Goal: Task Accomplishment & Management: Manage account settings

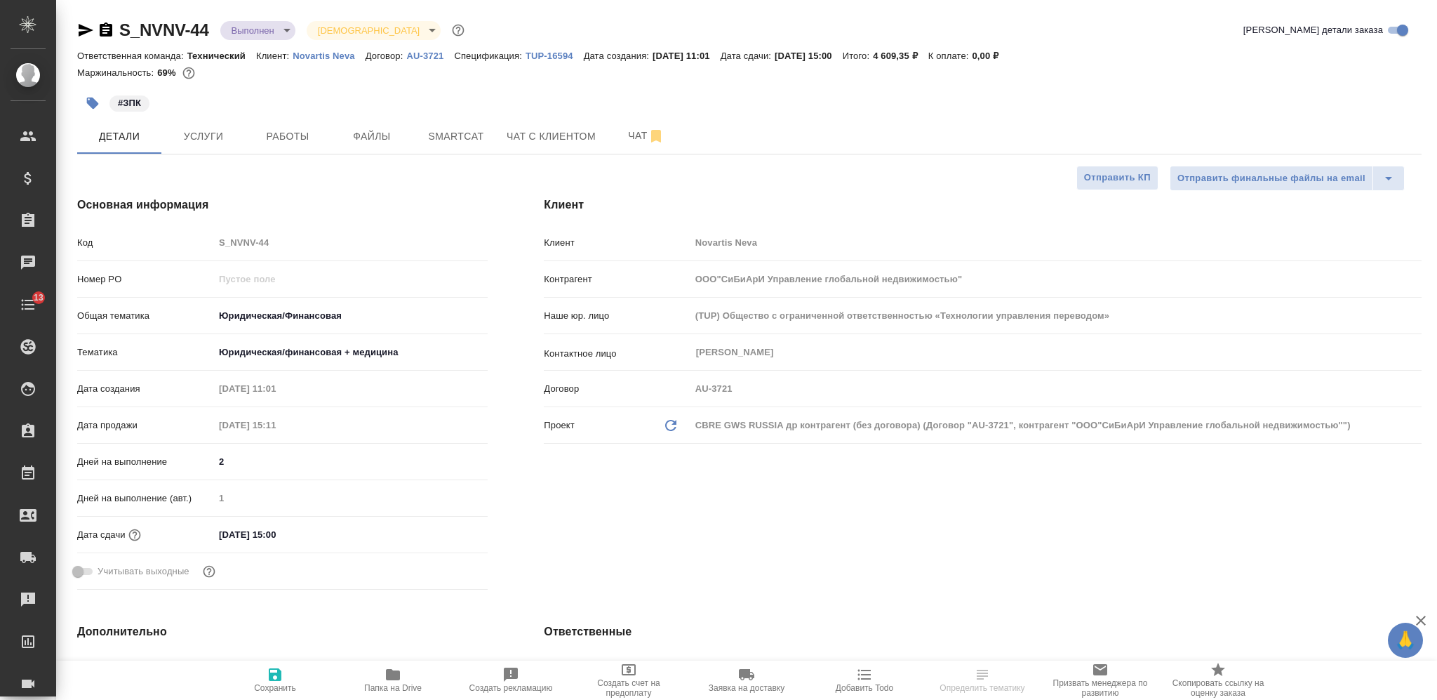
select select "RU"
type input "[PERSON_NAME]"
click at [208, 131] on span "Услуги" at bounding box center [203, 137] width 67 height 18
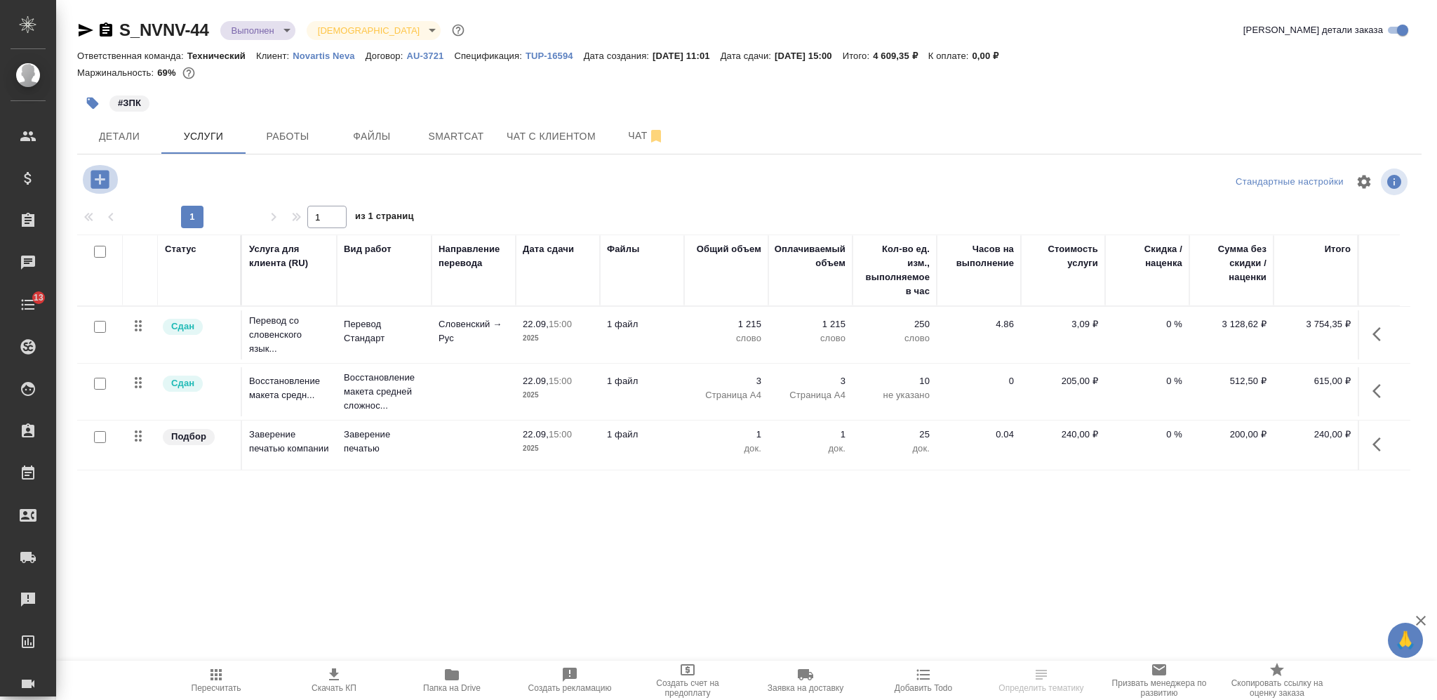
click at [103, 181] on icon "button" at bounding box center [100, 179] width 18 height 18
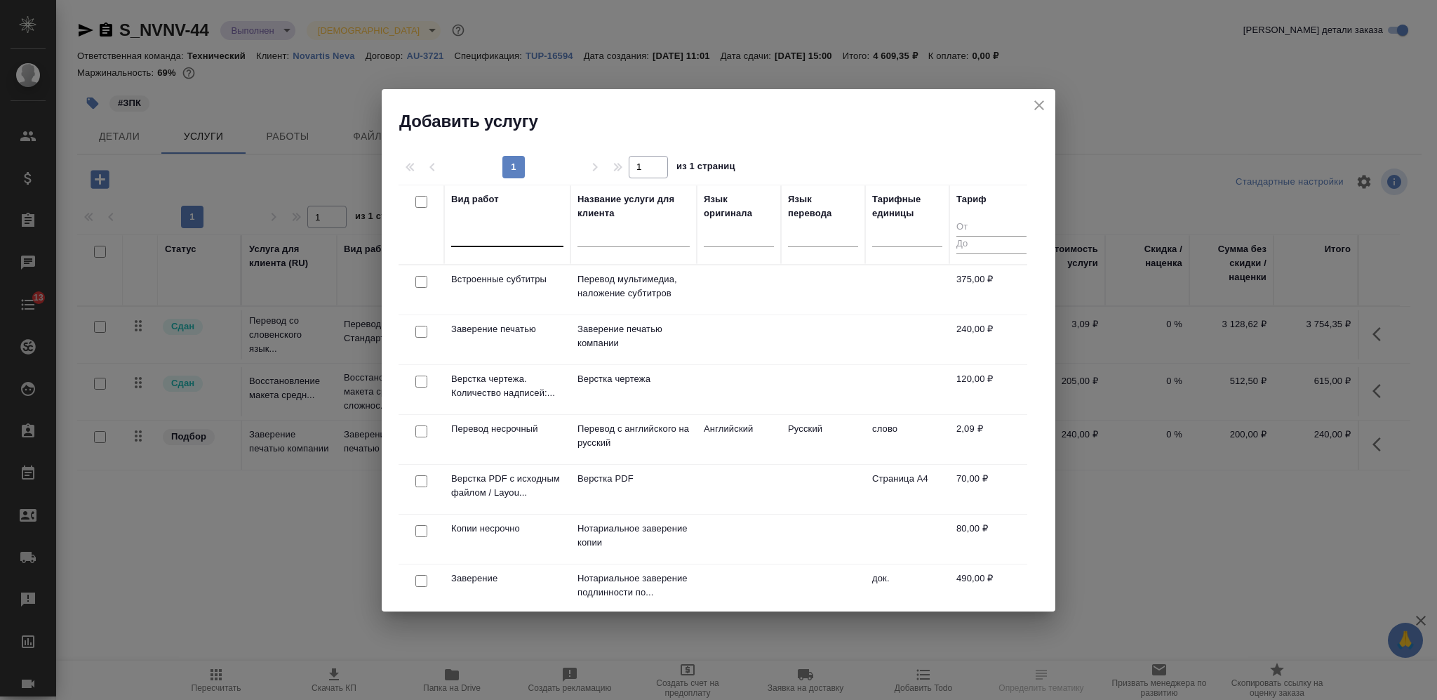
click at [489, 237] on div at bounding box center [507, 232] width 112 height 20
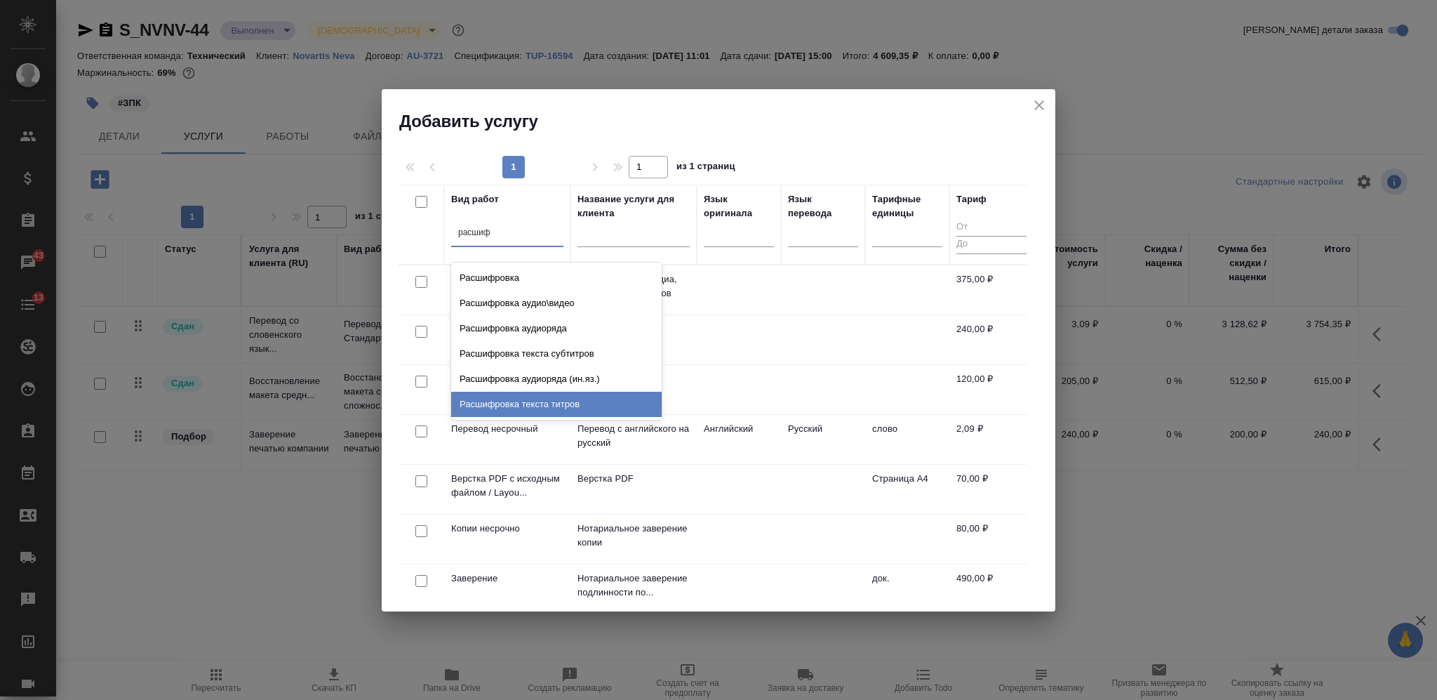
type input "расшиф"
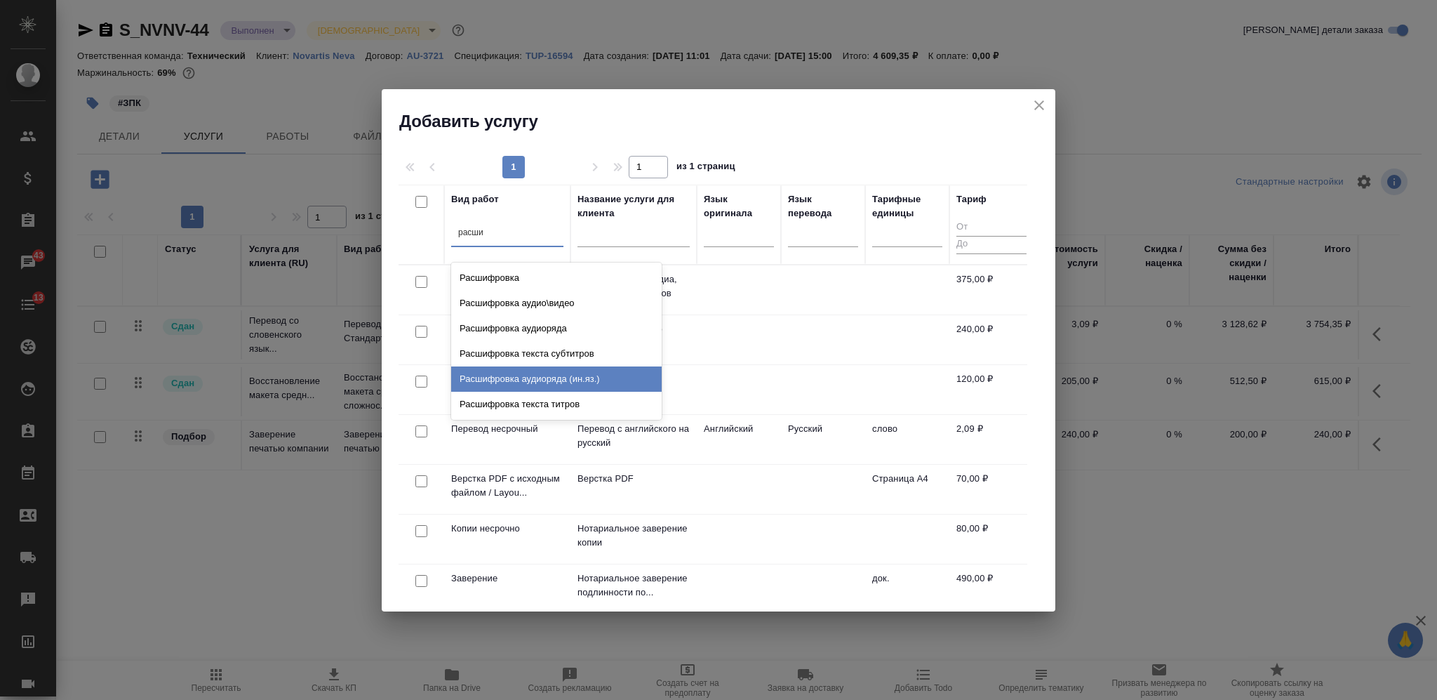
type input "расши"
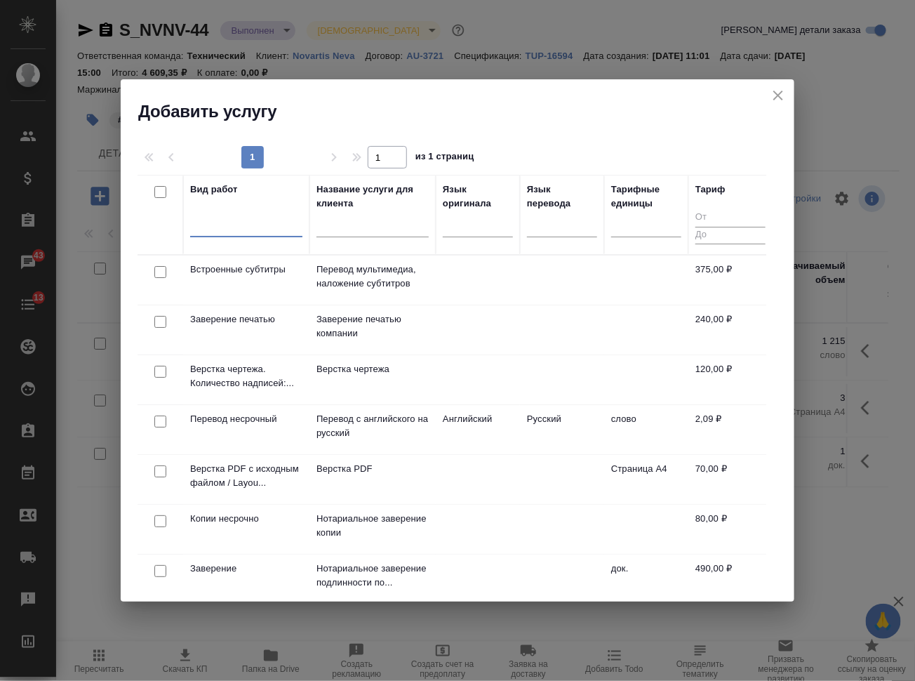
click at [249, 222] on div at bounding box center [246, 223] width 112 height 20
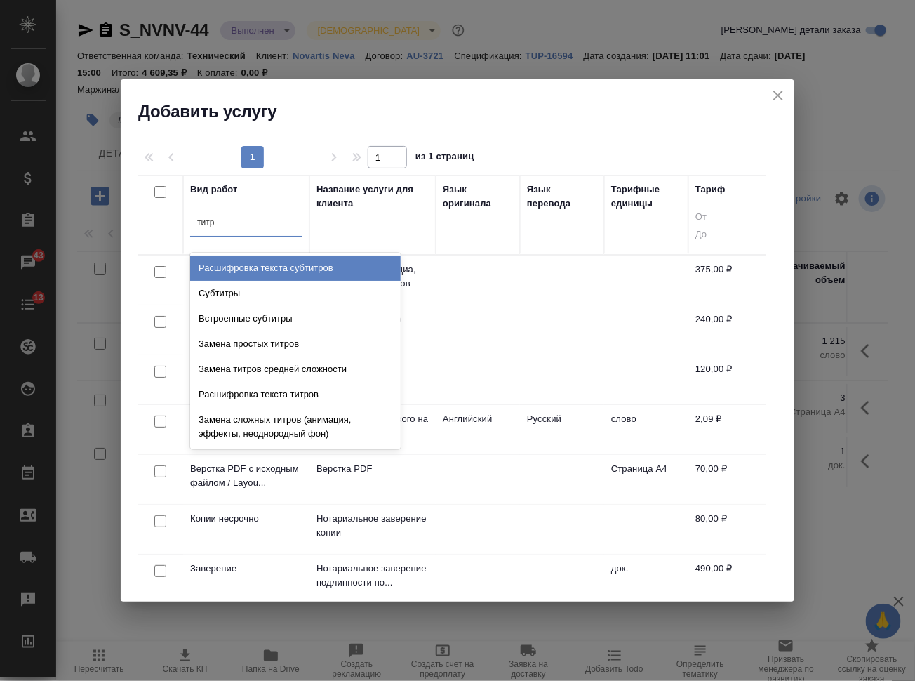
type input "титро"
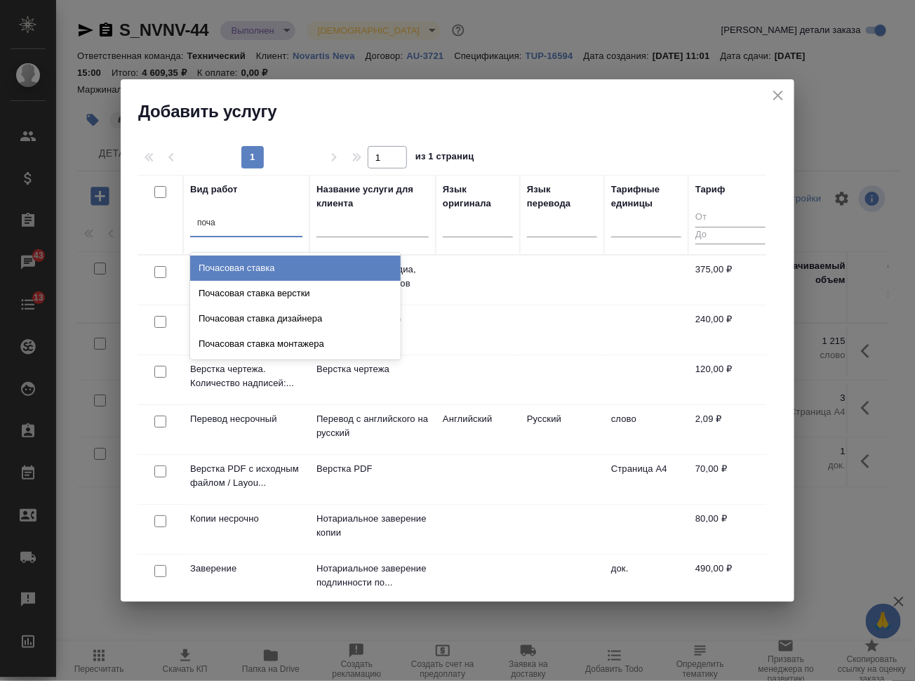
type input "почас"
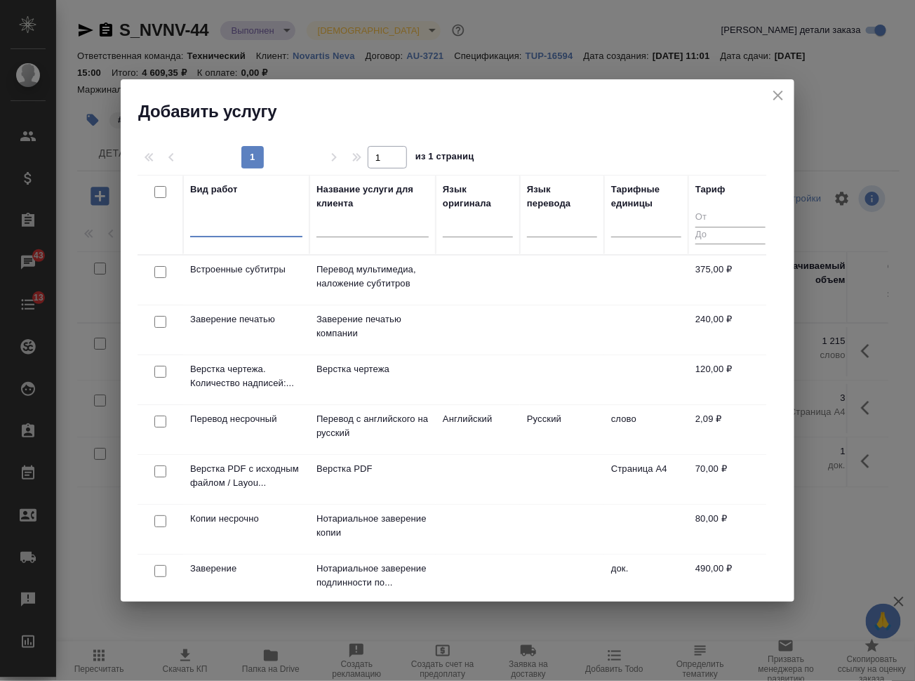
click at [776, 100] on icon "close" at bounding box center [778, 95] width 17 height 17
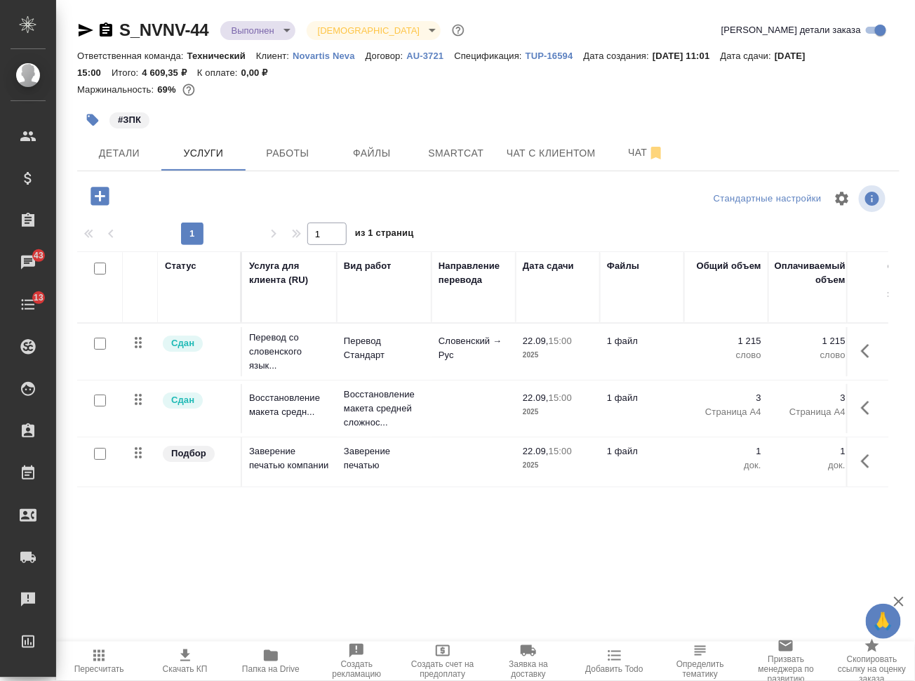
click at [474, 359] on p "Словенский → Рус" at bounding box center [474, 348] width 70 height 28
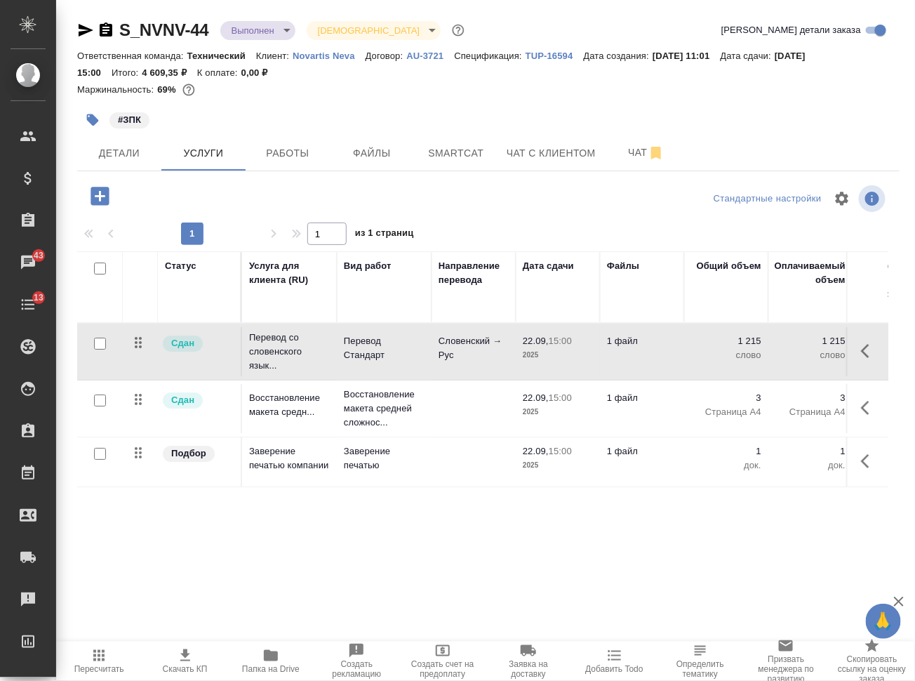
click at [474, 360] on p "Словенский → Рус" at bounding box center [474, 348] width 70 height 28
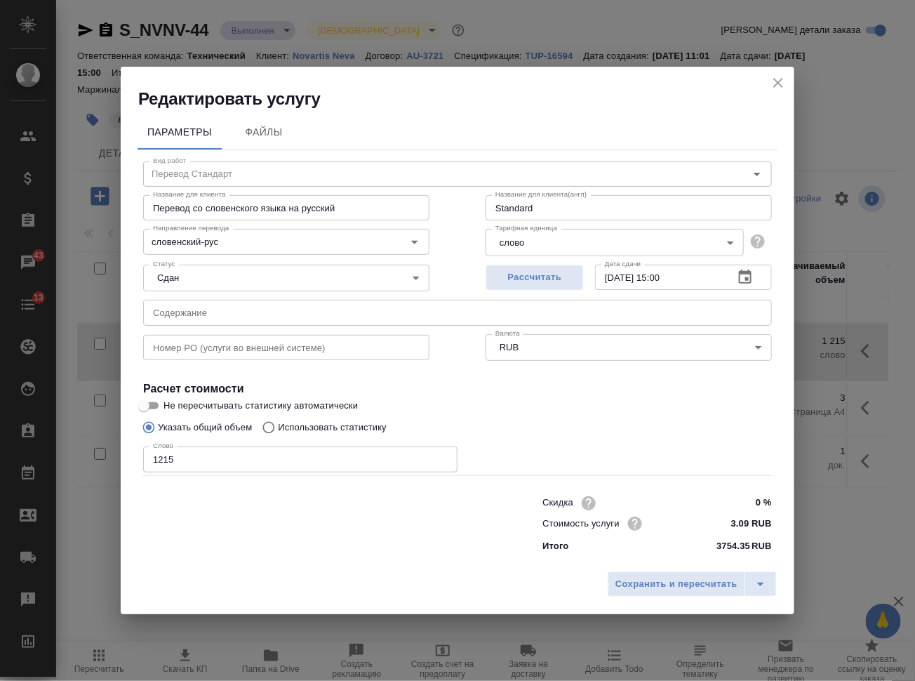
click at [611, 244] on body "🙏 .cls-1 fill:#fff; AWATERA Nikiforova Valeria Клиенты Спецификации Заказы 43 Ч…" at bounding box center [457, 340] width 915 height 681
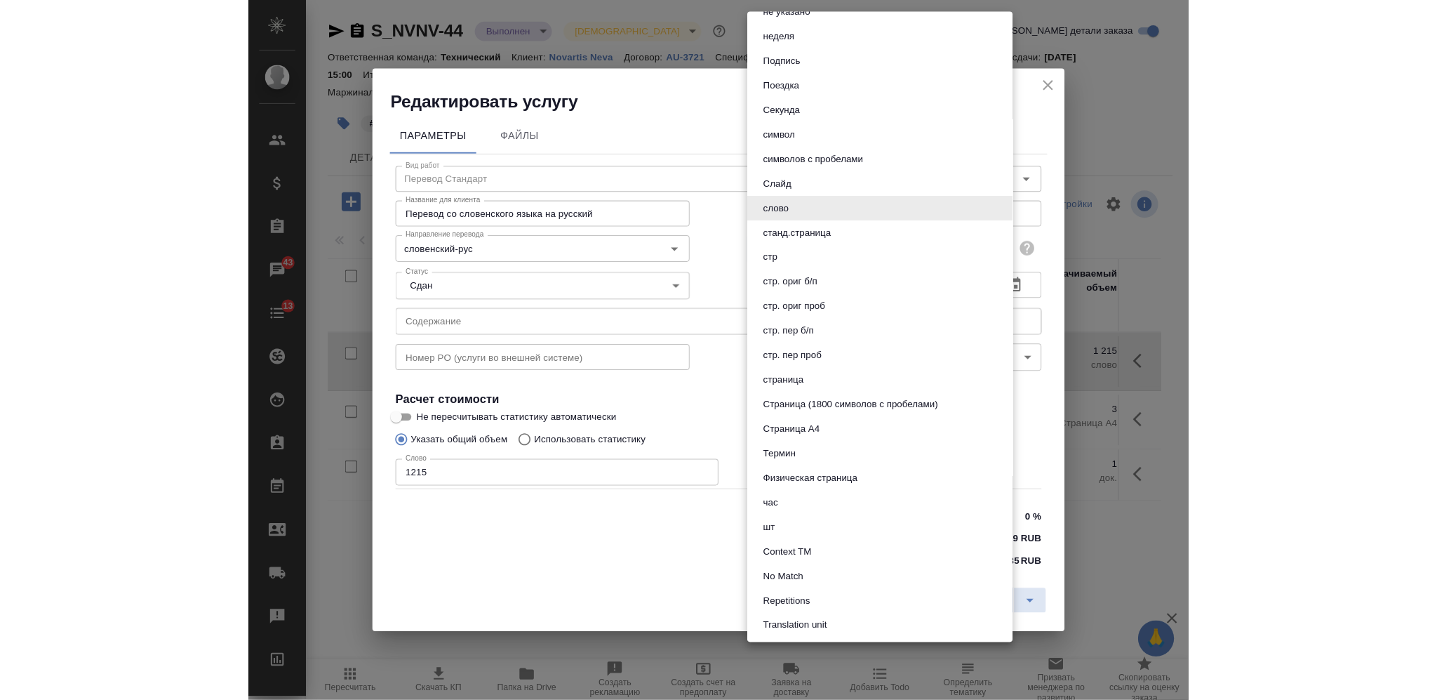
scroll to position [590, 0]
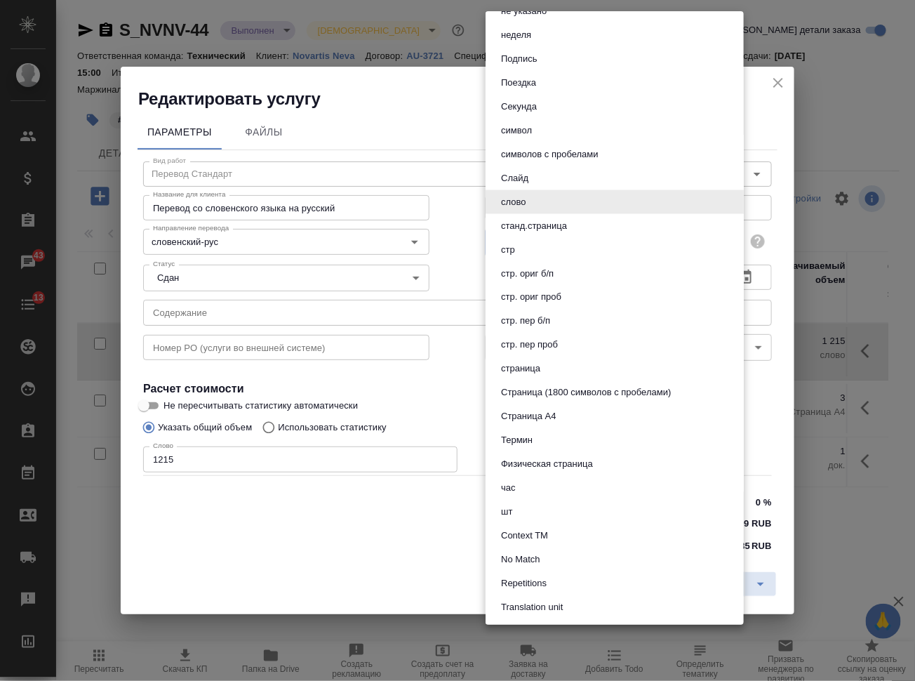
click at [865, 469] on div at bounding box center [457, 340] width 915 height 681
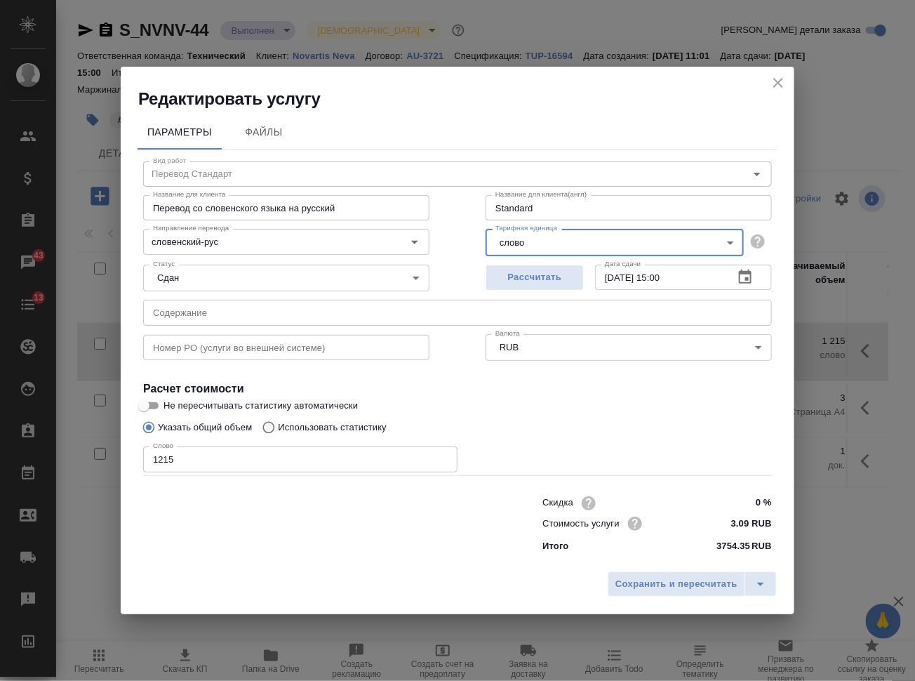
click at [773, 85] on icon "close" at bounding box center [778, 82] width 17 height 17
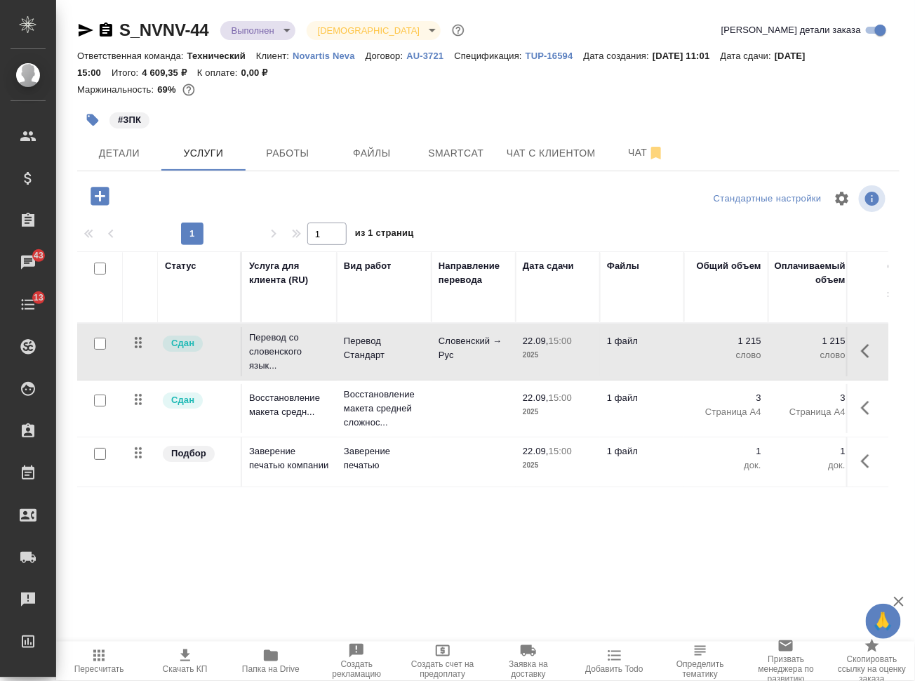
click at [101, 190] on icon "button" at bounding box center [100, 196] width 18 height 18
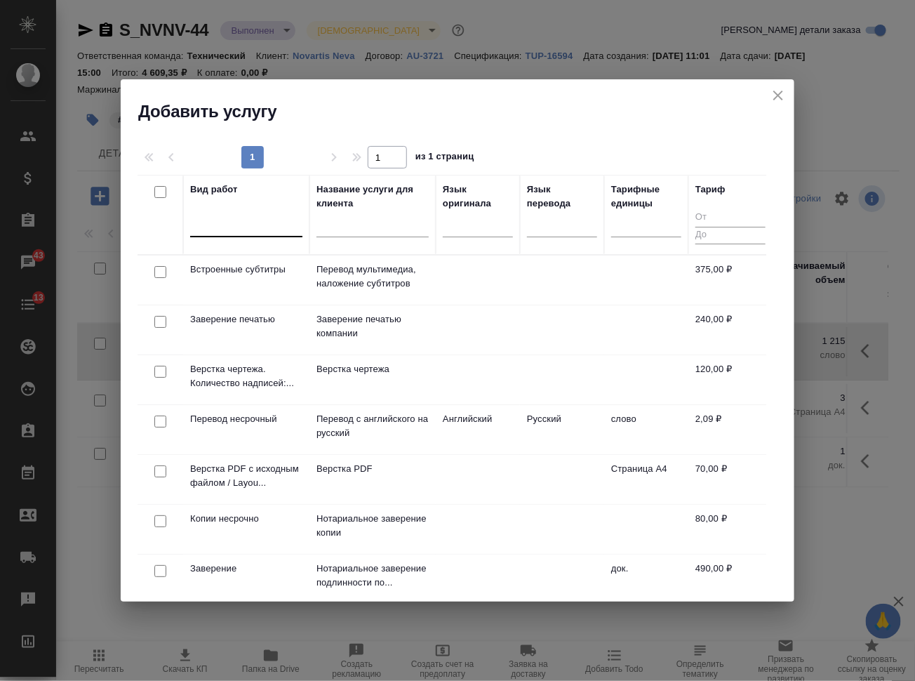
click at [267, 230] on div at bounding box center [246, 223] width 112 height 20
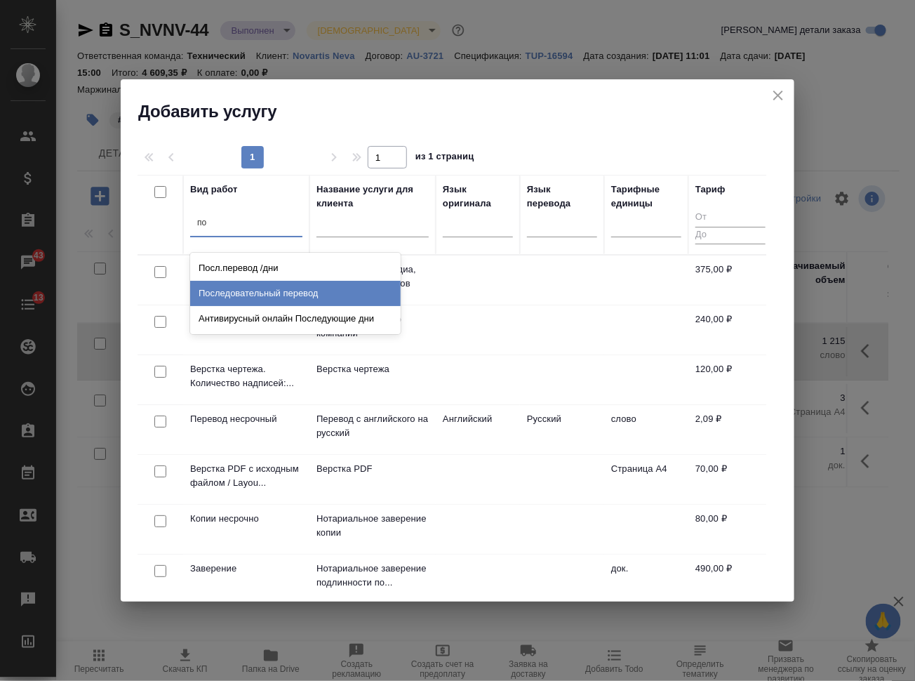
type input "п"
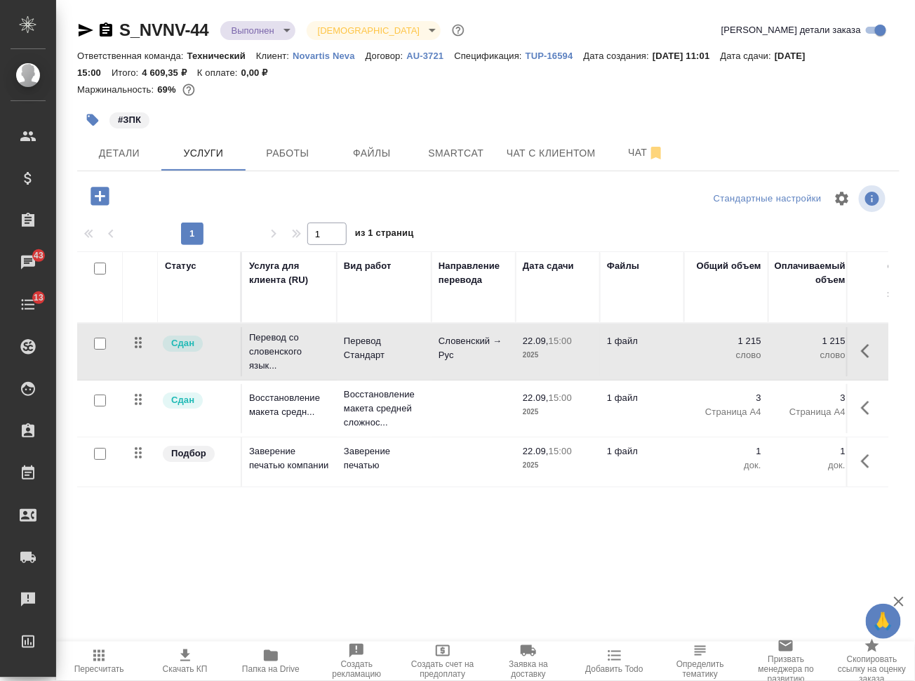
click at [104, 195] on icon "button" at bounding box center [100, 196] width 25 height 25
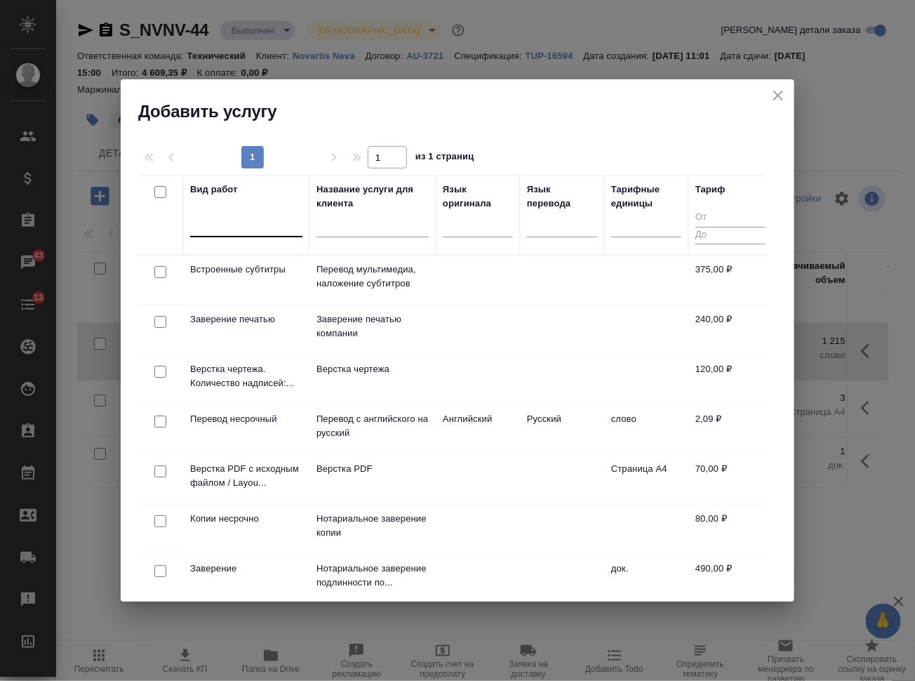
click at [231, 220] on div at bounding box center [246, 223] width 112 height 20
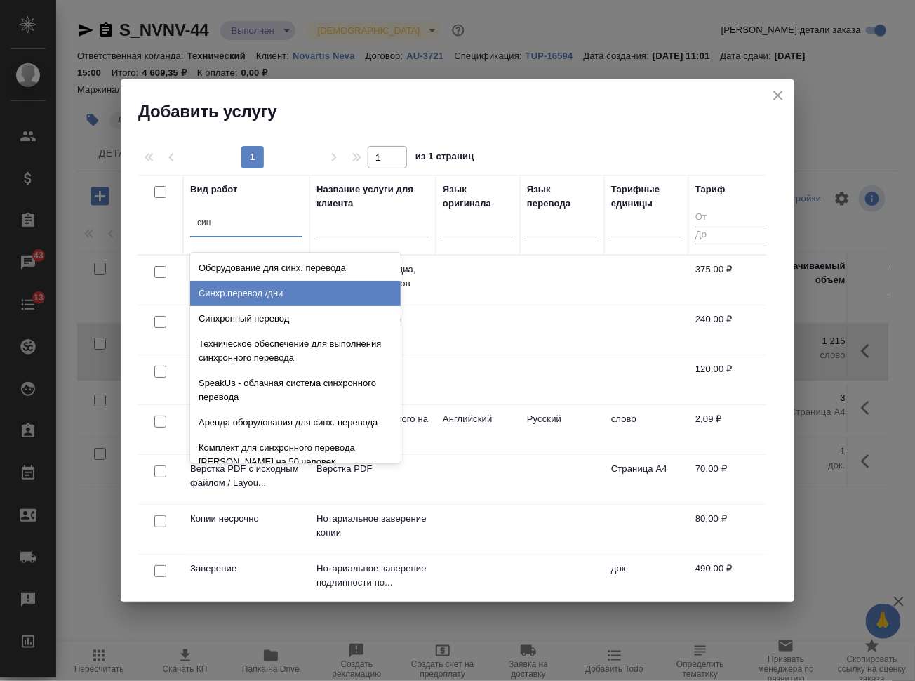
type input "син"
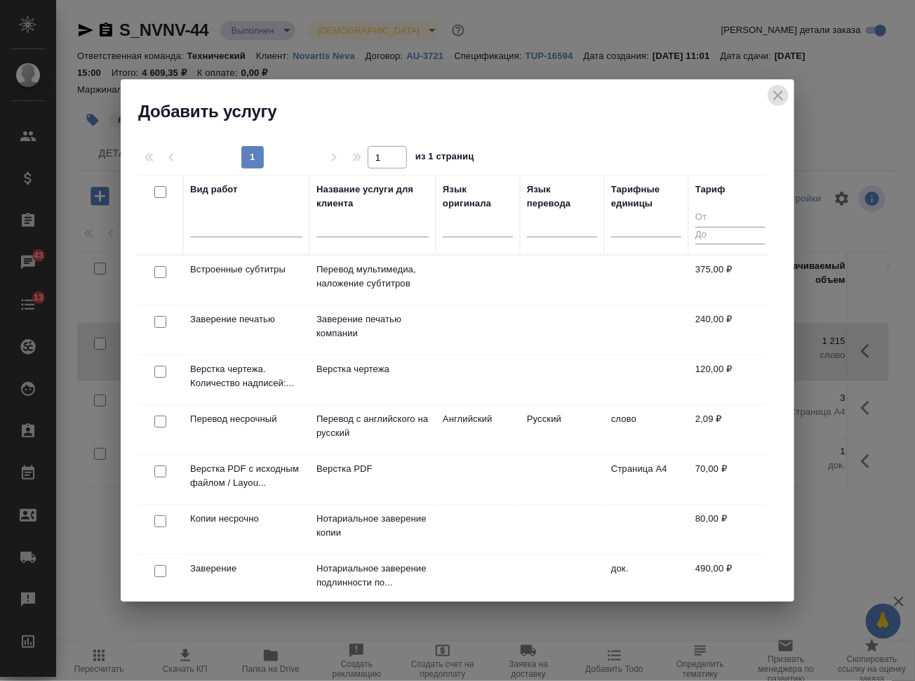
click at [778, 90] on icon "close" at bounding box center [778, 95] width 17 height 17
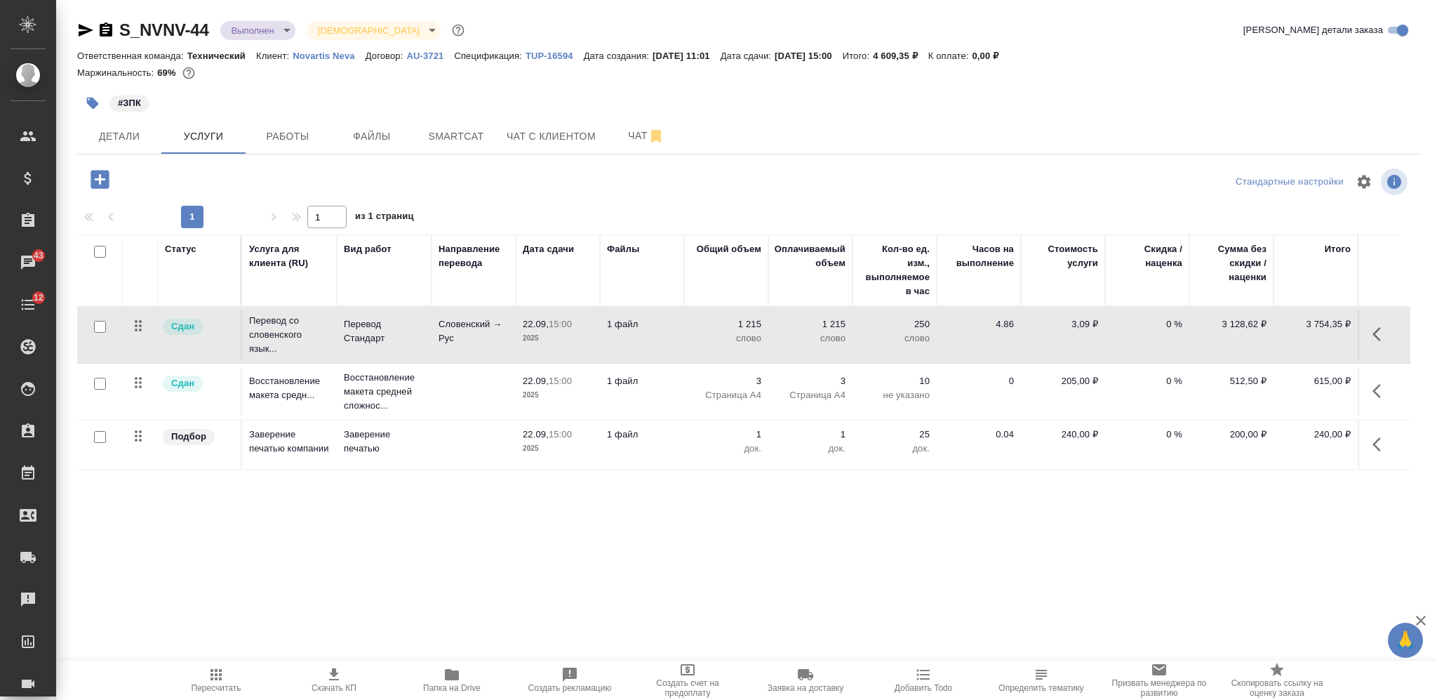
click at [97, 174] on icon "button" at bounding box center [100, 179] width 18 height 18
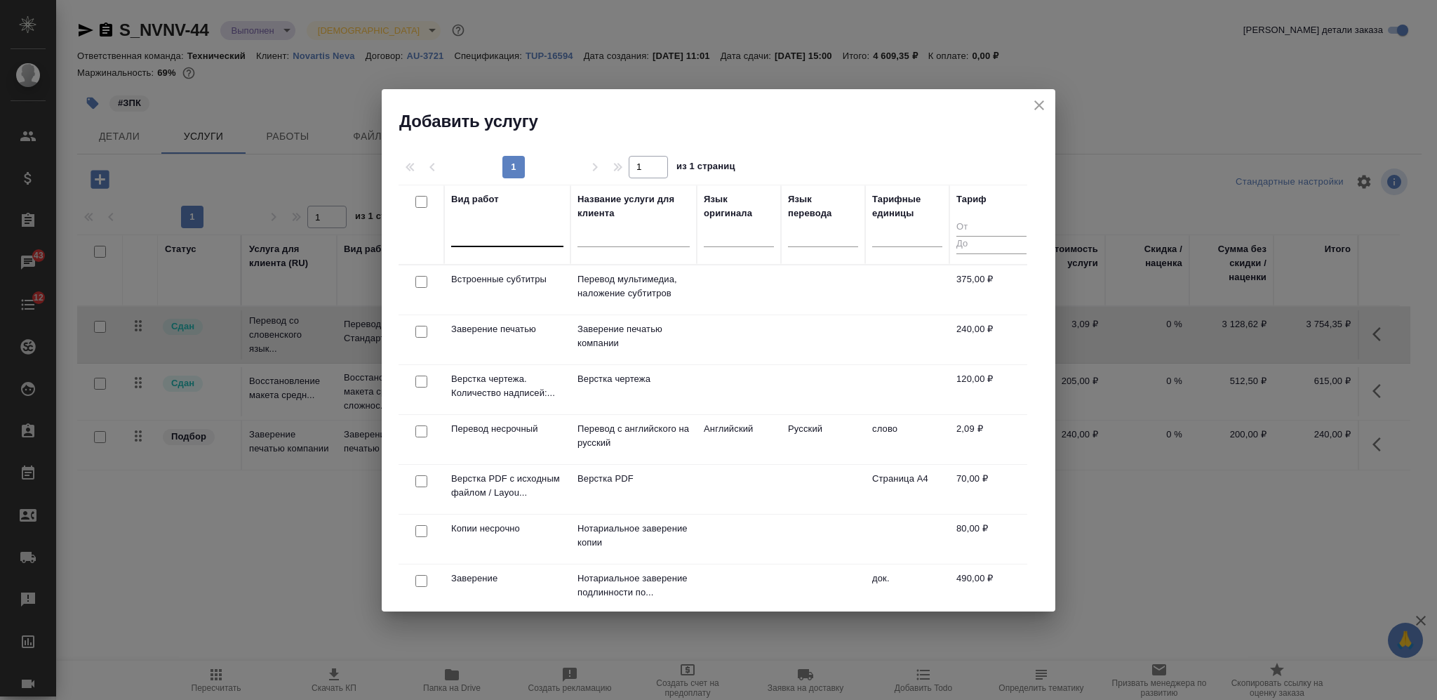
click at [469, 237] on div at bounding box center [507, 232] width 112 height 20
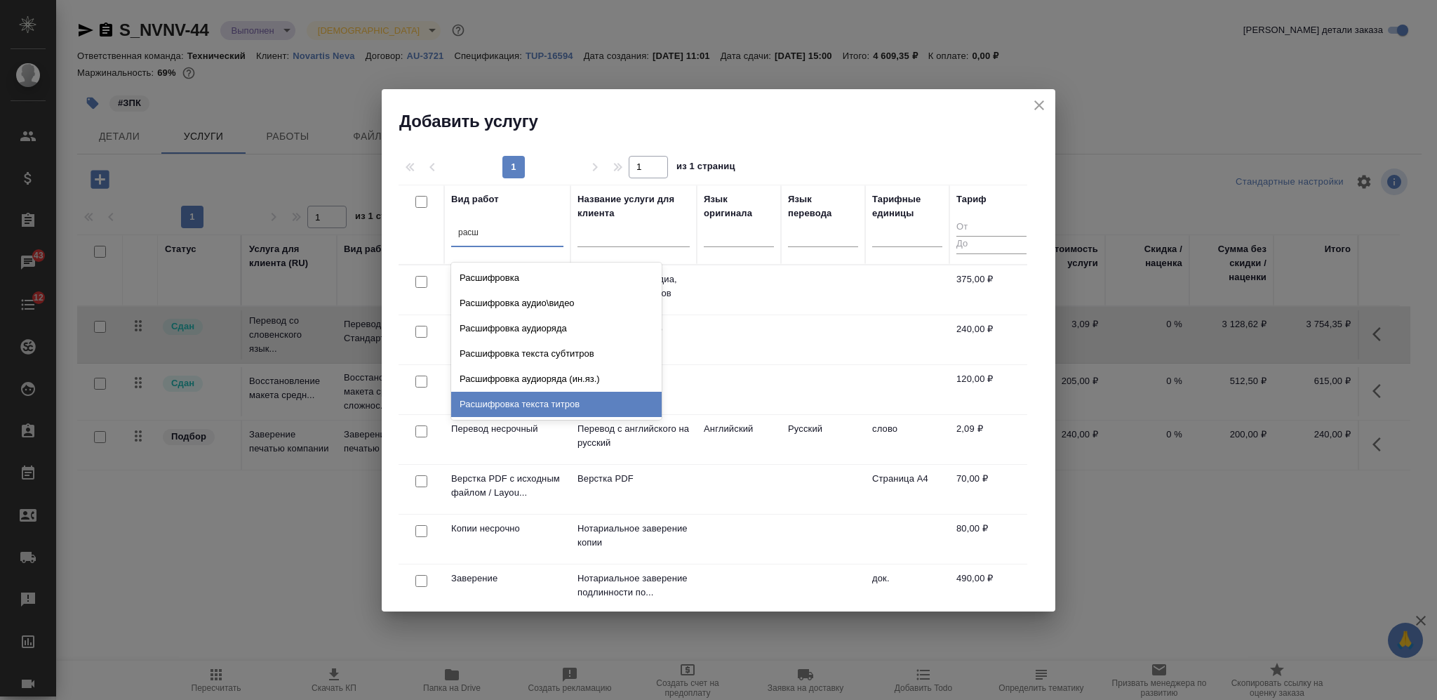
type input "расш"
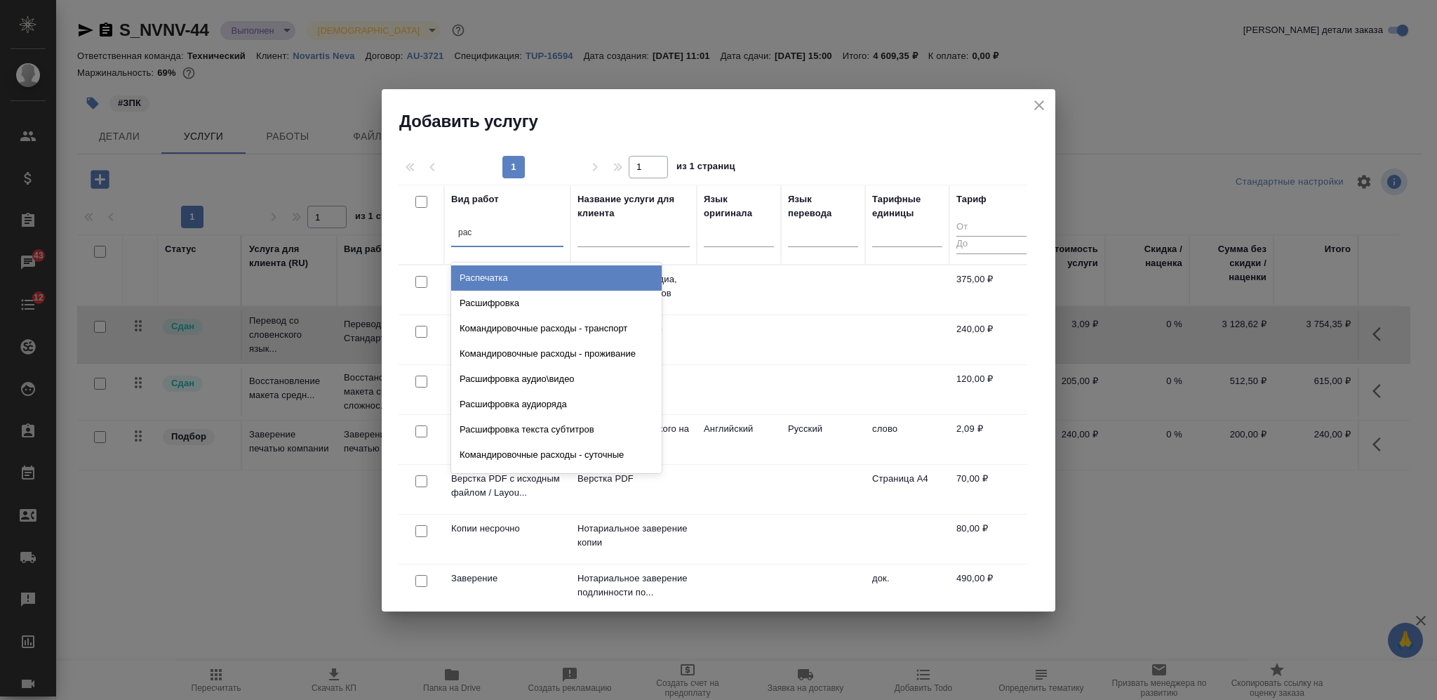
type input "расш"
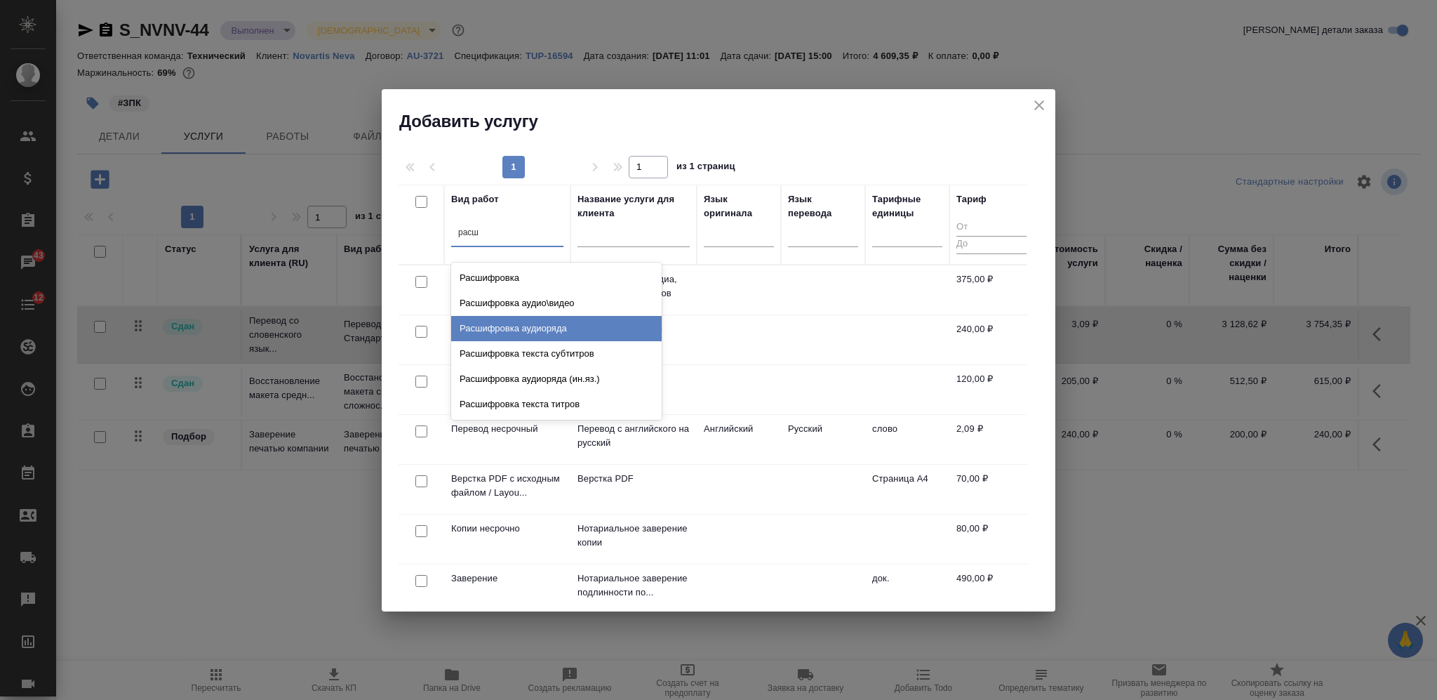
click at [556, 332] on div "Расшифровка аудиоряда" at bounding box center [556, 328] width 211 height 25
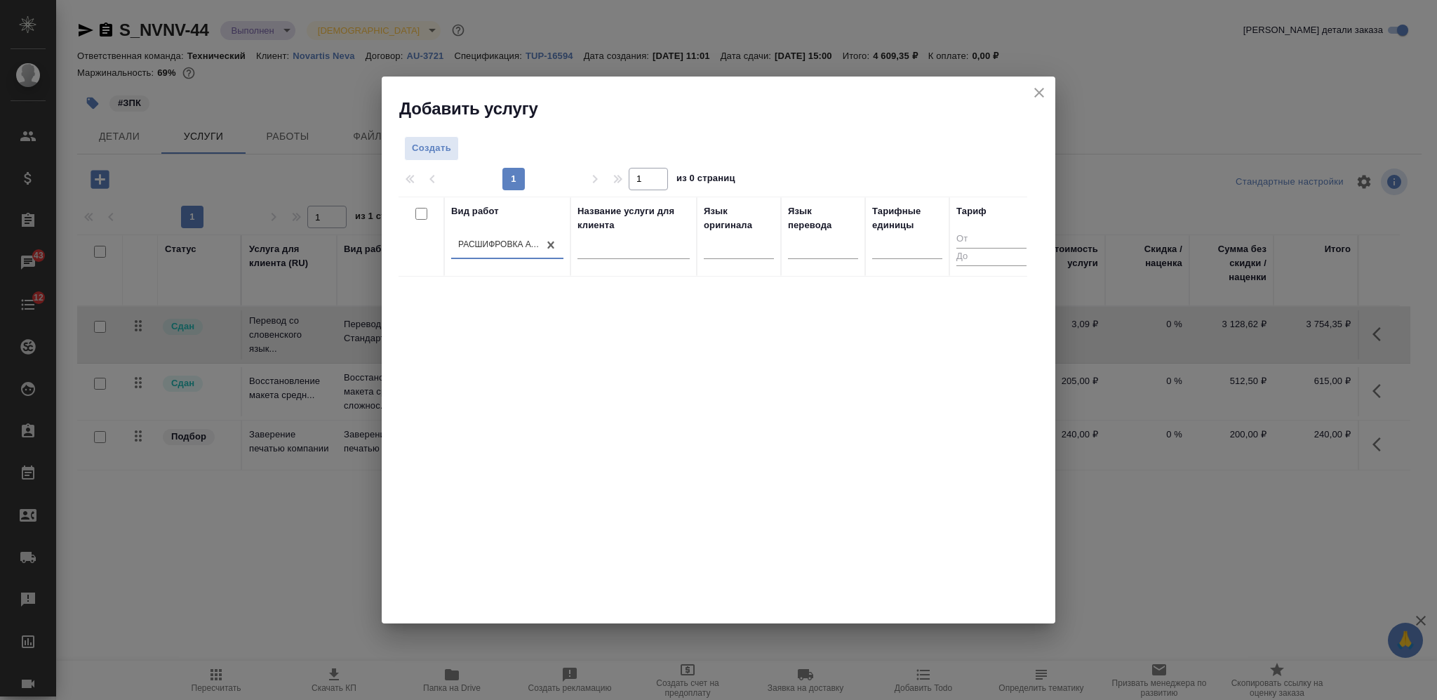
click at [452, 252] on div "Расшифровка аудиоряда" at bounding box center [494, 244] width 87 height 20
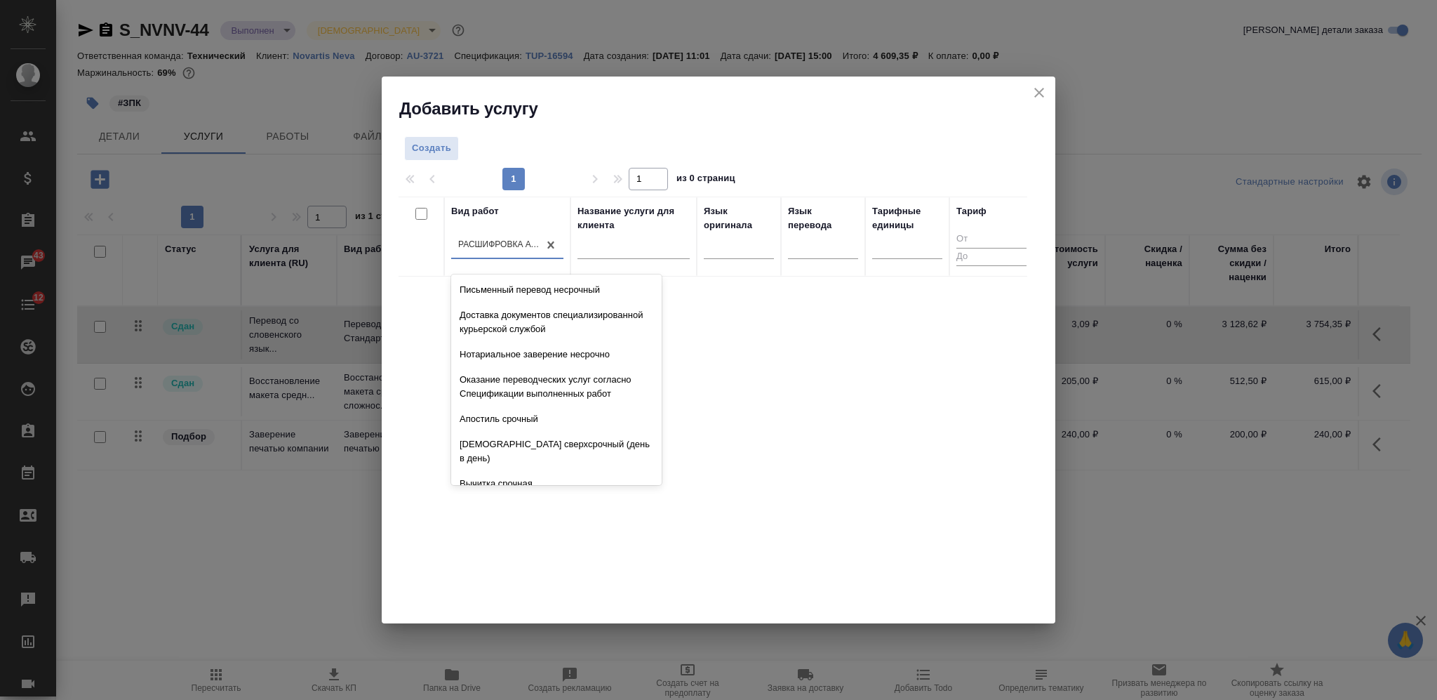
scroll to position [1359, 0]
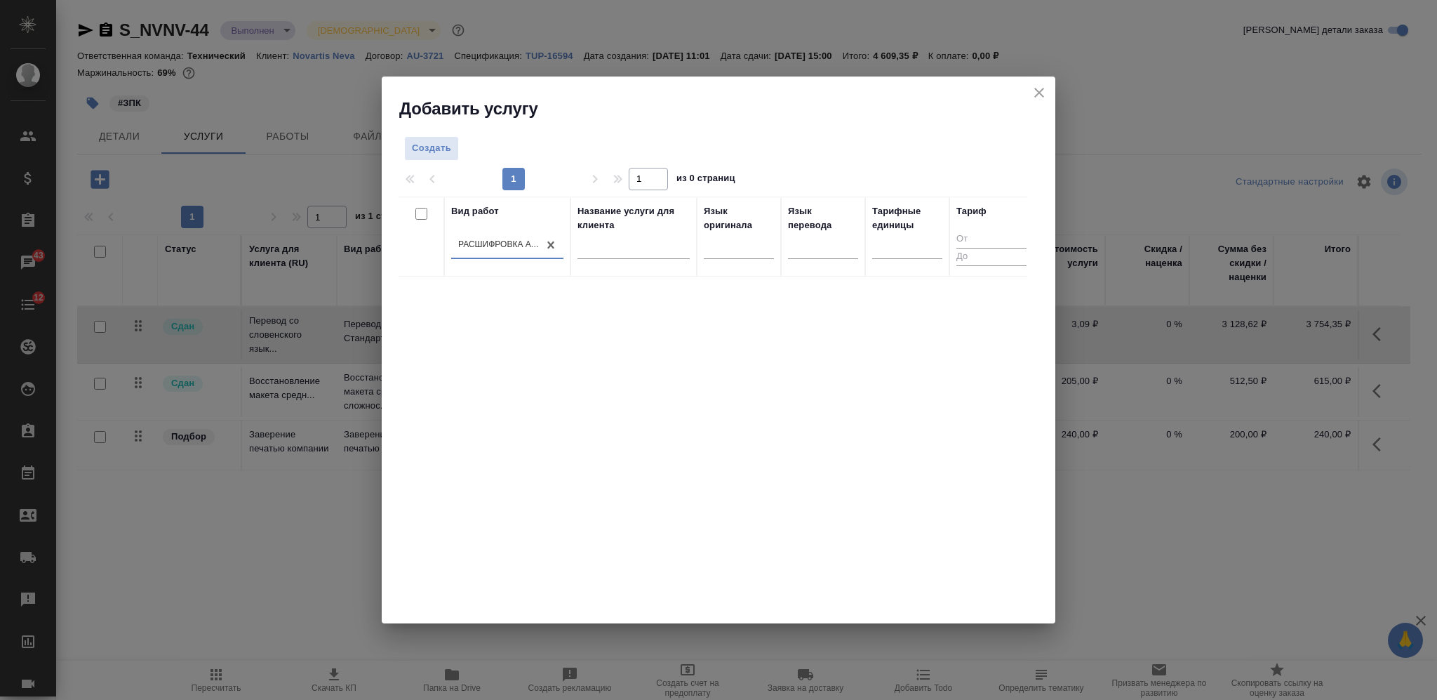
click at [513, 237] on div "Расшифровка аудиоряда" at bounding box center [494, 244] width 87 height 20
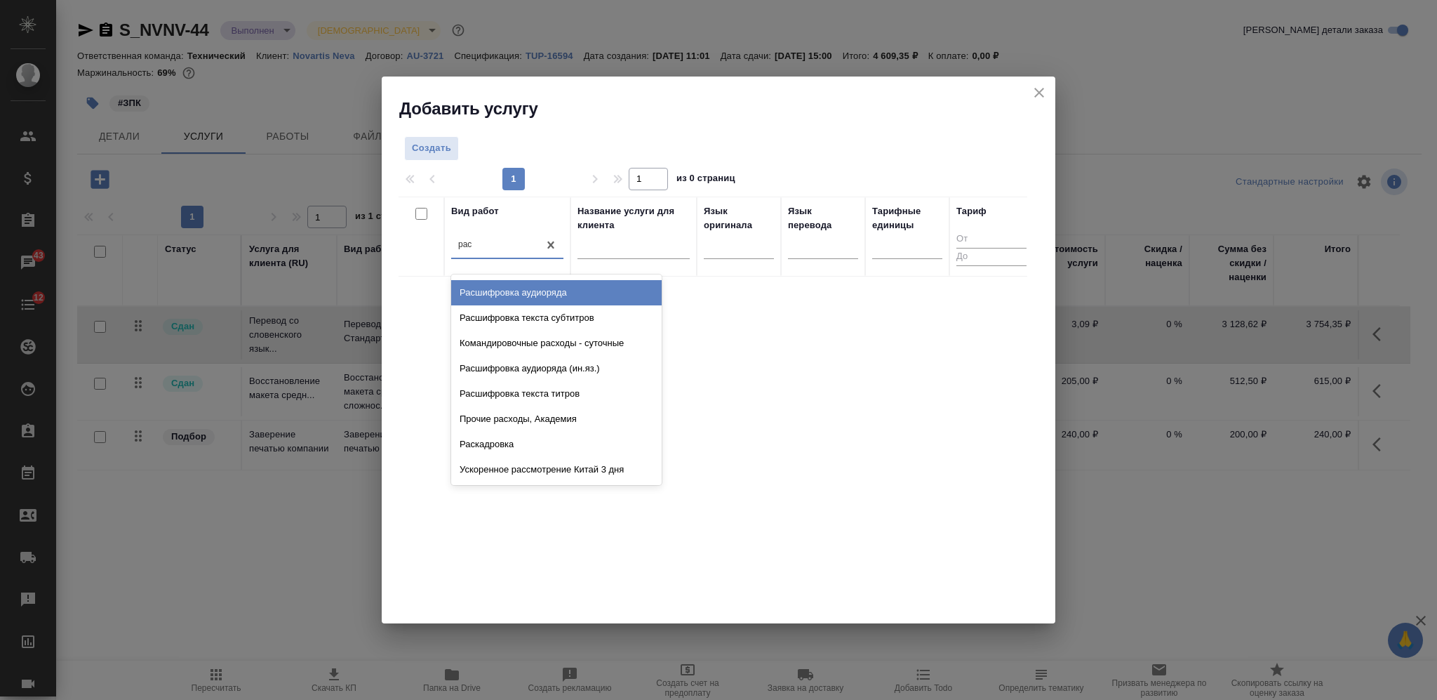
scroll to position [0, 0]
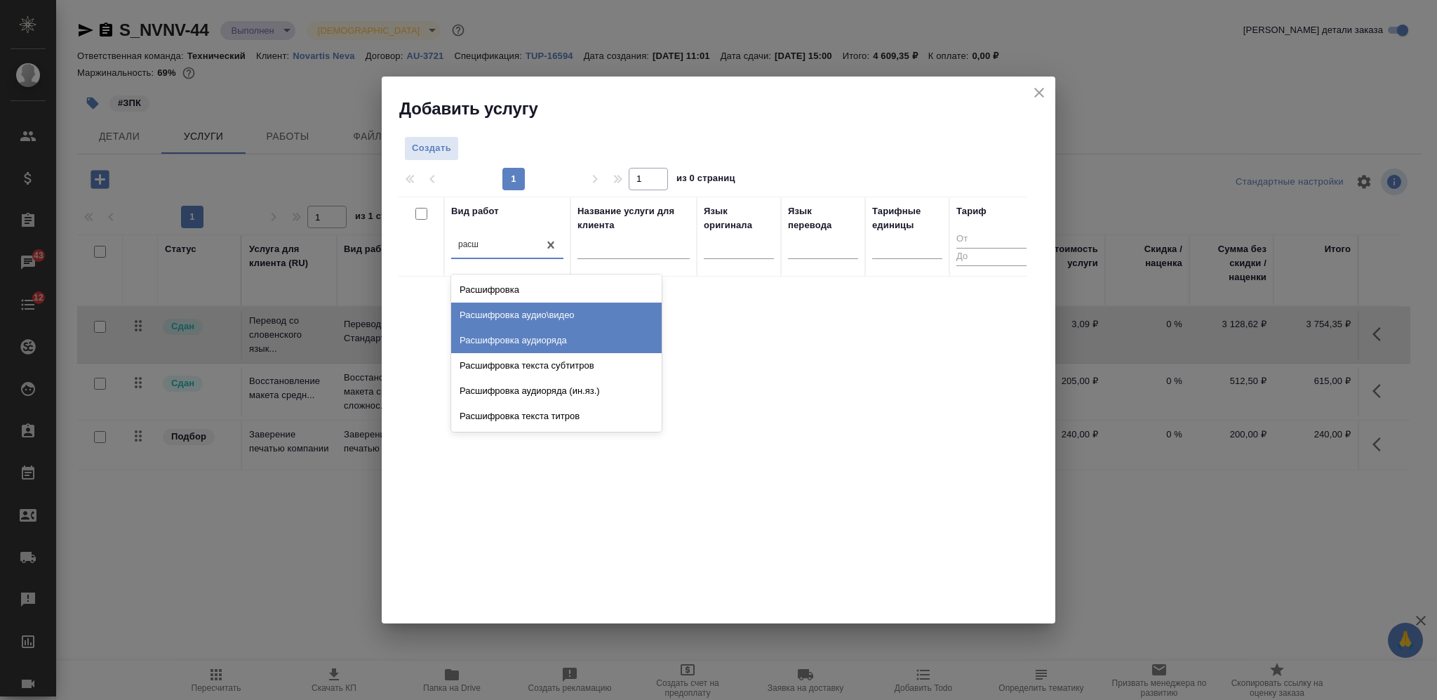
type input "расш"
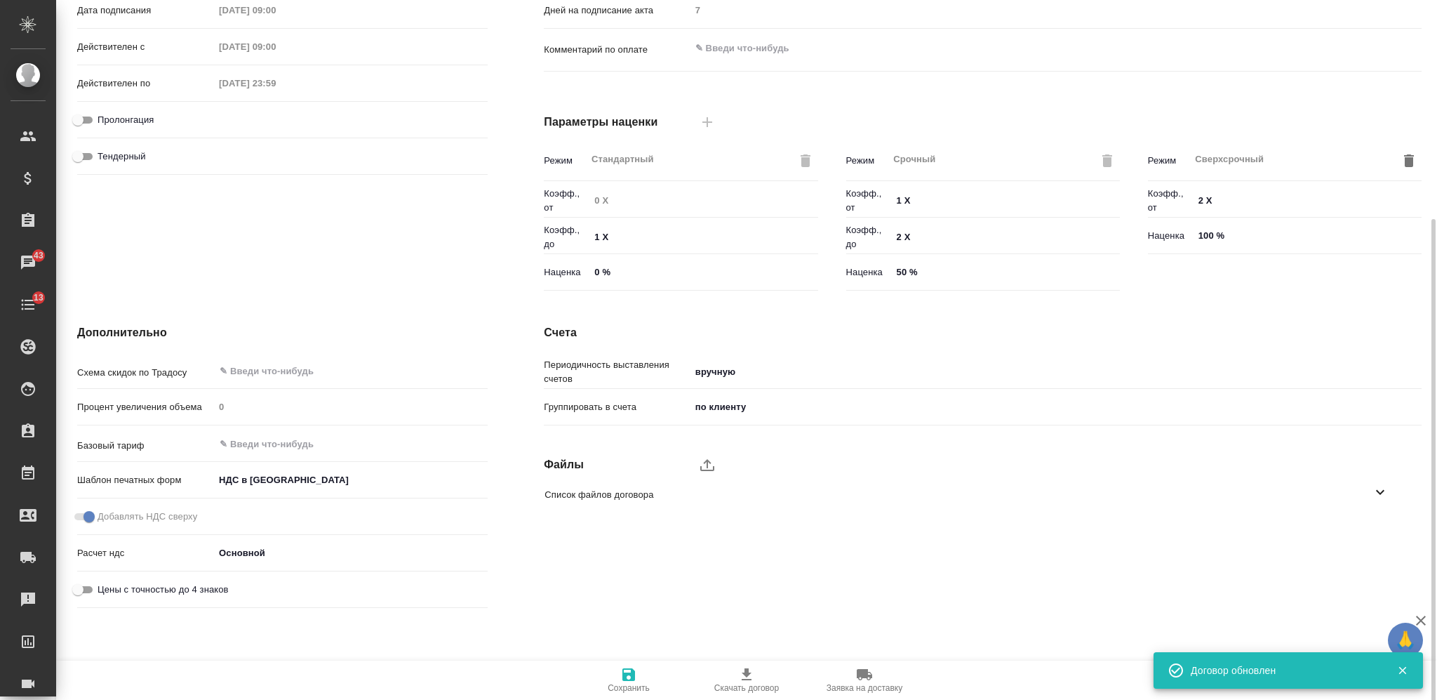
scroll to position [310, 0]
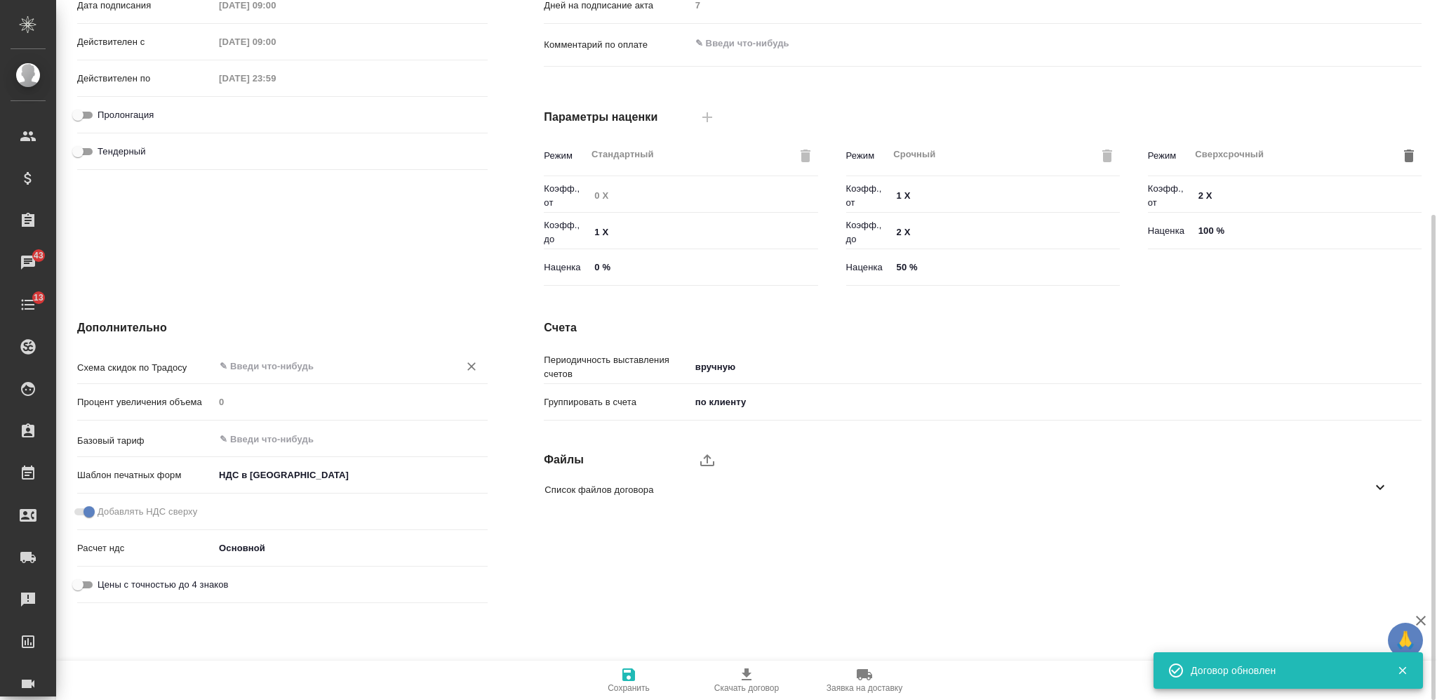
click at [297, 358] on input "text" at bounding box center [327, 365] width 218 height 17
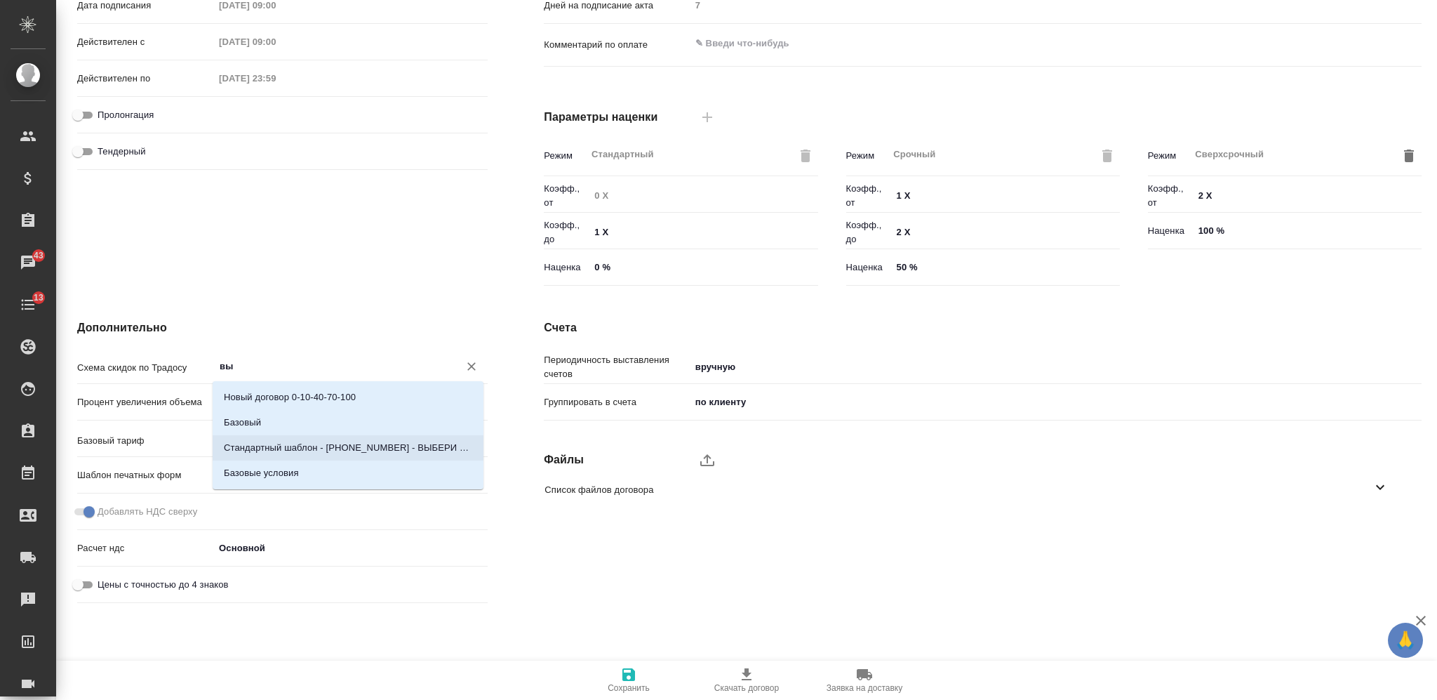
click at [334, 444] on p "Стандартный шаблон - 30-70-100 - ВЫБЕРИ МЕНЯ!" at bounding box center [348, 448] width 248 height 14
type input "Стандартный шаблон - 30-70-100 - ВЫБЕРИ МЕНЯ!"
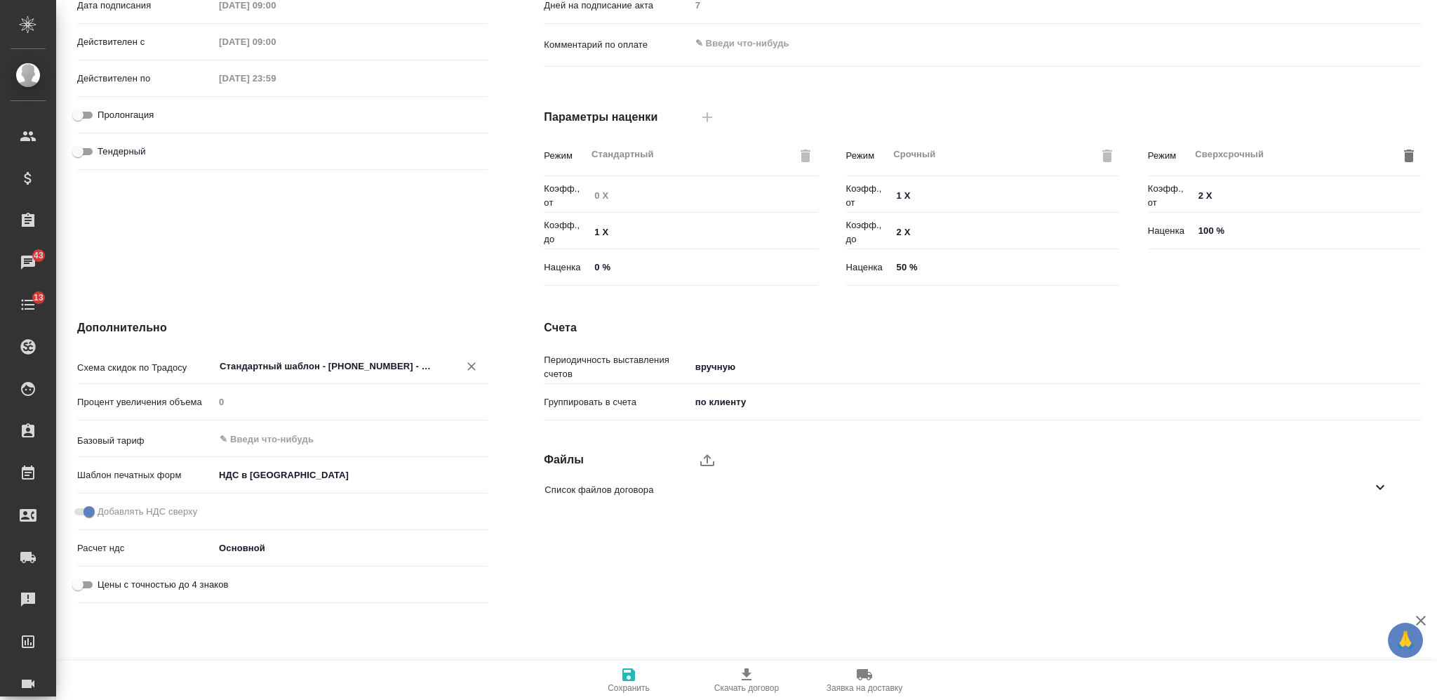
click at [623, 675] on icon "button" at bounding box center [629, 674] width 13 height 13
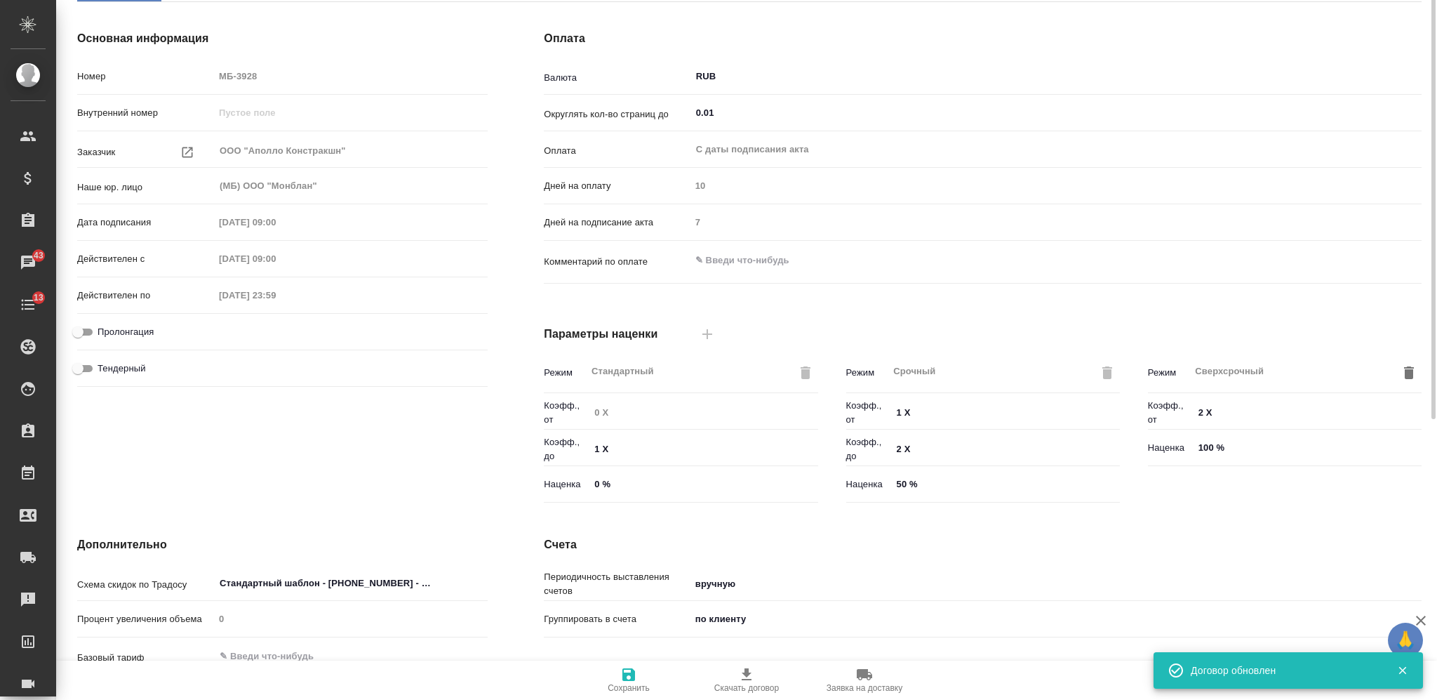
scroll to position [0, 0]
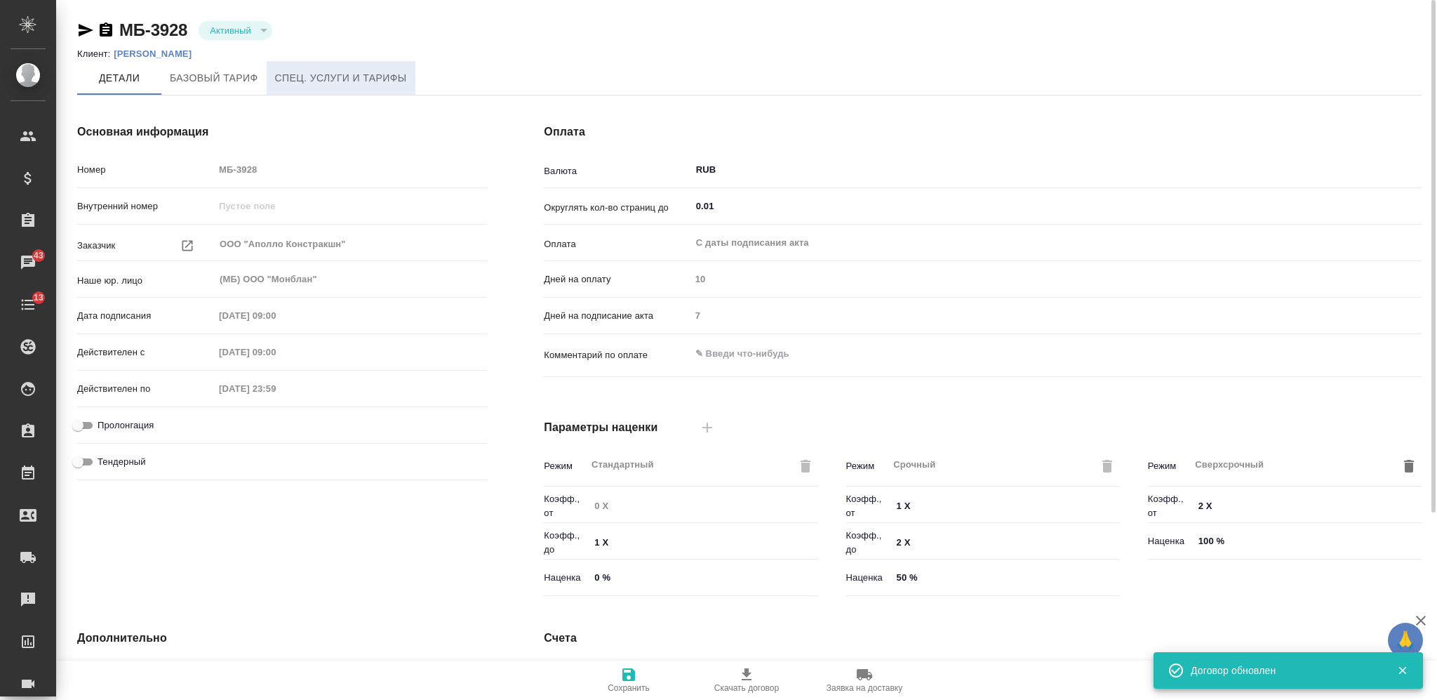
click at [375, 83] on span "Спец. услуги и тарифы" at bounding box center [341, 78] width 132 height 18
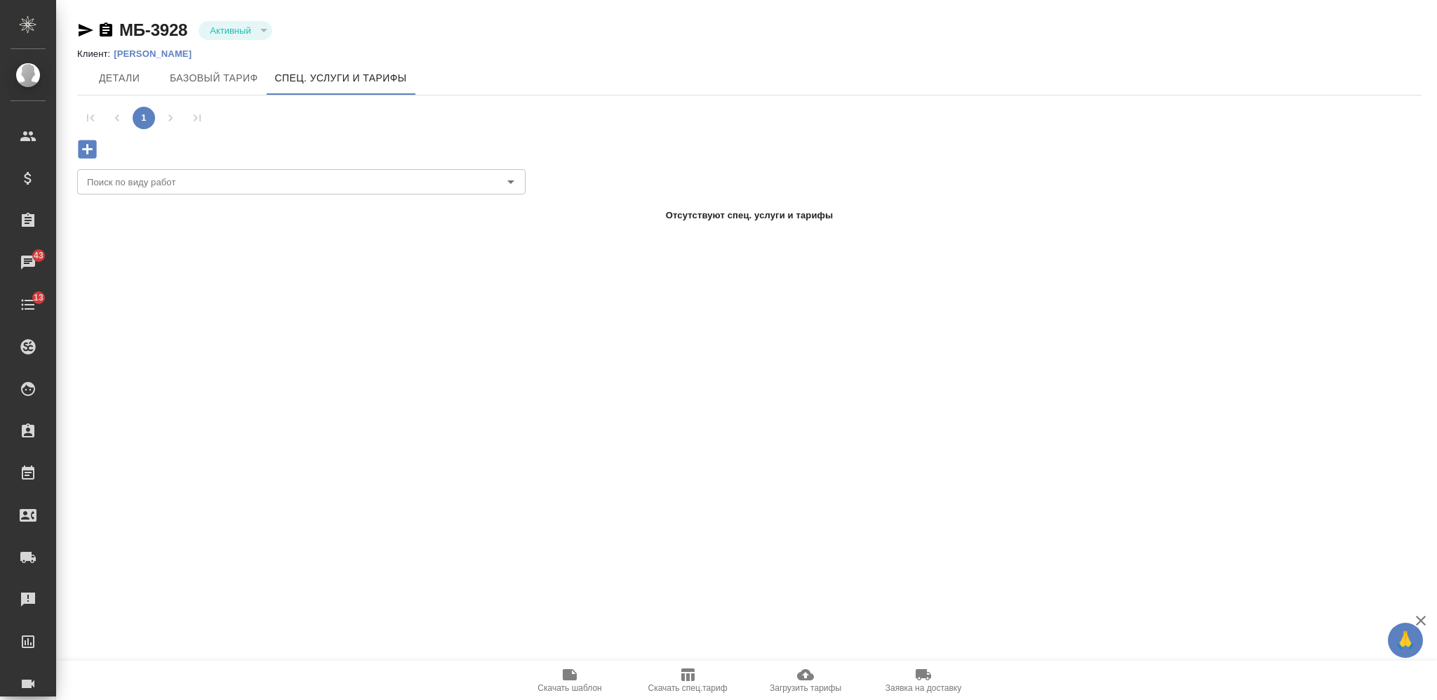
click at [803, 680] on icon "button" at bounding box center [805, 674] width 17 height 11
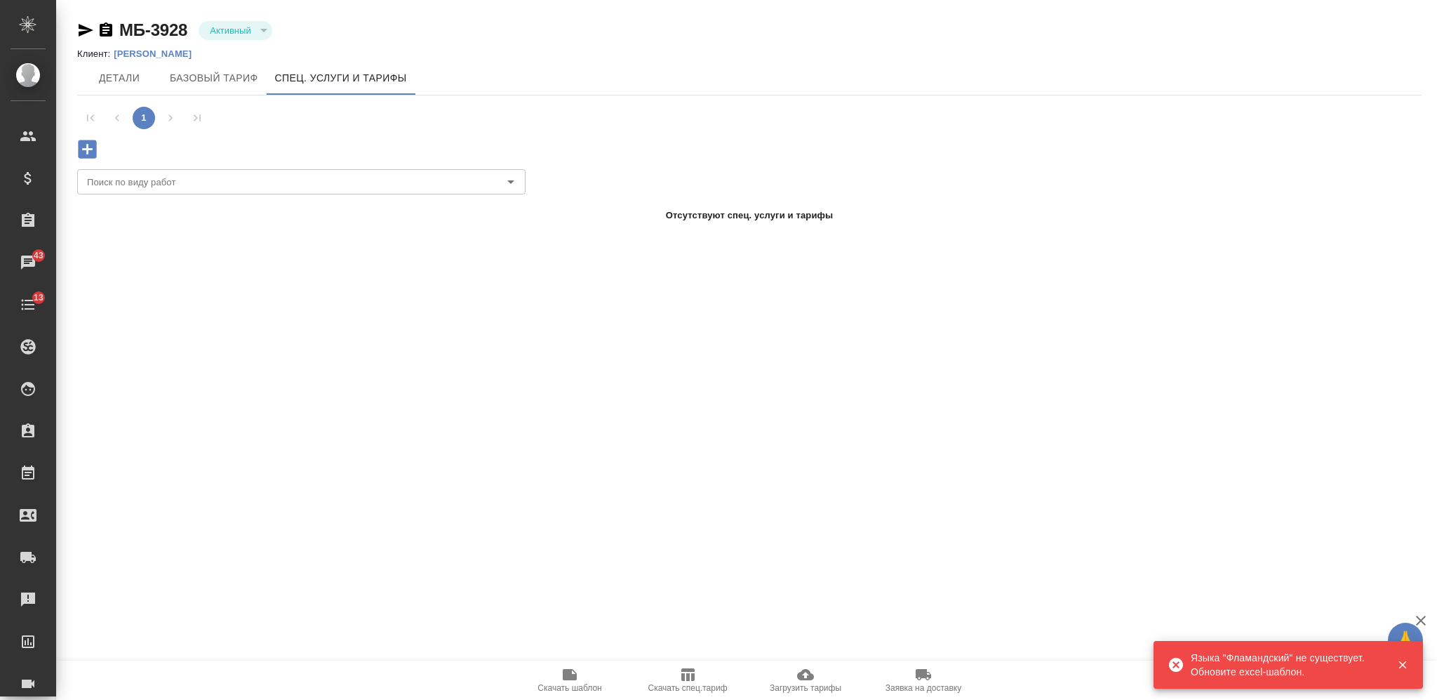
click at [1141, 477] on div ".cls-1 fill:#fff; AWATERA Nikiforova Valeria Клиенты Спецификации Заказы 43 Чат…" at bounding box center [718, 350] width 1437 height 700
click at [799, 681] on icon "button" at bounding box center [805, 674] width 17 height 17
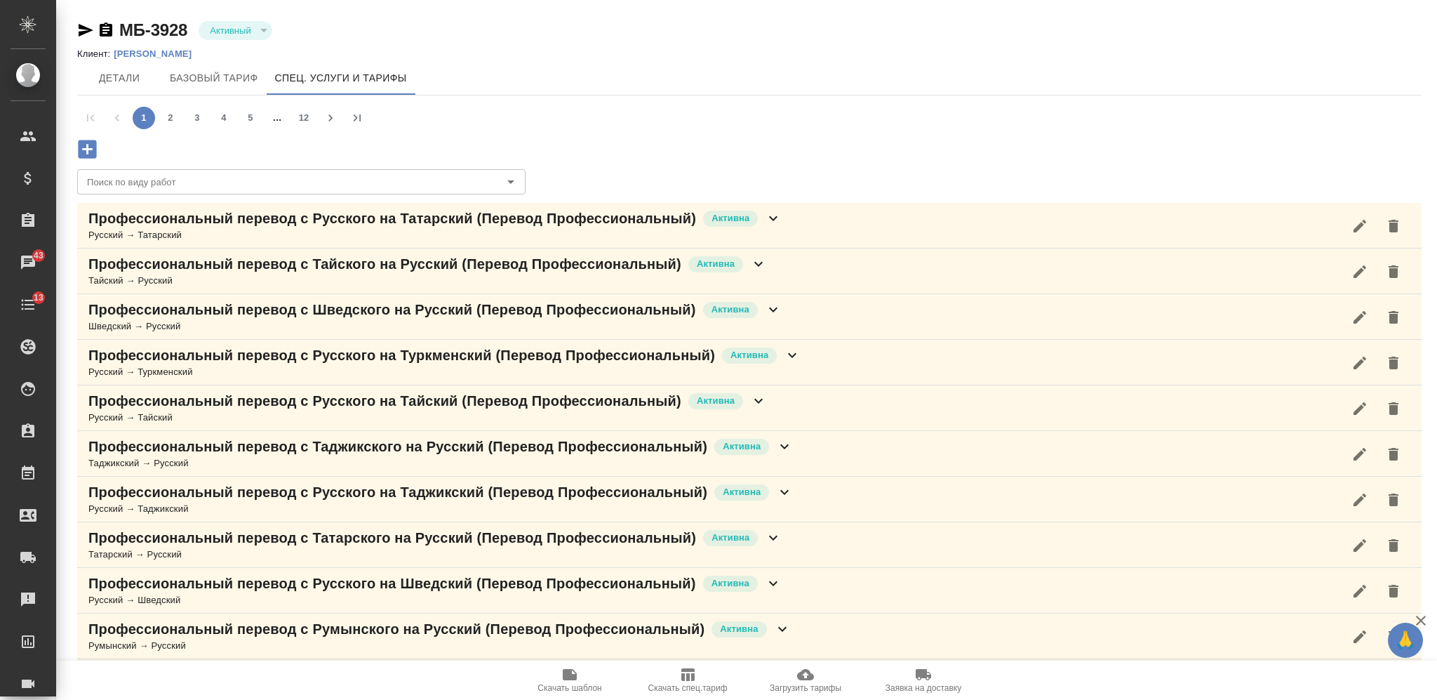
click at [756, 398] on icon at bounding box center [758, 400] width 17 height 17
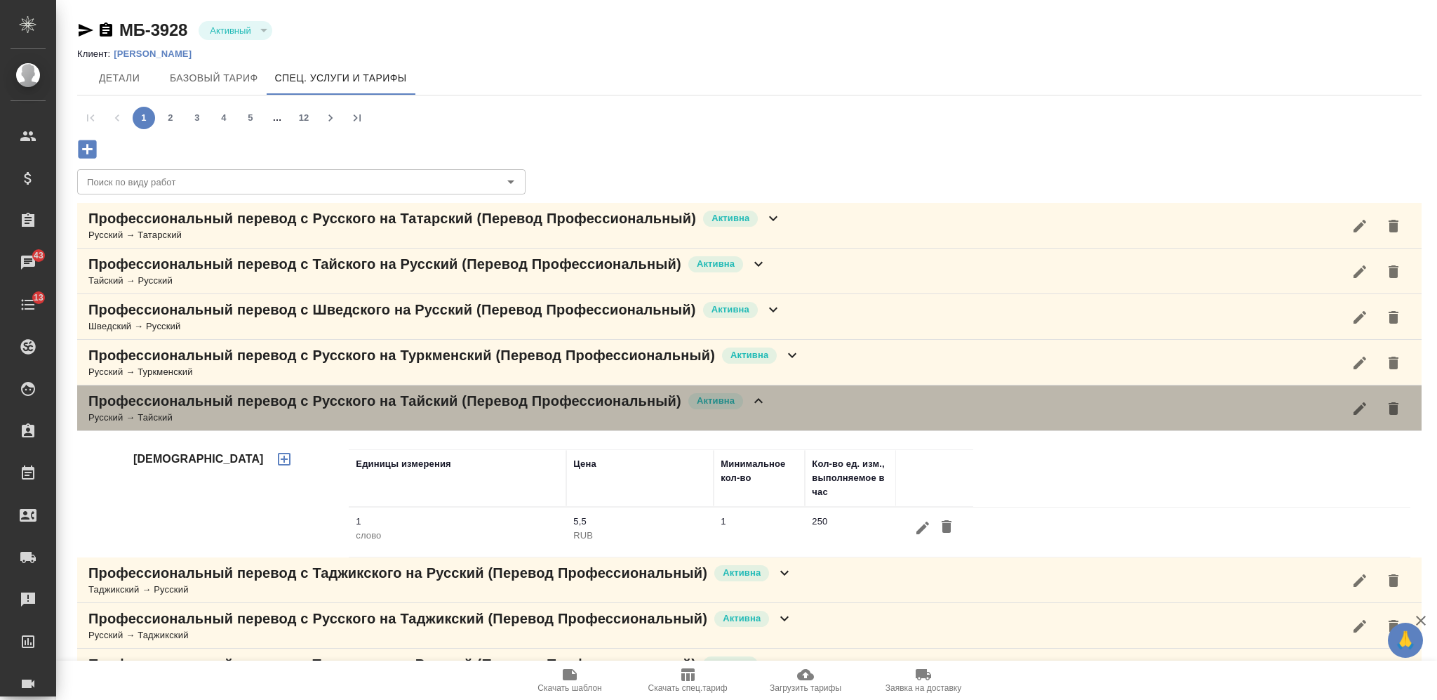
click at [756, 398] on icon at bounding box center [758, 400] width 17 height 17
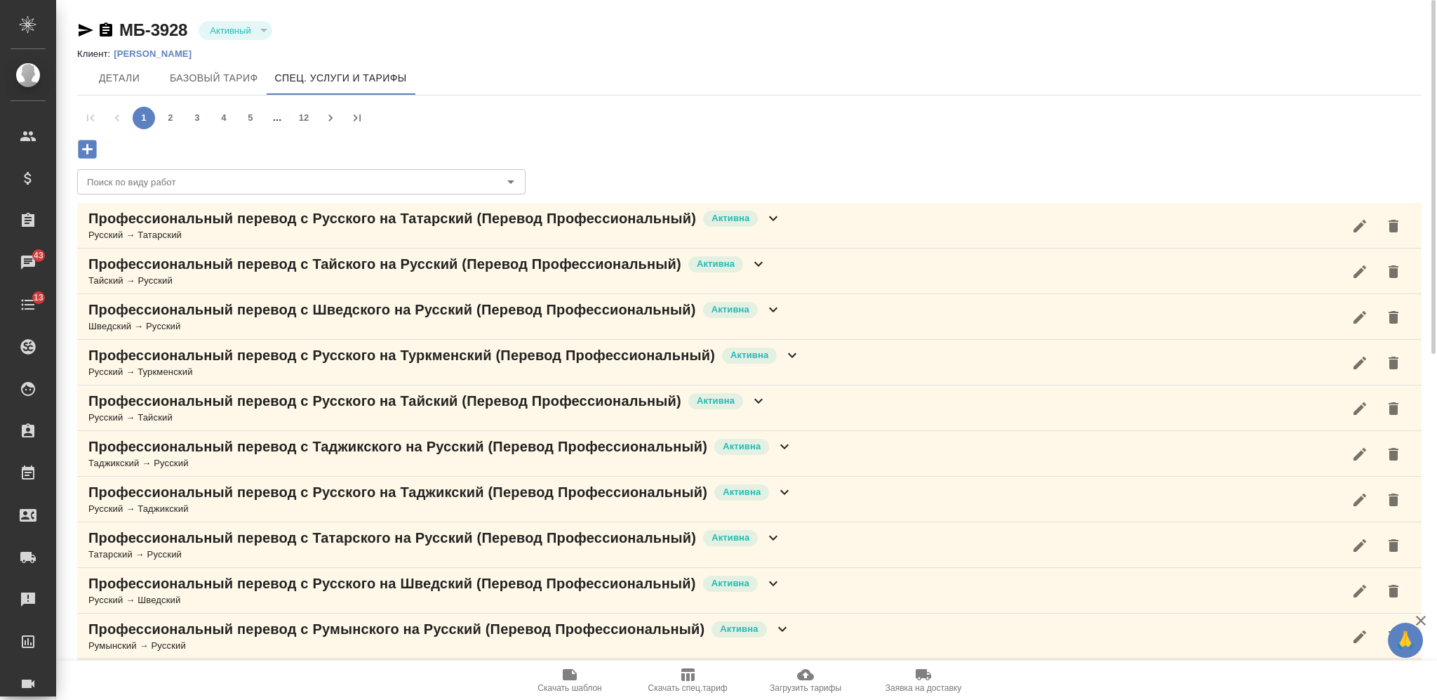
click at [141, 50] on p "[PERSON_NAME]" at bounding box center [158, 53] width 88 height 11
click at [363, 182] on input "Поиск по виду работ" at bounding box center [277, 181] width 393 height 17
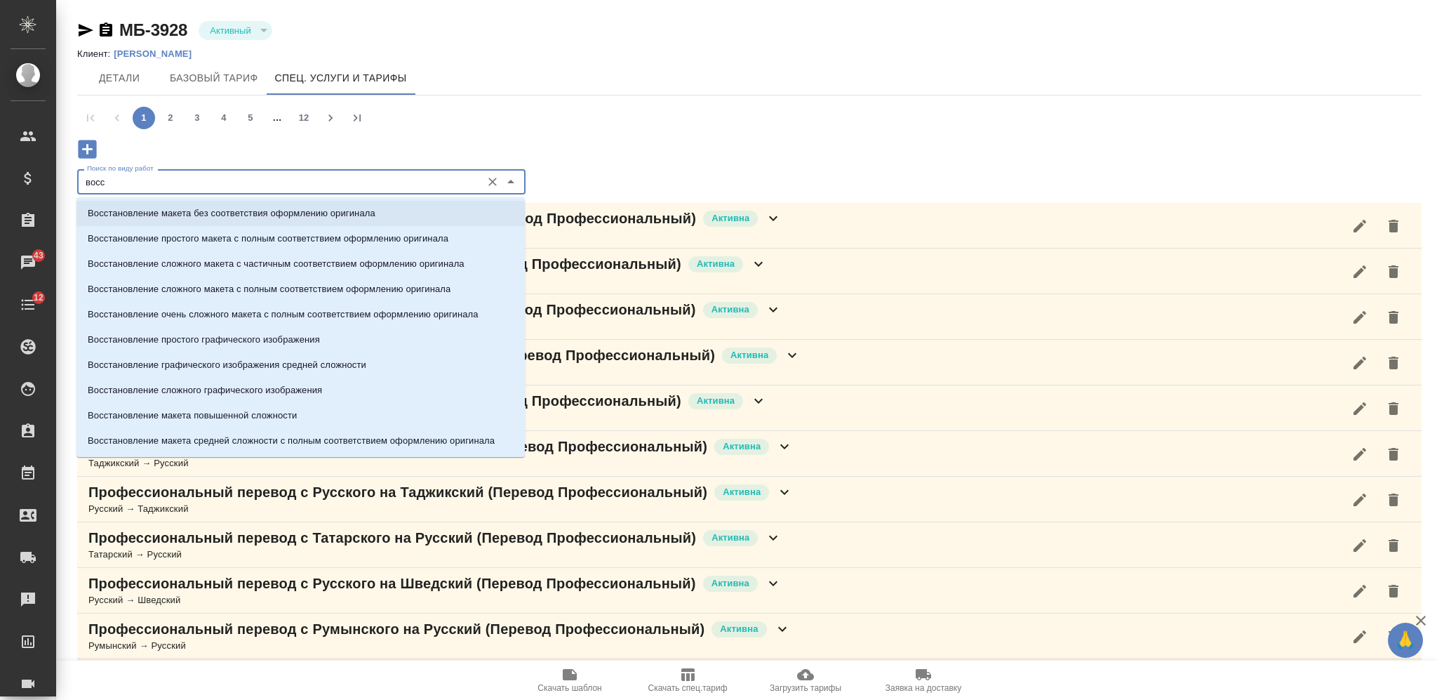
click at [403, 212] on li "Восстановление макета без соответствия оформлению оригинала" at bounding box center [301, 213] width 448 height 25
type input "Восстановление макета без соответствия оформлению оригинала"
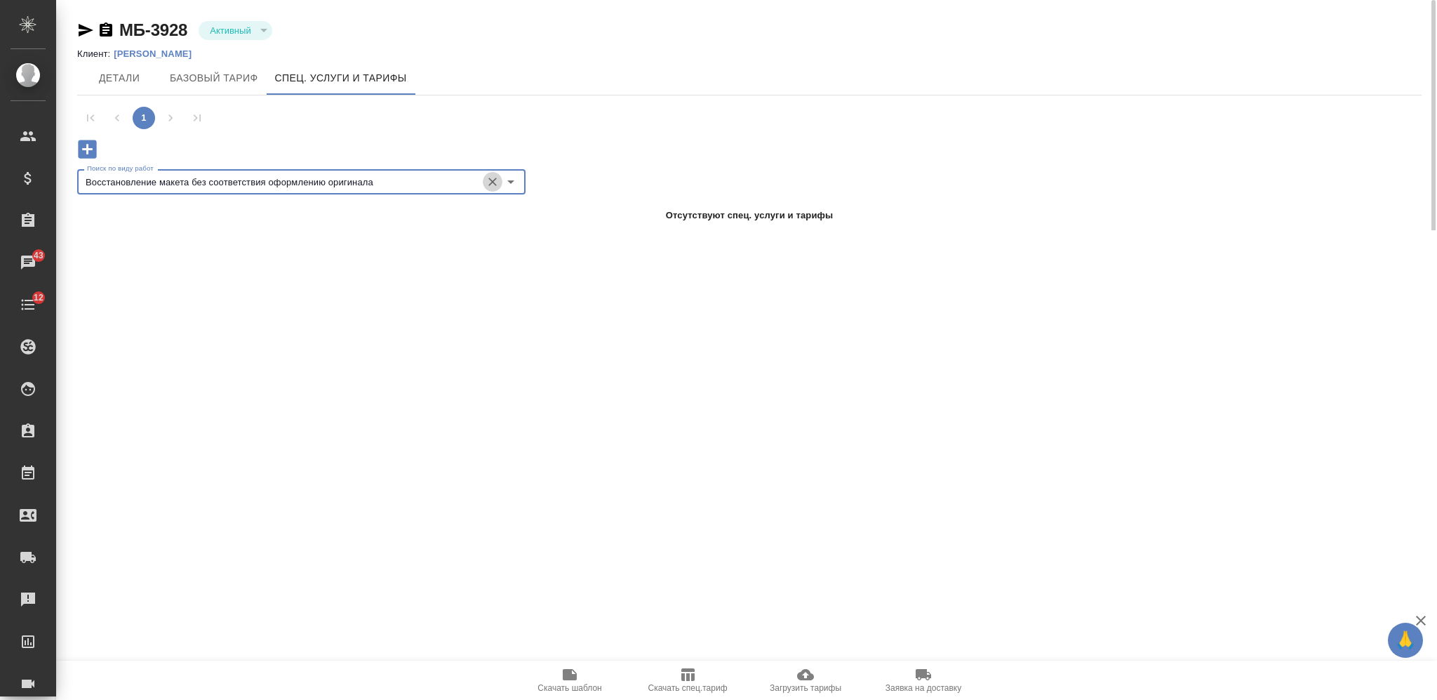
click at [492, 177] on icon "Очистить" at bounding box center [493, 182] width 14 height 14
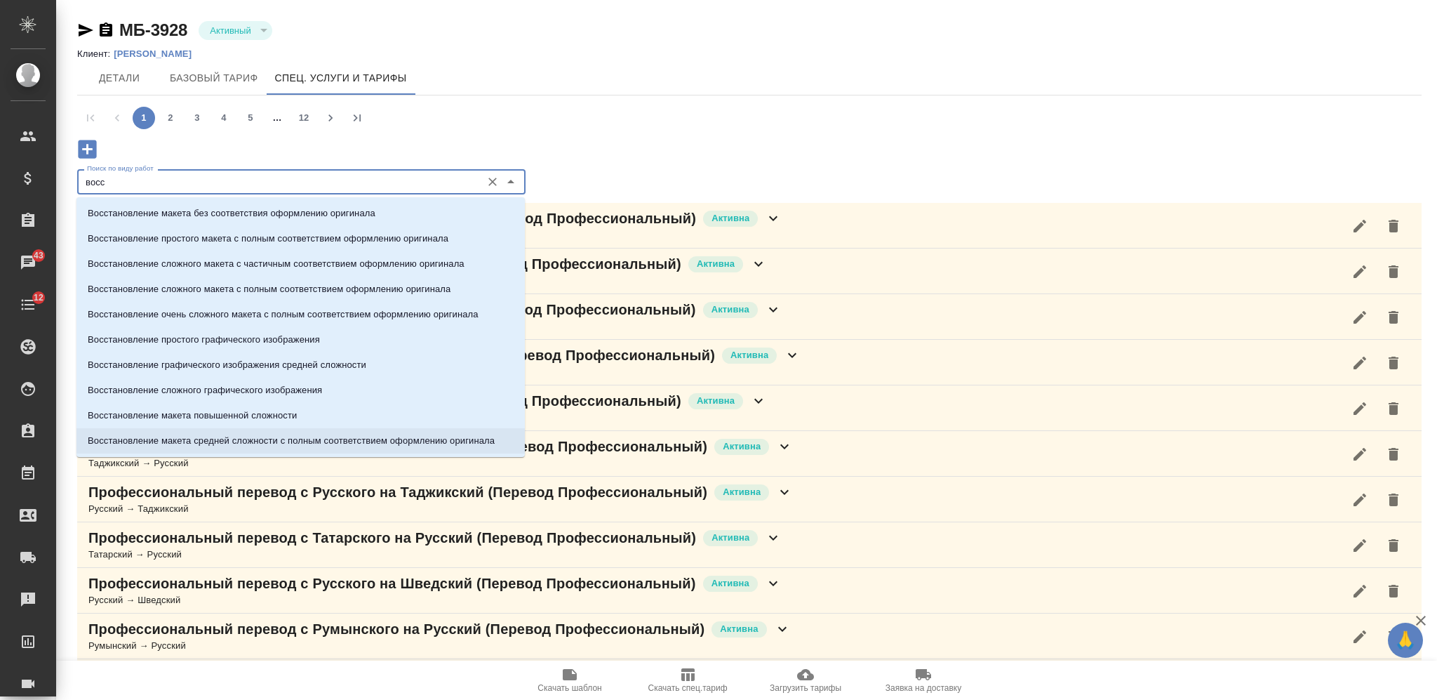
click at [372, 435] on p "Восстановление макета средней сложности с полным соответствием оформлению ориги…" at bounding box center [291, 441] width 407 height 14
type input "Восстановление макета средней сложности с полным соответствием оформлению ориги…"
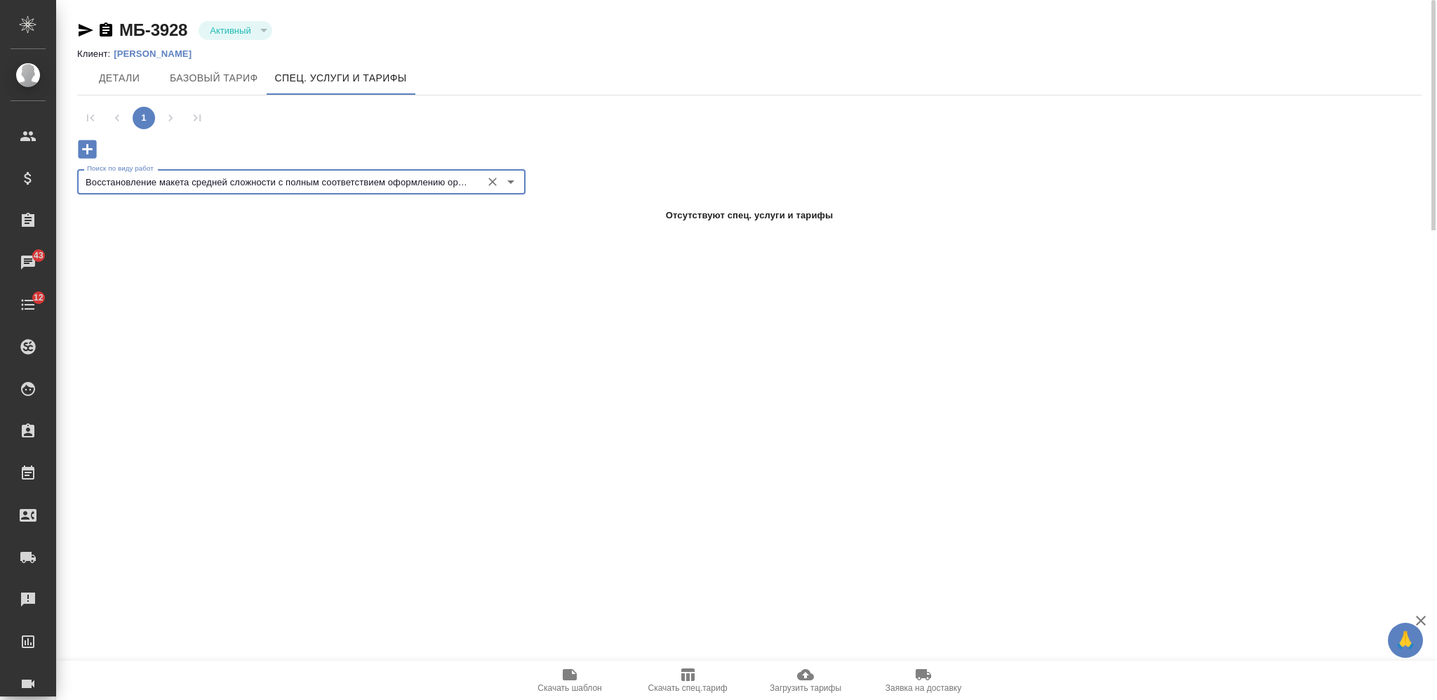
click at [486, 180] on icon "Очистить" at bounding box center [493, 182] width 14 height 14
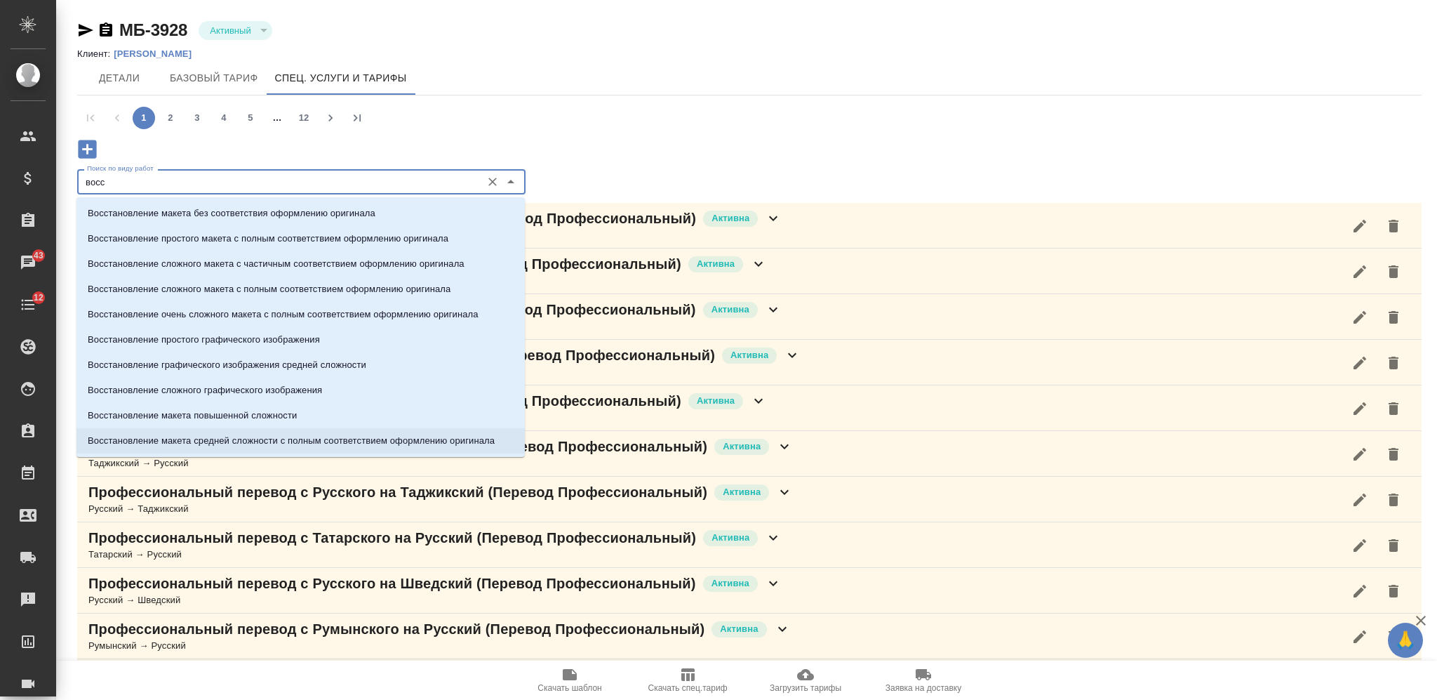
click at [345, 430] on li "Восстановление макета средней сложности с полным соответствием оформлению ориги…" at bounding box center [301, 440] width 448 height 25
type input "Восстановление макета средней сложности с полным соответствием оформлению ориги…"
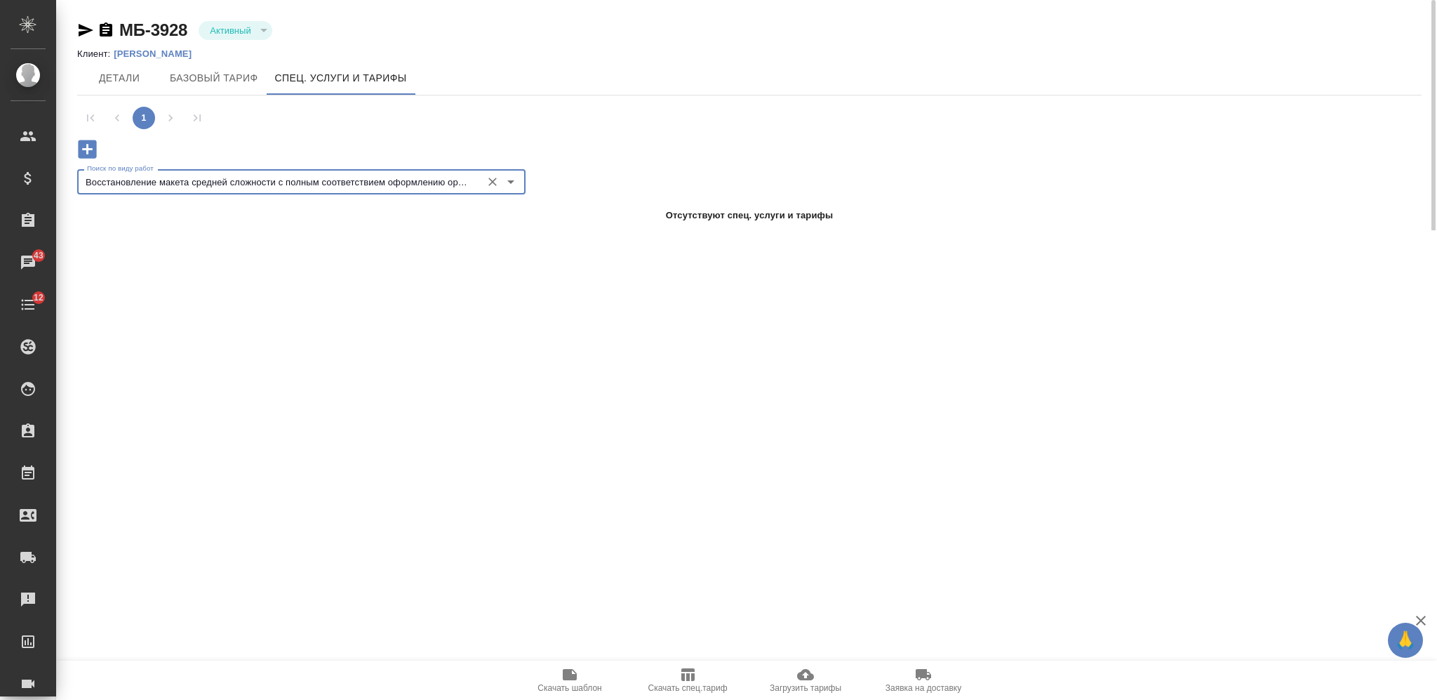
click at [486, 176] on icon "Очистить" at bounding box center [493, 182] width 14 height 14
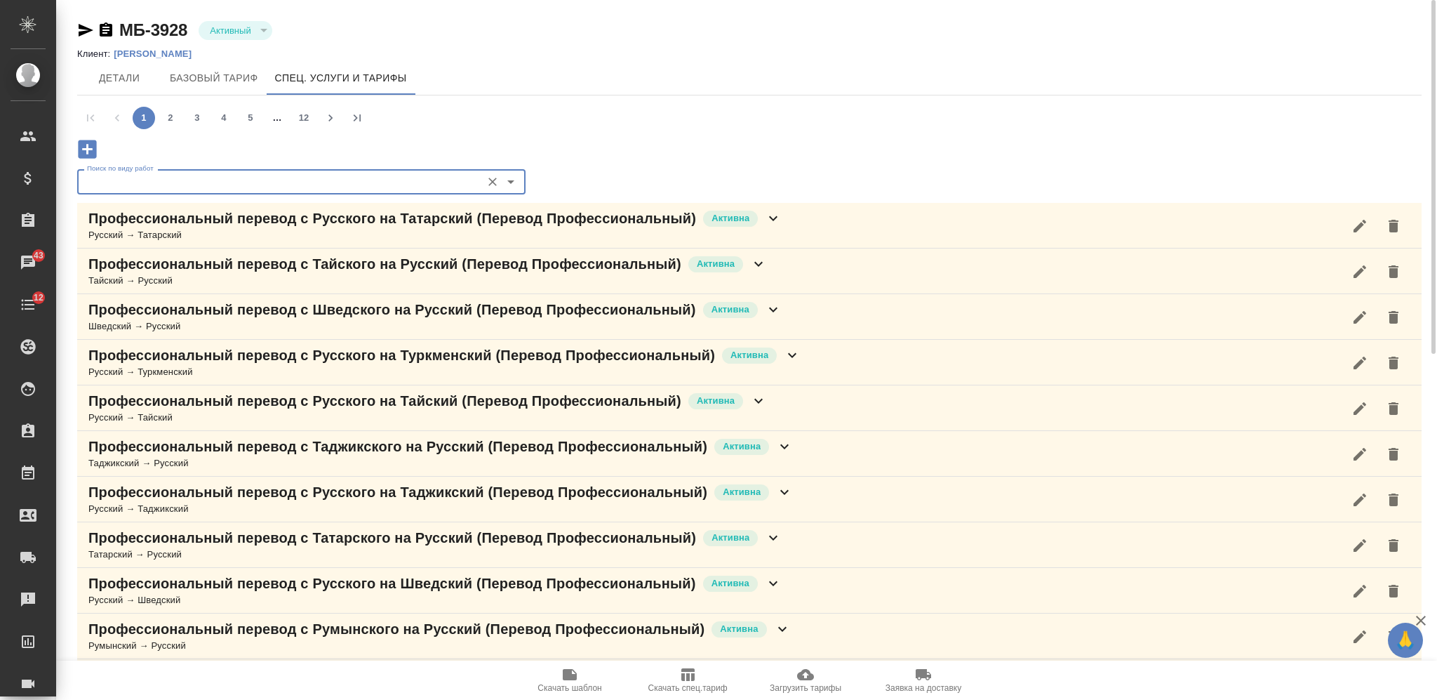
click at [812, 680] on icon "button" at bounding box center [805, 674] width 17 height 17
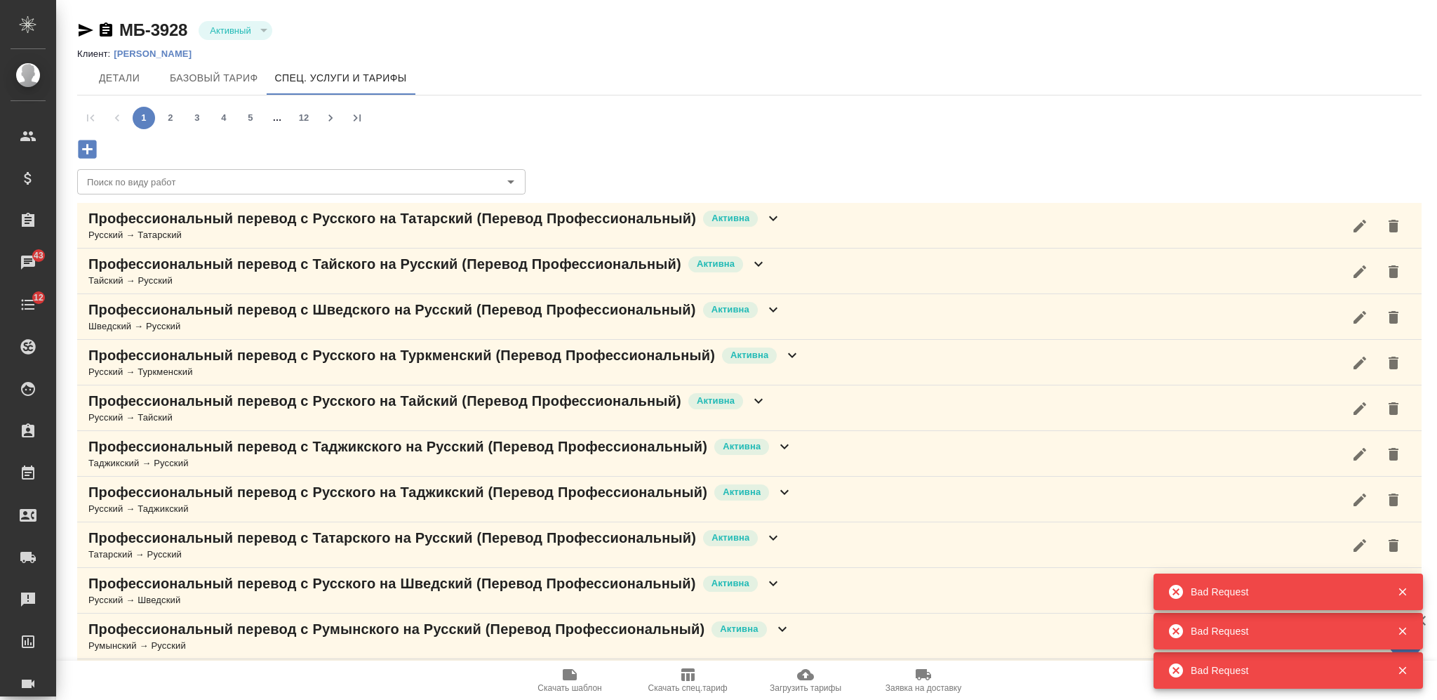
click at [1269, 583] on div "Bad Request" at bounding box center [1272, 592] width 208 height 28
click at [305, 114] on button "12" at bounding box center [304, 118] width 22 height 22
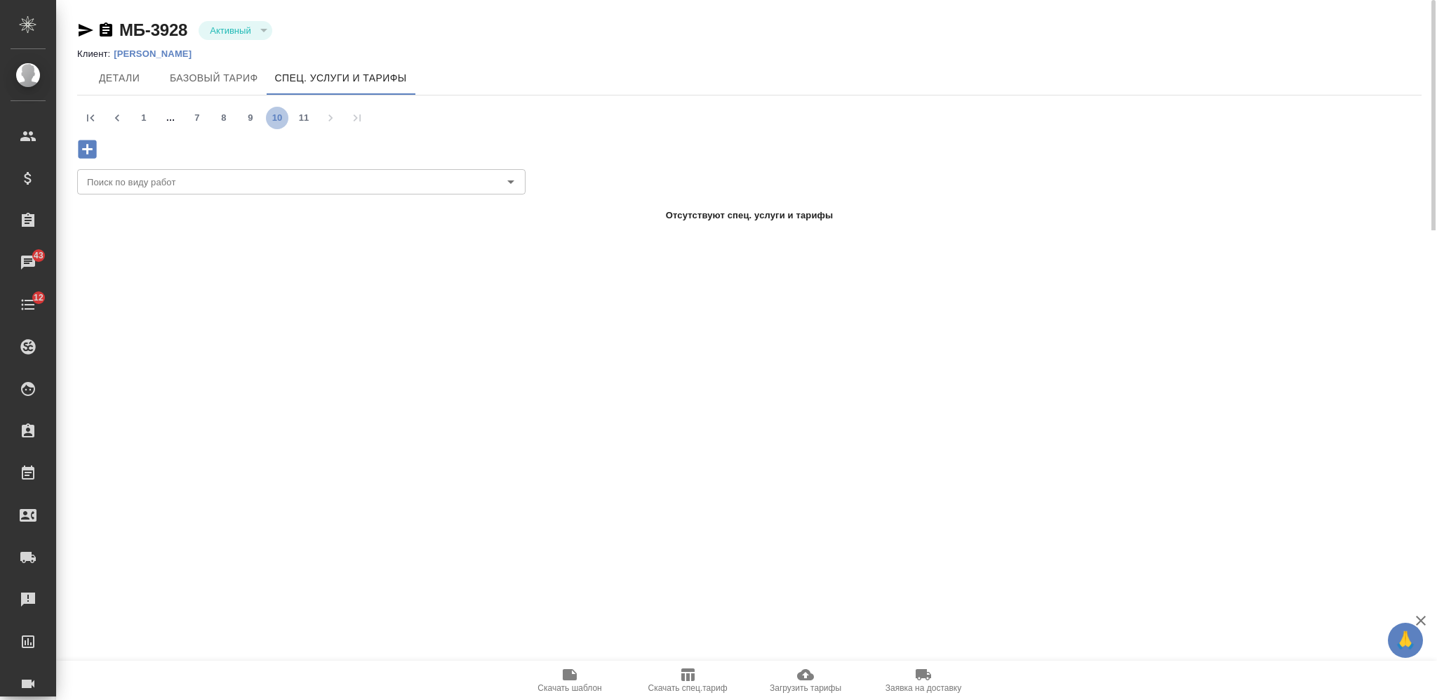
click at [276, 117] on button "10" at bounding box center [277, 118] width 22 height 22
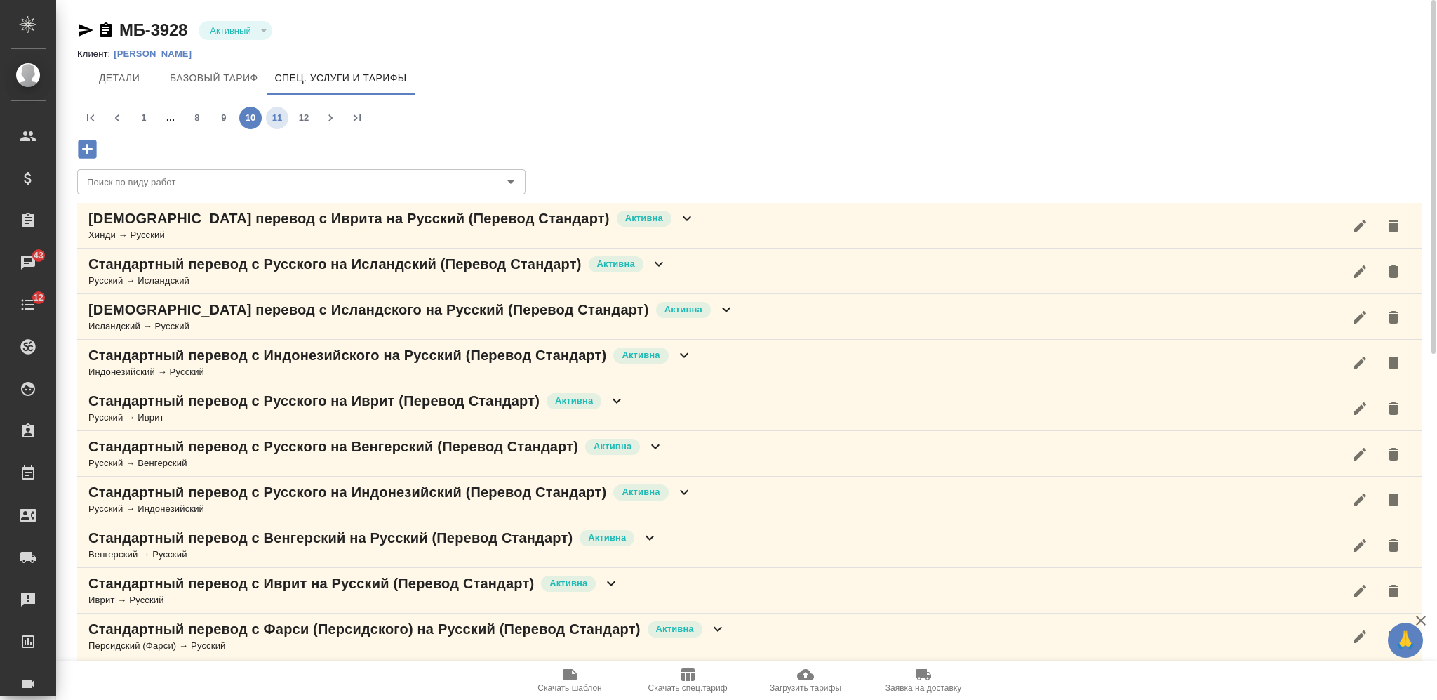
click at [284, 111] on button "11" at bounding box center [277, 118] width 22 height 22
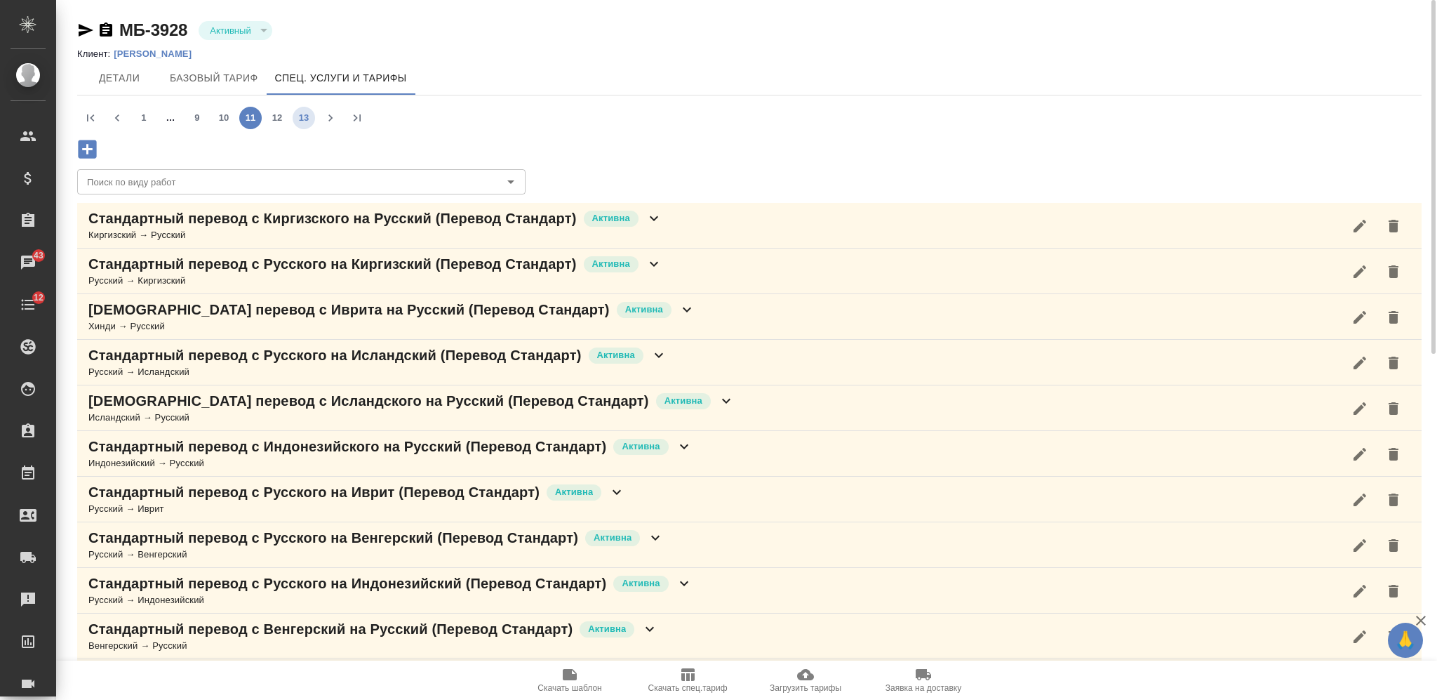
click at [294, 120] on button "13" at bounding box center [304, 118] width 22 height 22
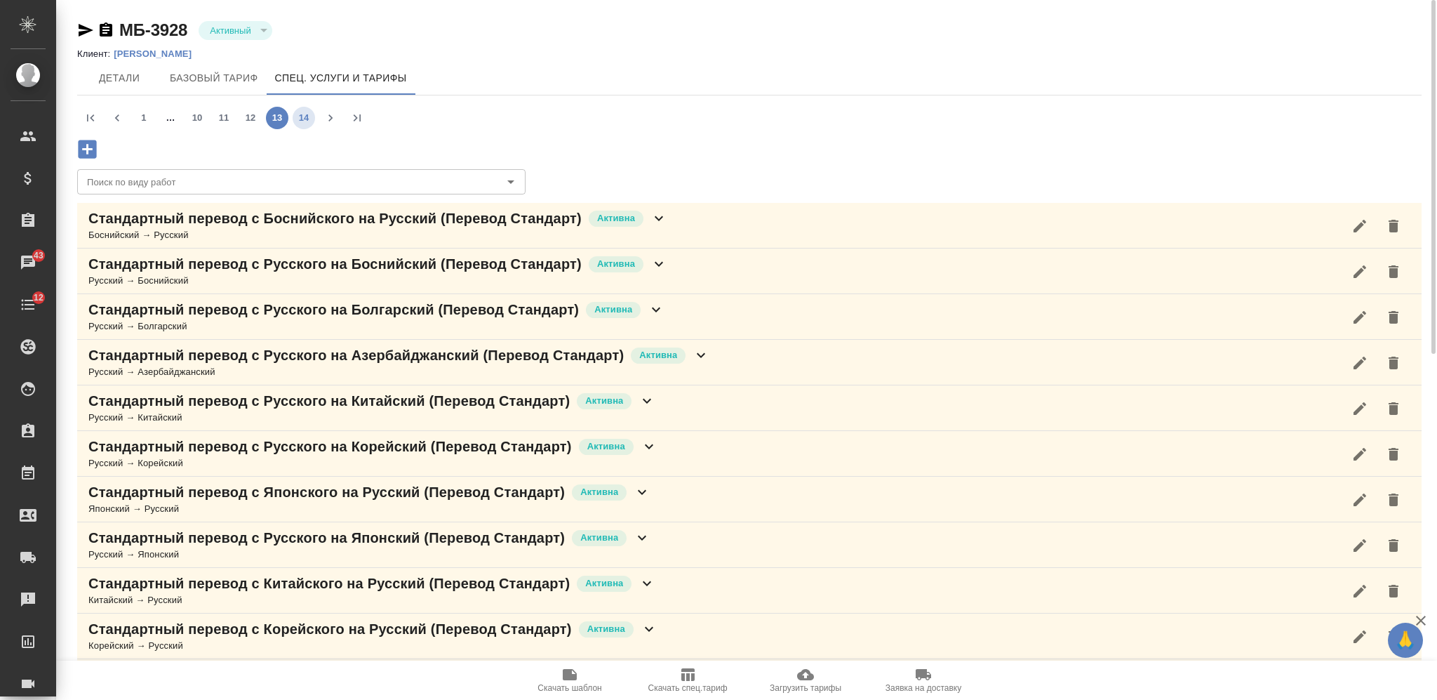
click at [302, 122] on button "14" at bounding box center [304, 118] width 22 height 22
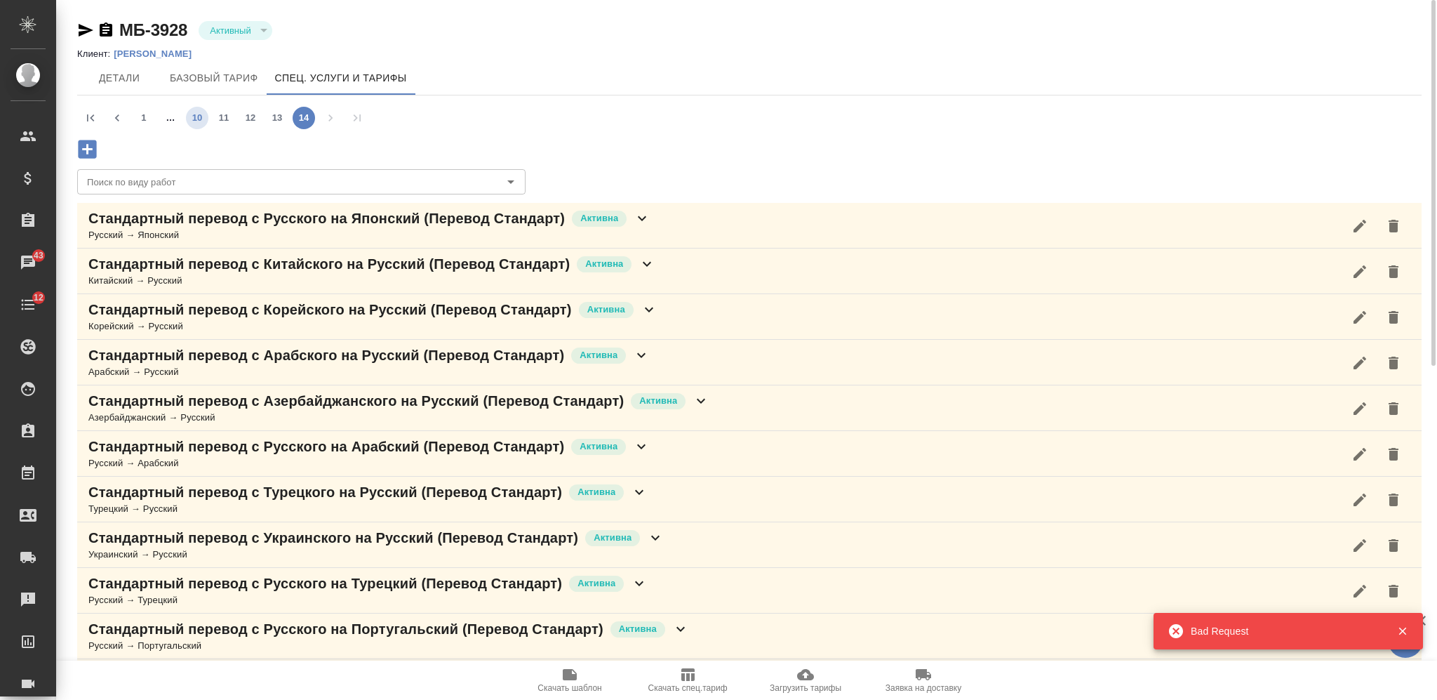
click at [202, 118] on button "10" at bounding box center [197, 118] width 22 height 22
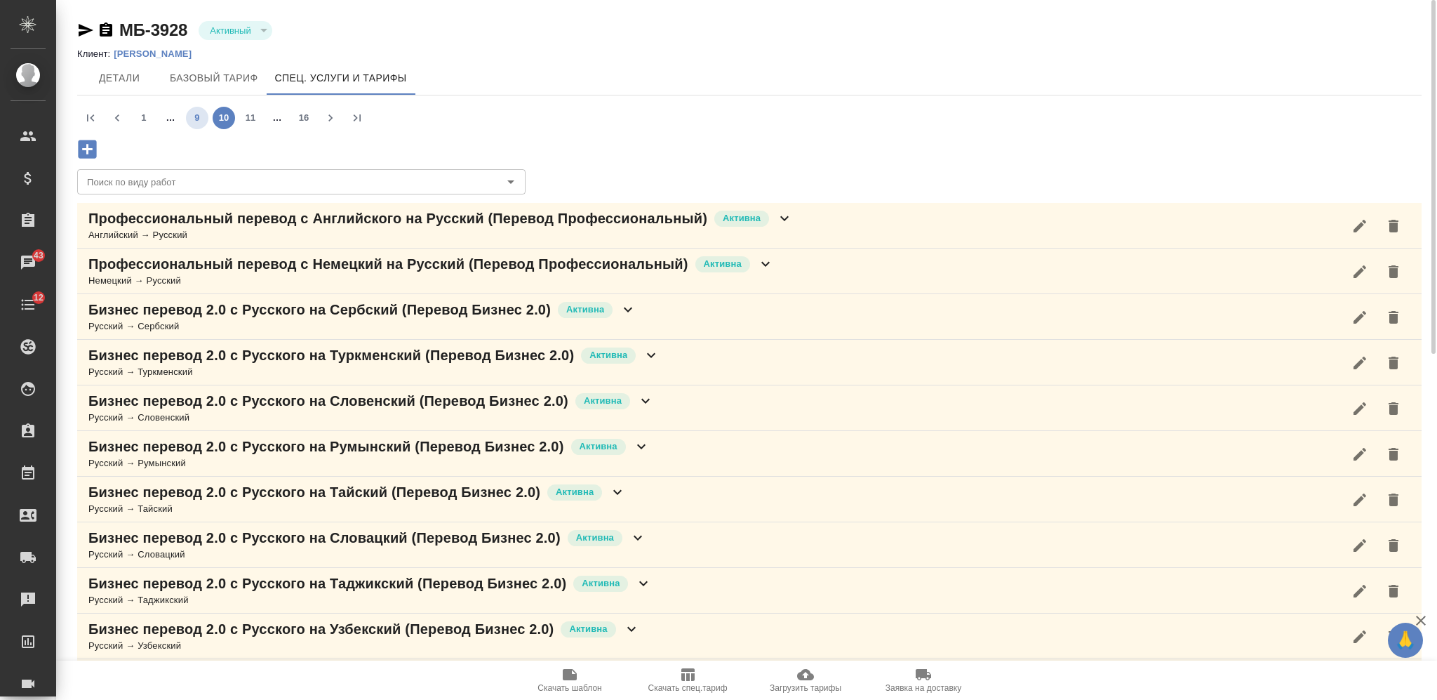
click at [199, 119] on button "9" at bounding box center [197, 118] width 22 height 22
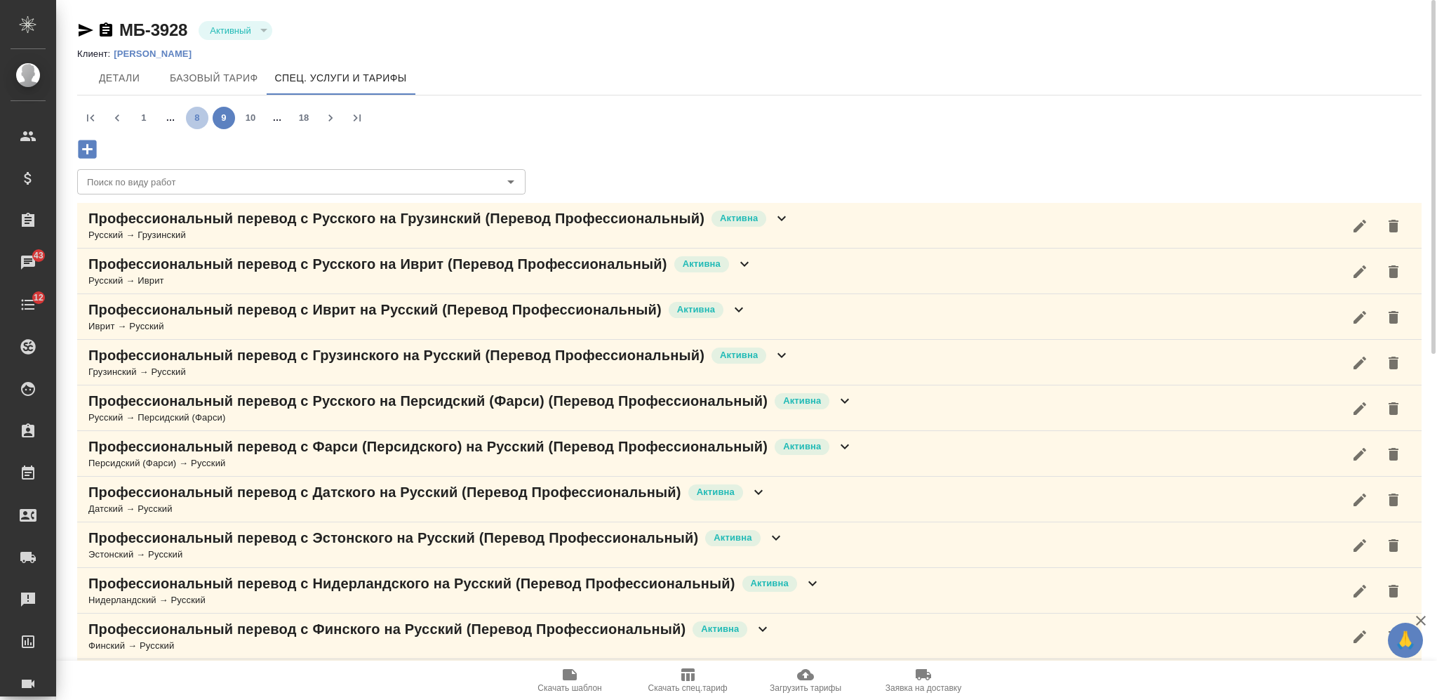
click at [207, 115] on button "8" at bounding box center [197, 118] width 22 height 22
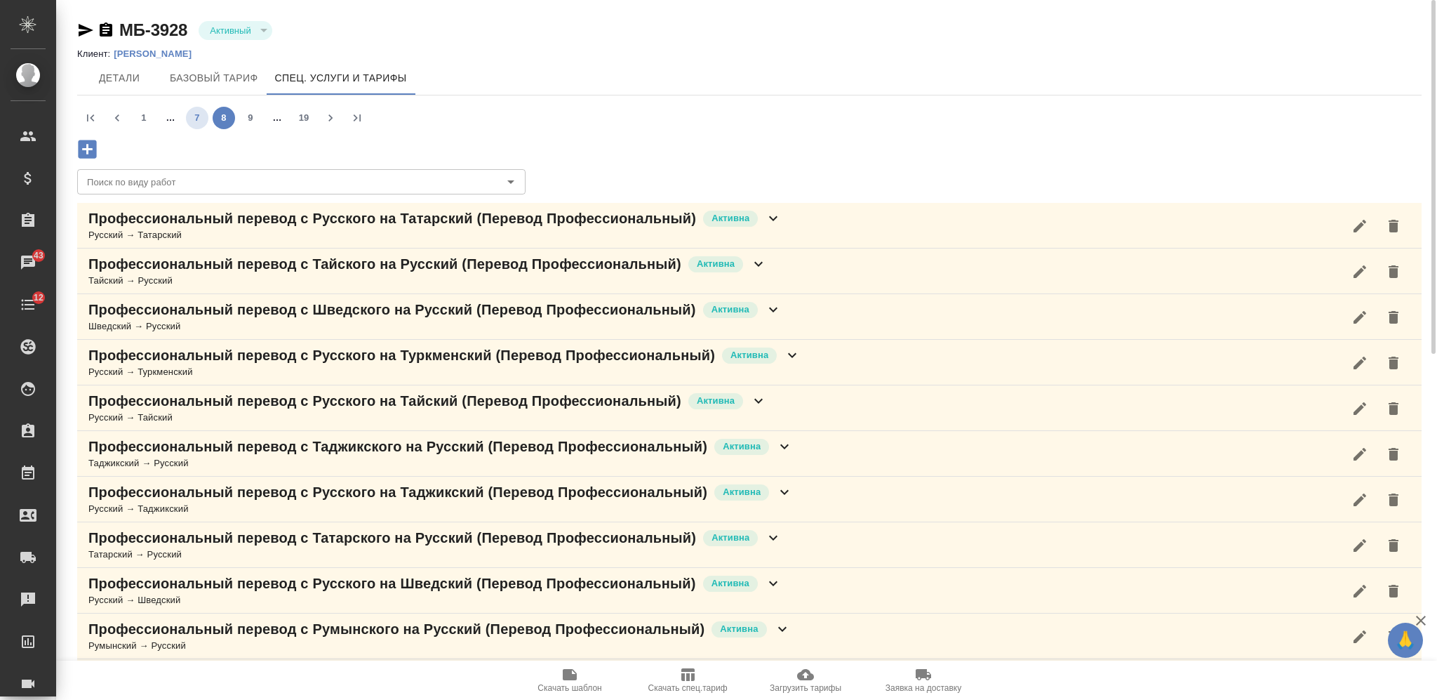
click at [189, 112] on button "7" at bounding box center [197, 118] width 22 height 22
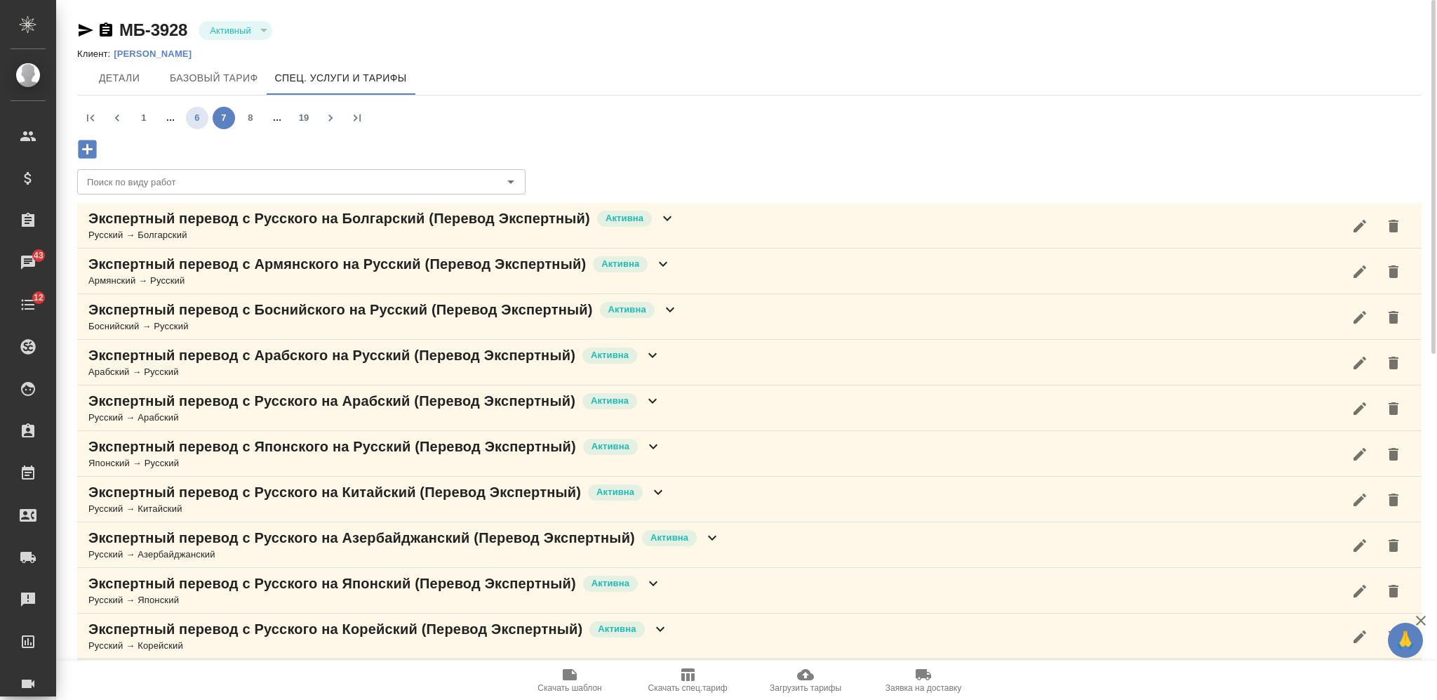
click at [200, 119] on button "6" at bounding box center [197, 118] width 22 height 22
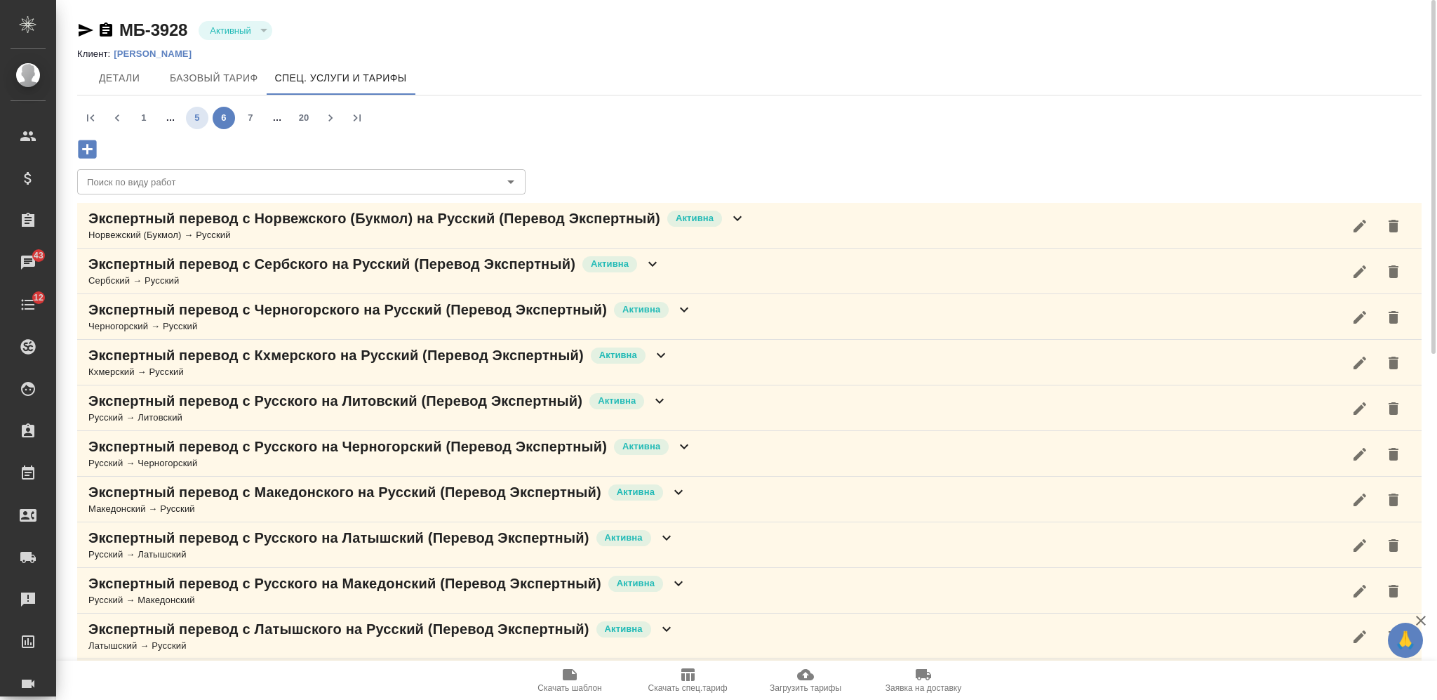
click at [204, 117] on button "5" at bounding box center [197, 118] width 22 height 22
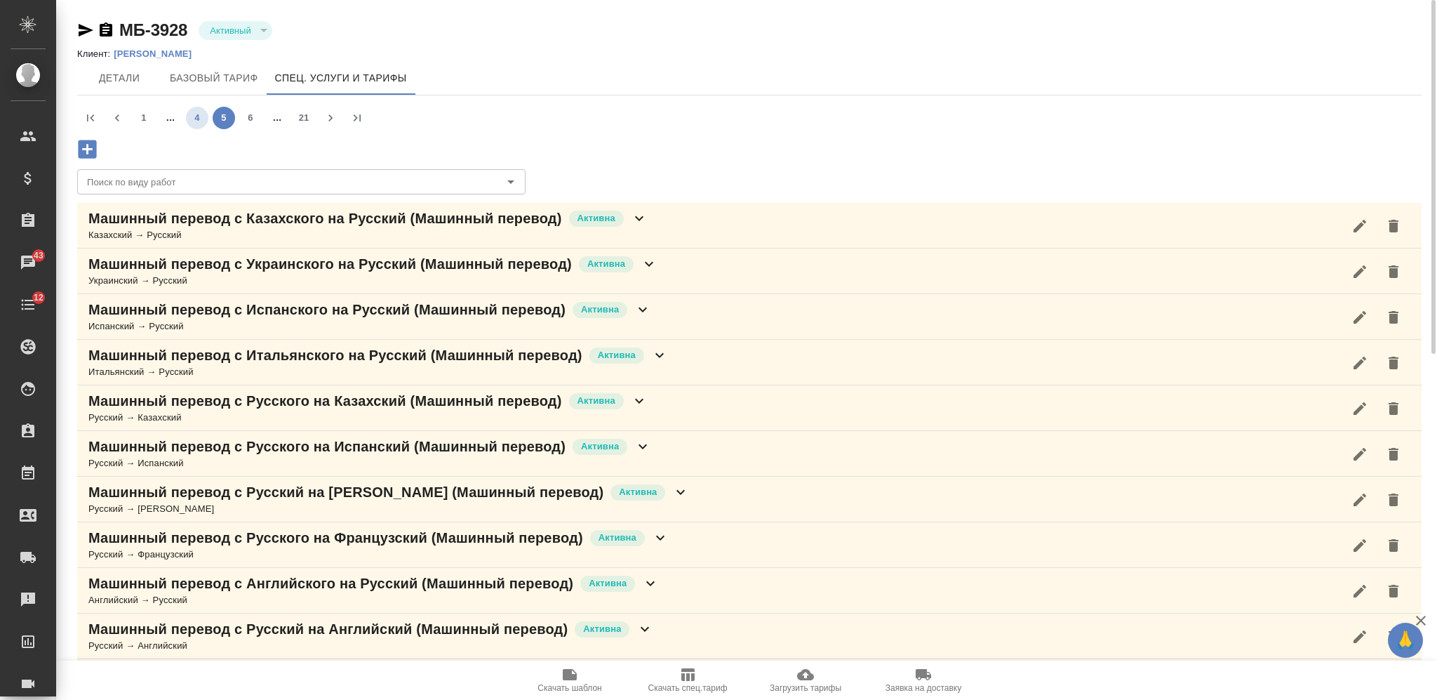
click at [201, 117] on button "4" at bounding box center [197, 118] width 22 height 22
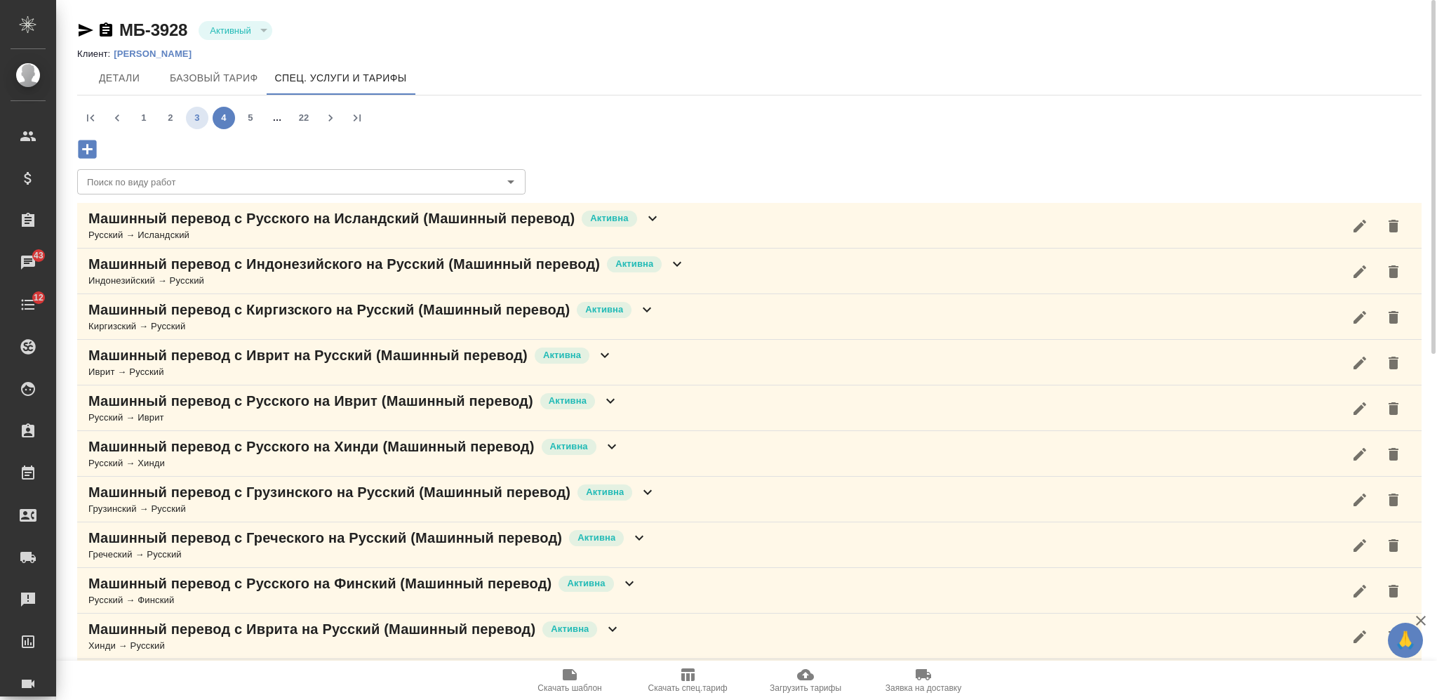
click at [194, 114] on button "3" at bounding box center [197, 118] width 22 height 22
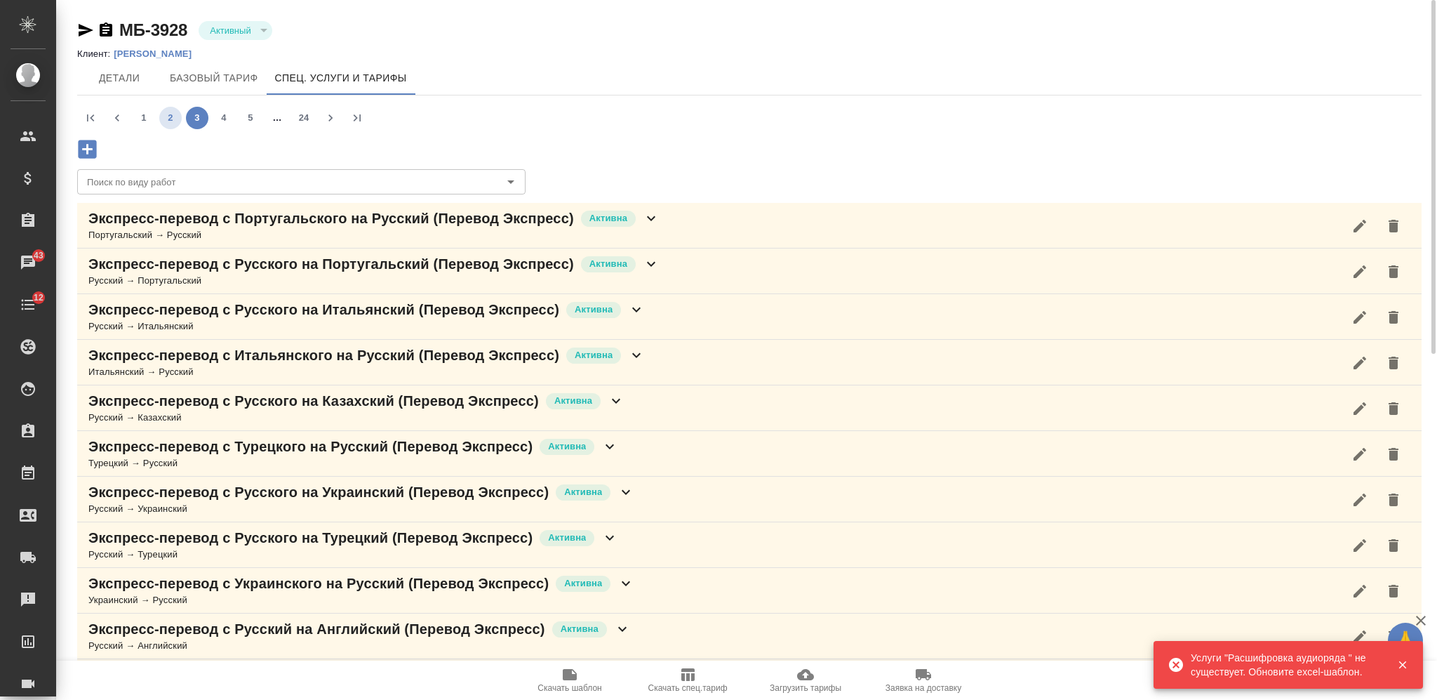
click at [171, 109] on button "2" at bounding box center [170, 118] width 22 height 22
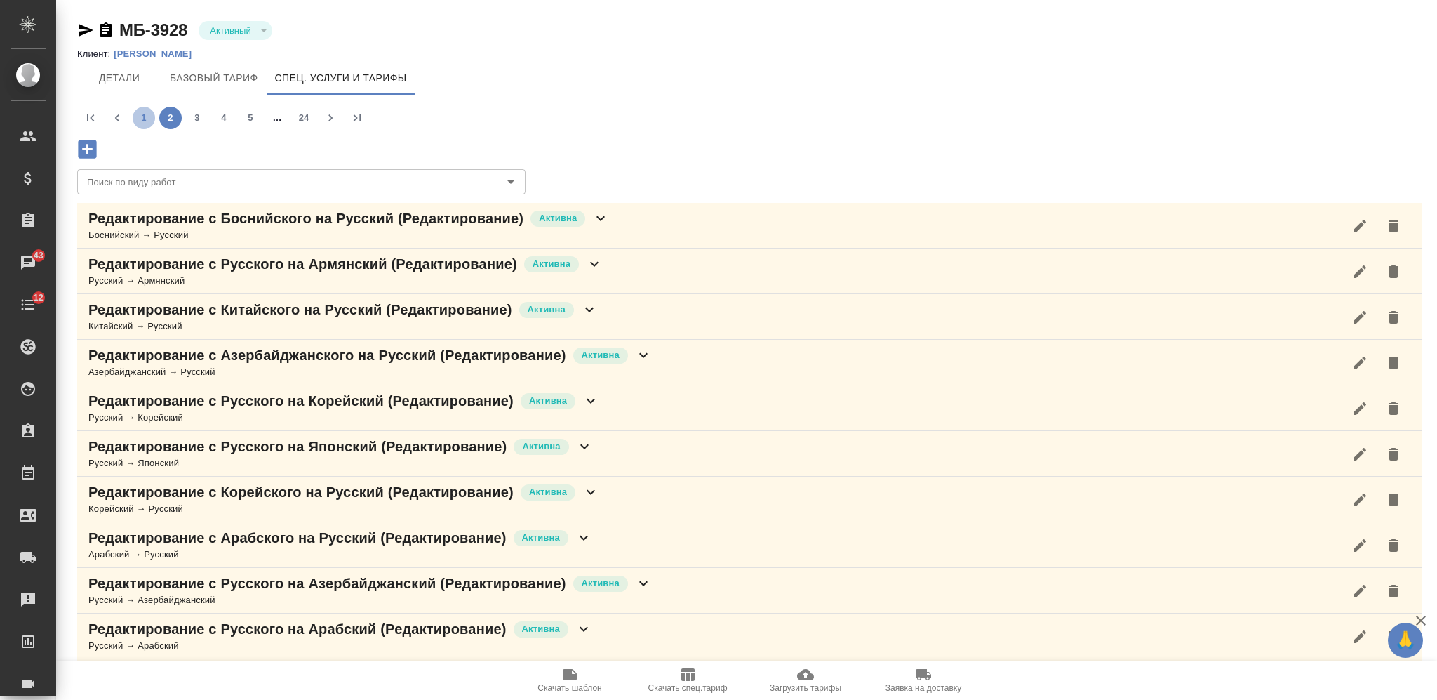
click at [148, 117] on button "1" at bounding box center [144, 118] width 22 height 22
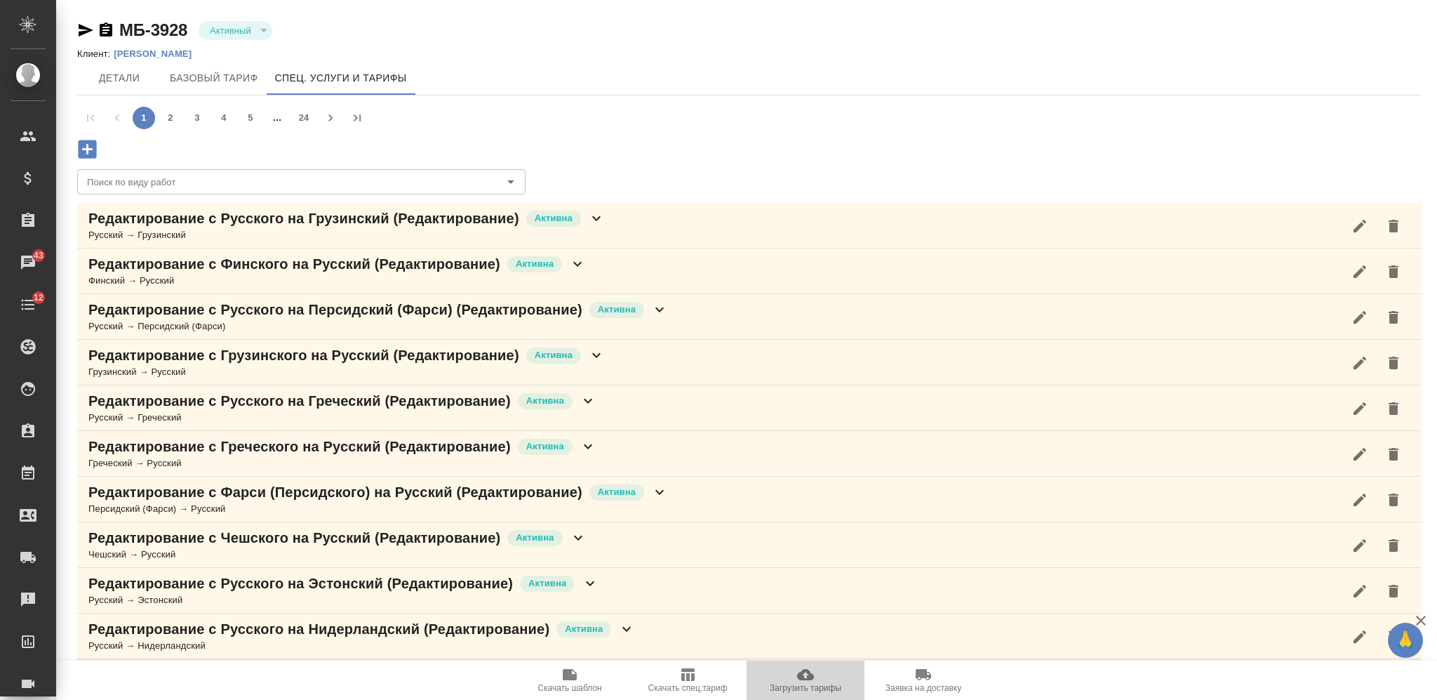
click at [804, 680] on icon "button" at bounding box center [805, 674] width 17 height 11
click at [300, 117] on button "24" at bounding box center [304, 118] width 22 height 22
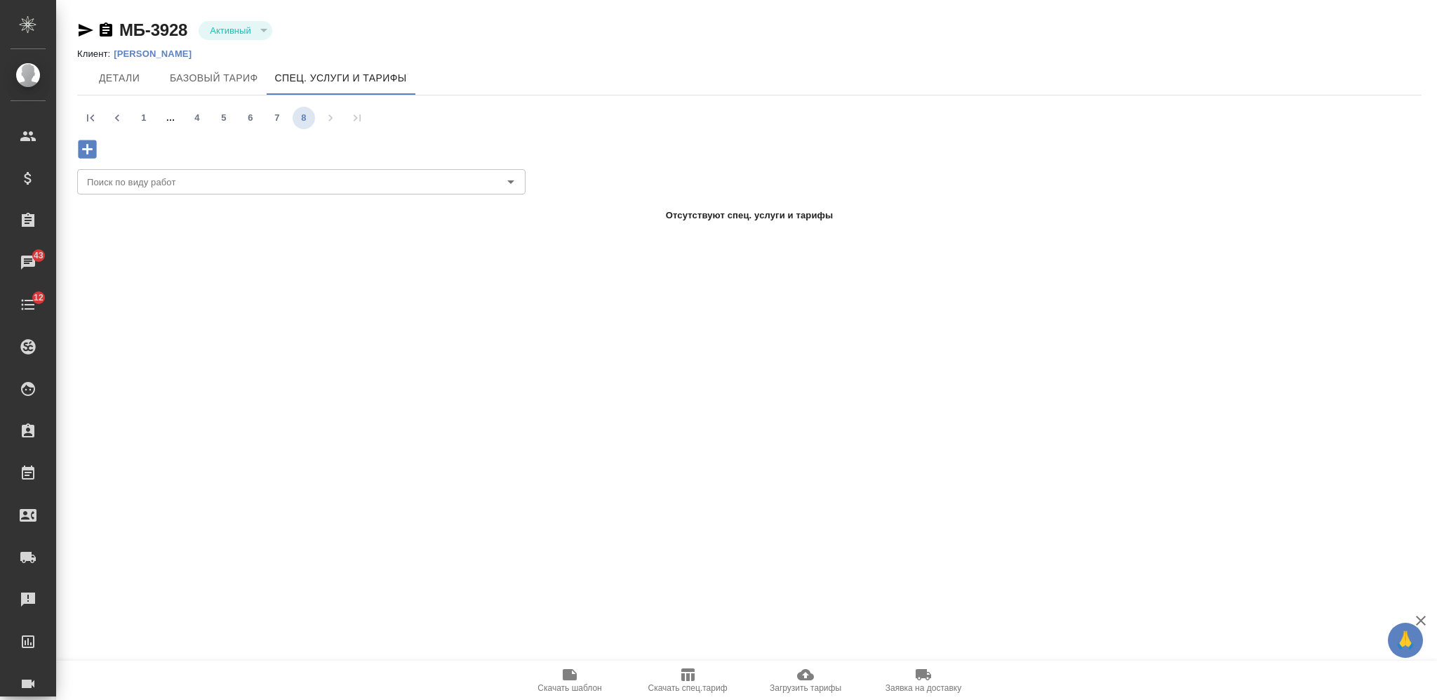
click at [300, 121] on button "8" at bounding box center [304, 118] width 22 height 22
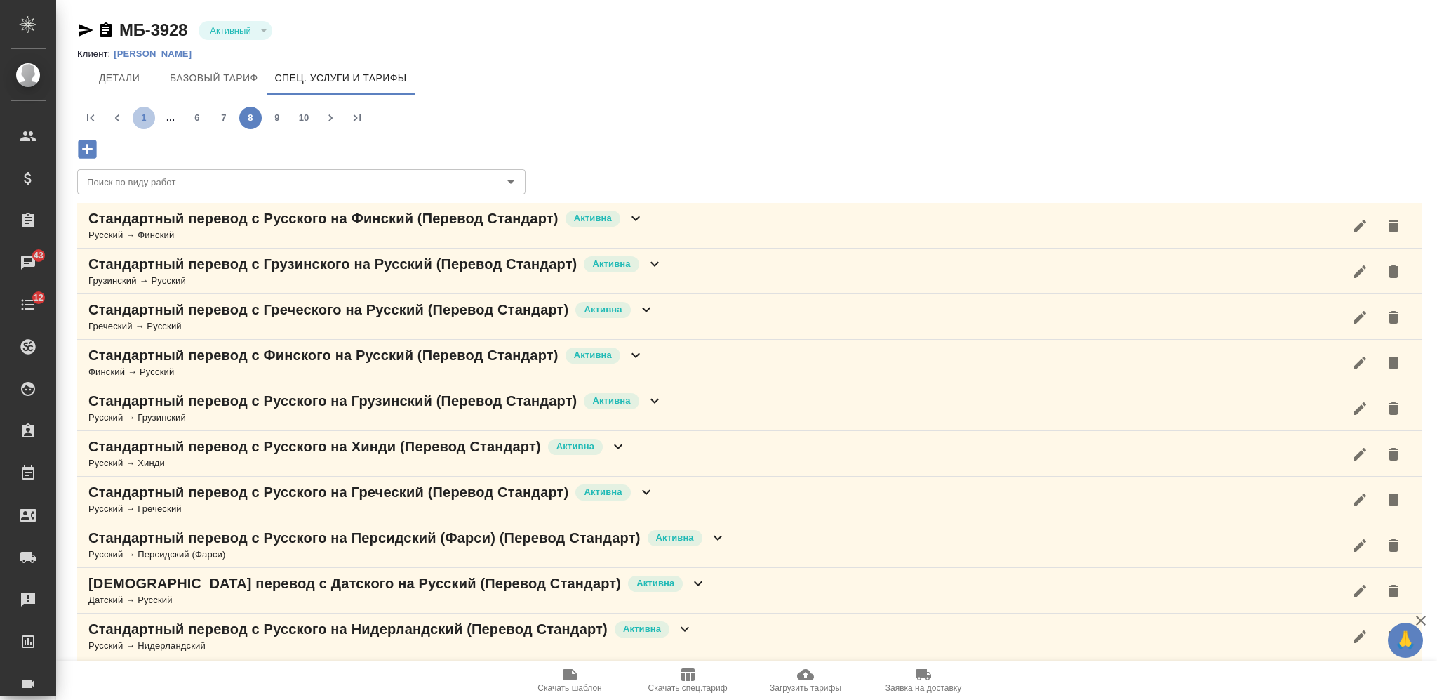
click at [142, 119] on button "1" at bounding box center [144, 118] width 22 height 22
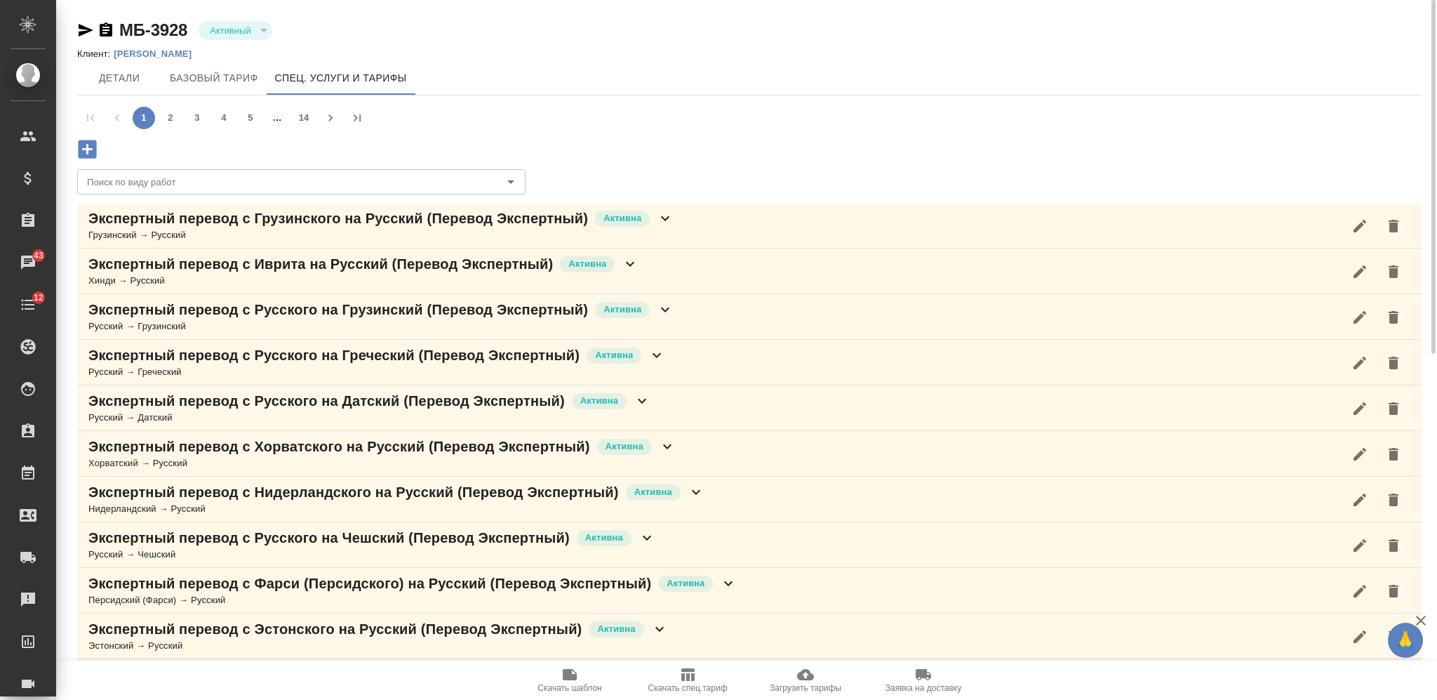
click at [176, 115] on button "2" at bounding box center [170, 118] width 22 height 22
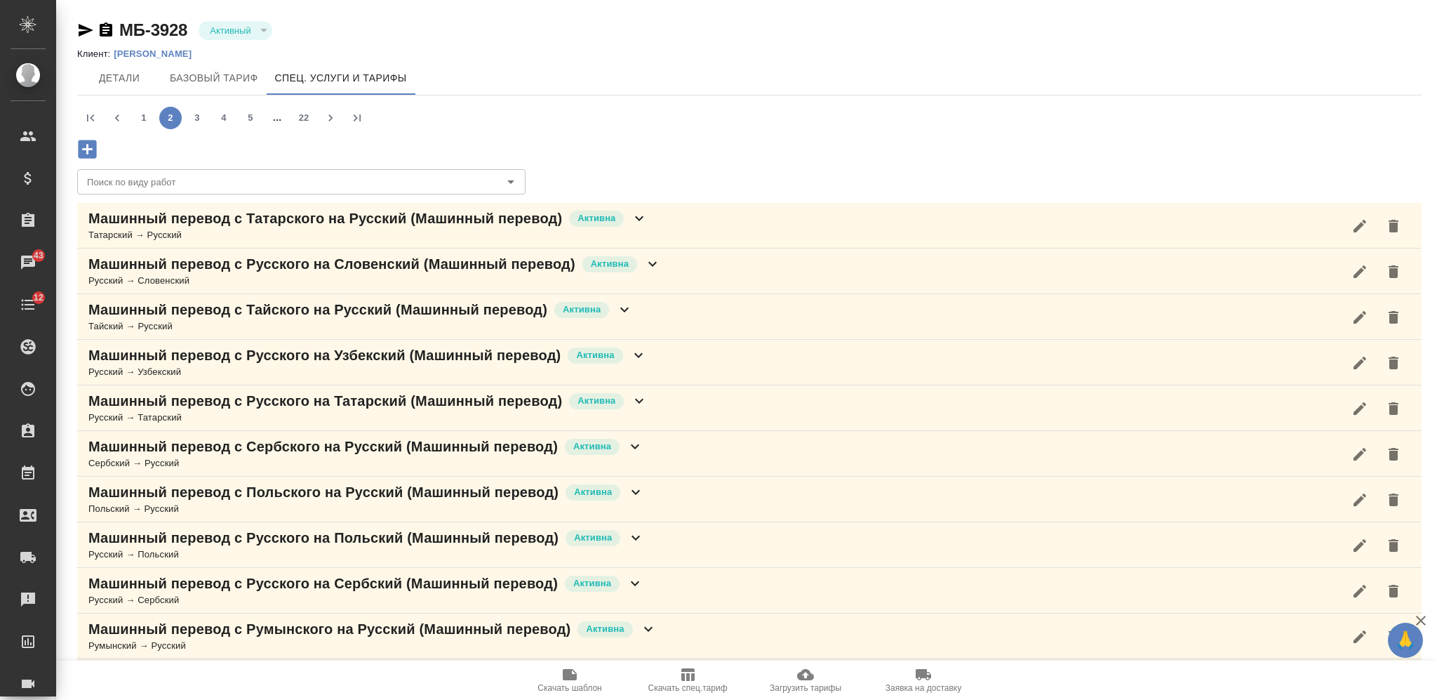
click at [145, 121] on button "1" at bounding box center [144, 118] width 22 height 22
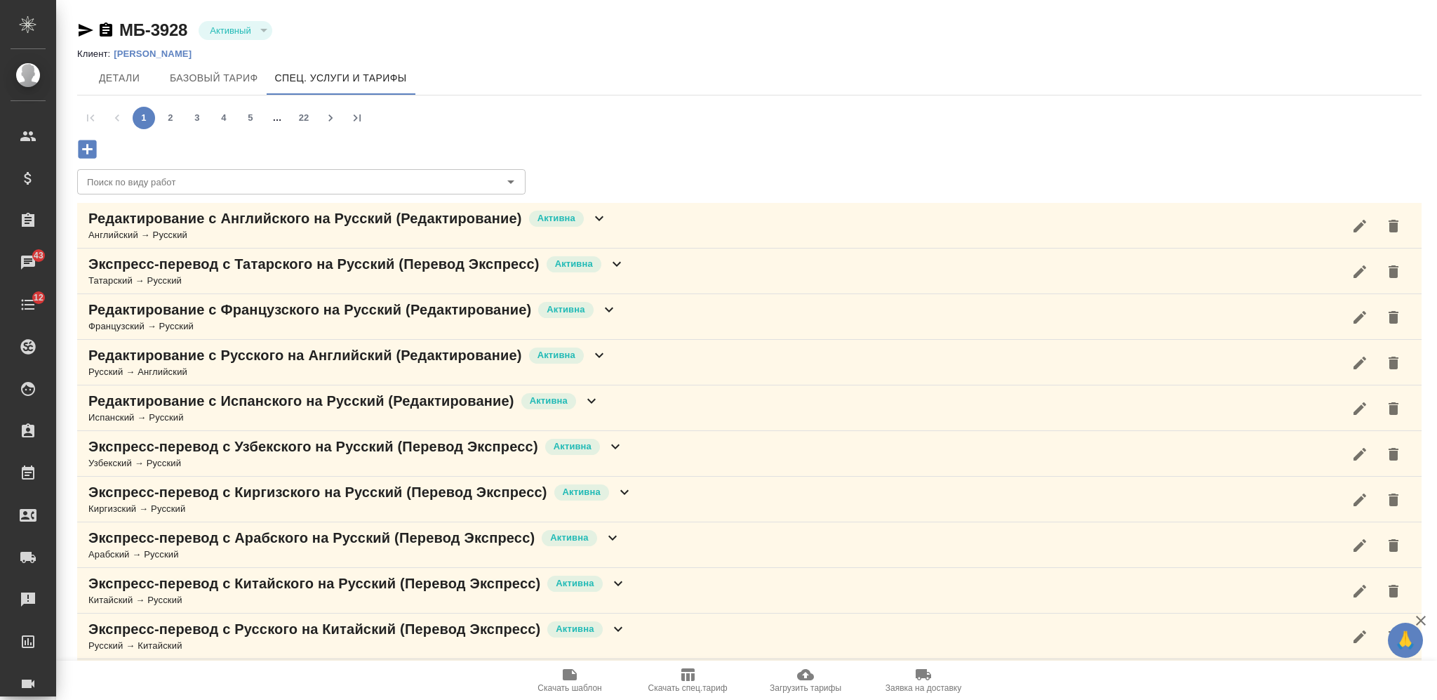
click at [1075, 88] on div "Детали Базовый тариф Спец. услуги и тарифы" at bounding box center [749, 78] width 1345 height 34
click at [830, 680] on span "Загрузить тарифы" at bounding box center [805, 679] width 101 height 27
click at [171, 120] on button "2" at bounding box center [170, 118] width 22 height 22
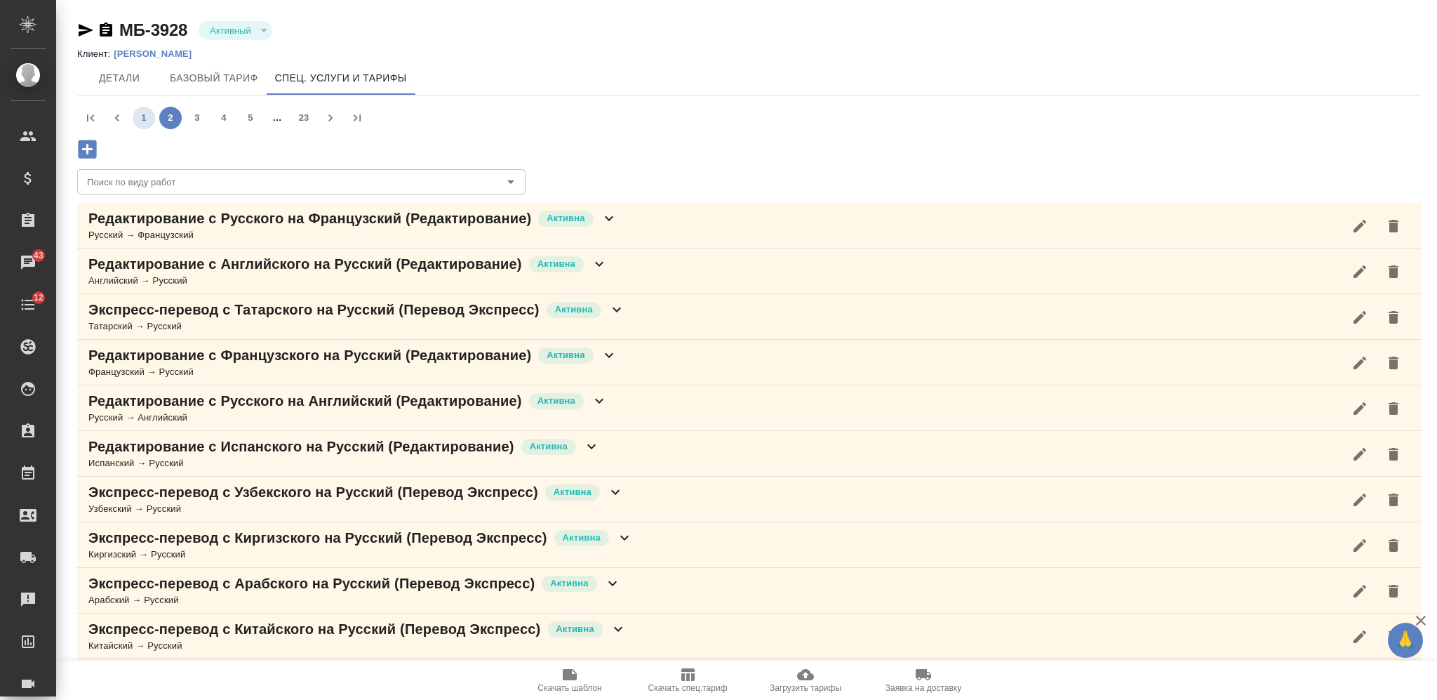
click at [147, 119] on button "1" at bounding box center [144, 118] width 22 height 22
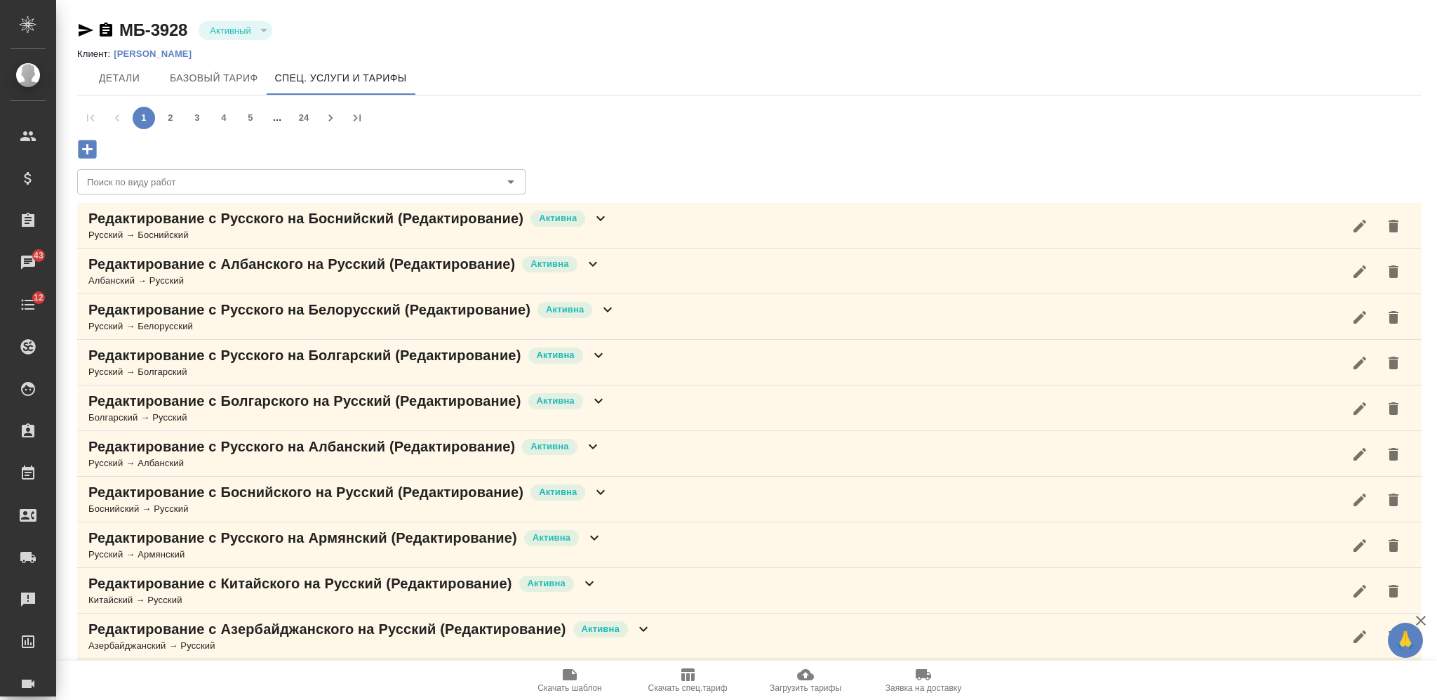
click at [806, 680] on icon "button" at bounding box center [805, 674] width 17 height 11
click at [301, 118] on button "24" at bounding box center [304, 118] width 22 height 22
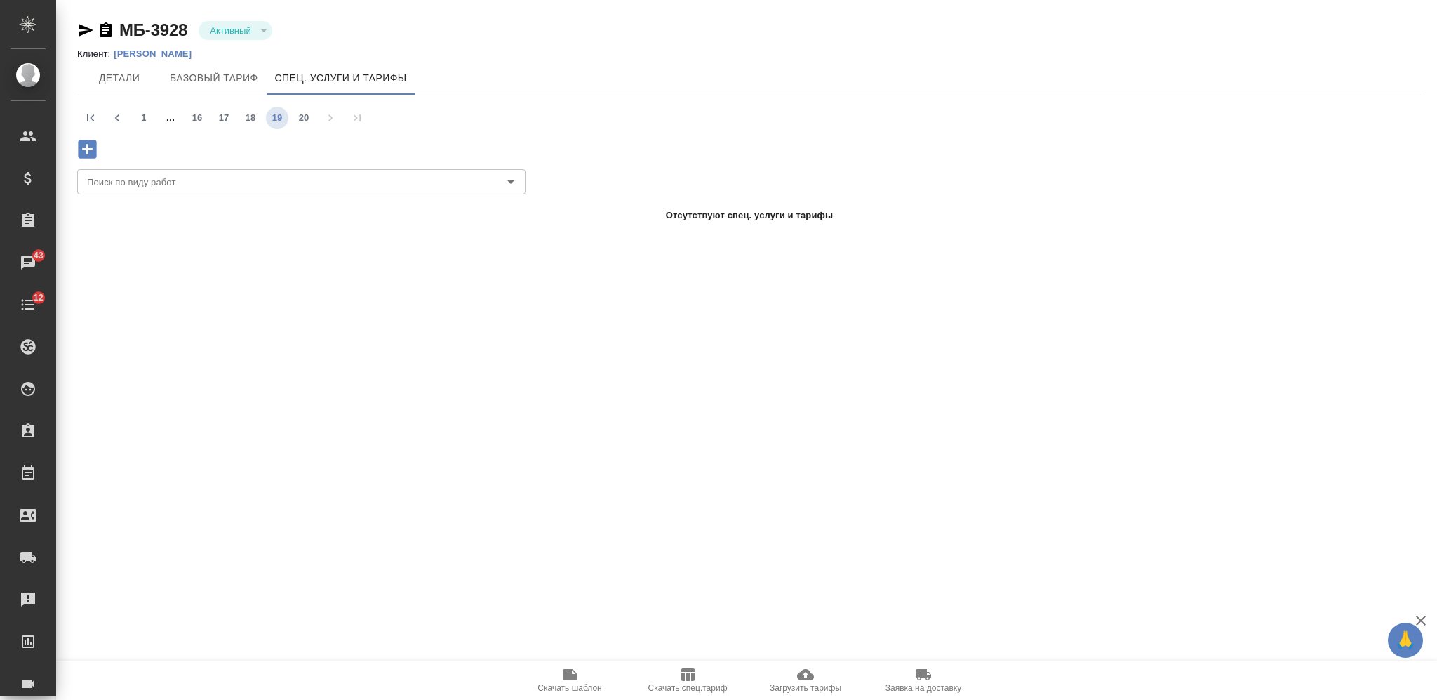
click at [277, 114] on button "19" at bounding box center [277, 118] width 22 height 22
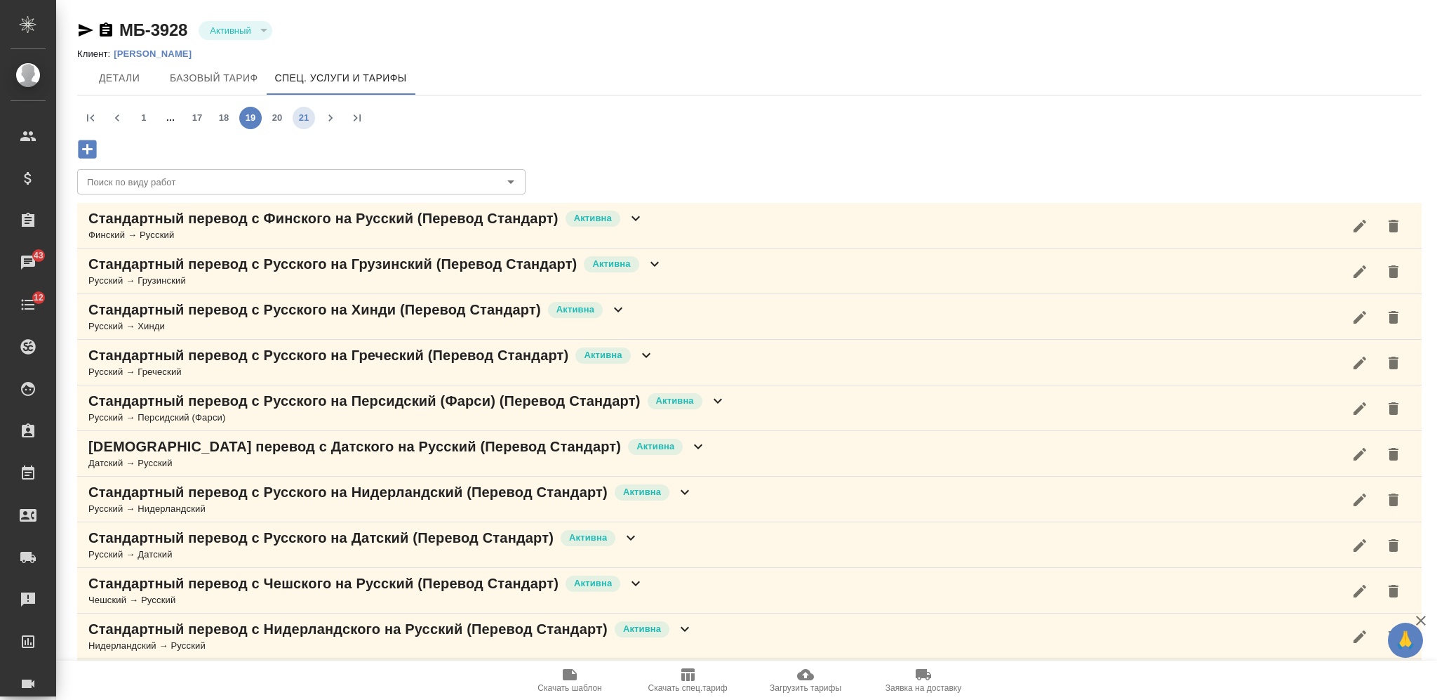
click at [300, 112] on button "21" at bounding box center [304, 118] width 22 height 22
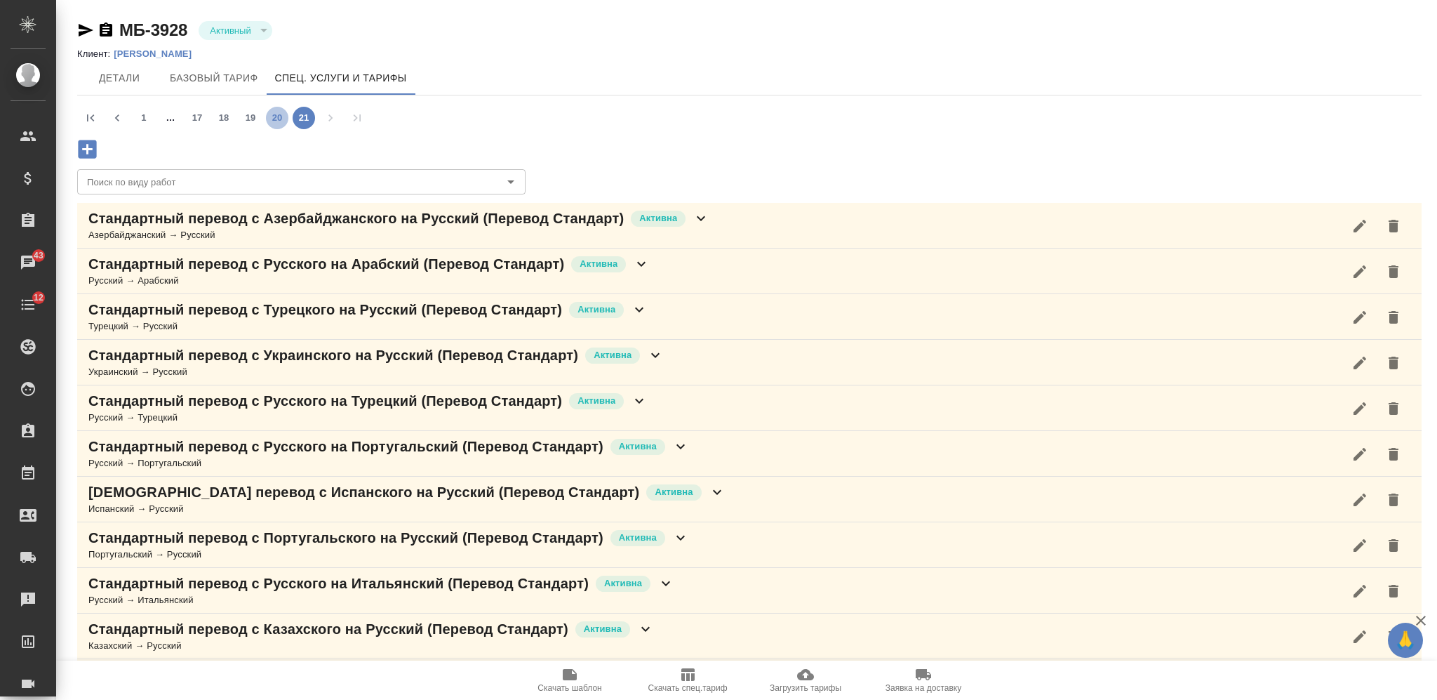
click at [274, 122] on button "20" at bounding box center [277, 118] width 22 height 22
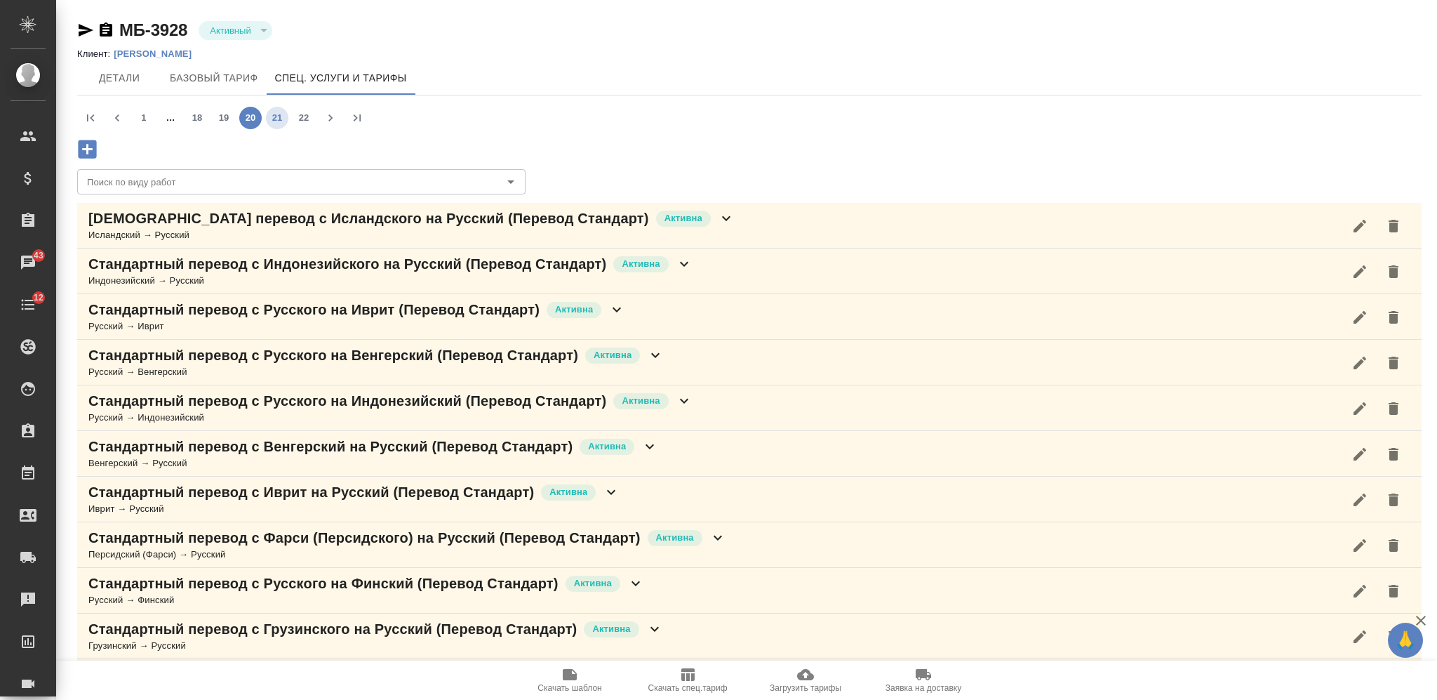
click at [281, 122] on button "21" at bounding box center [277, 118] width 22 height 22
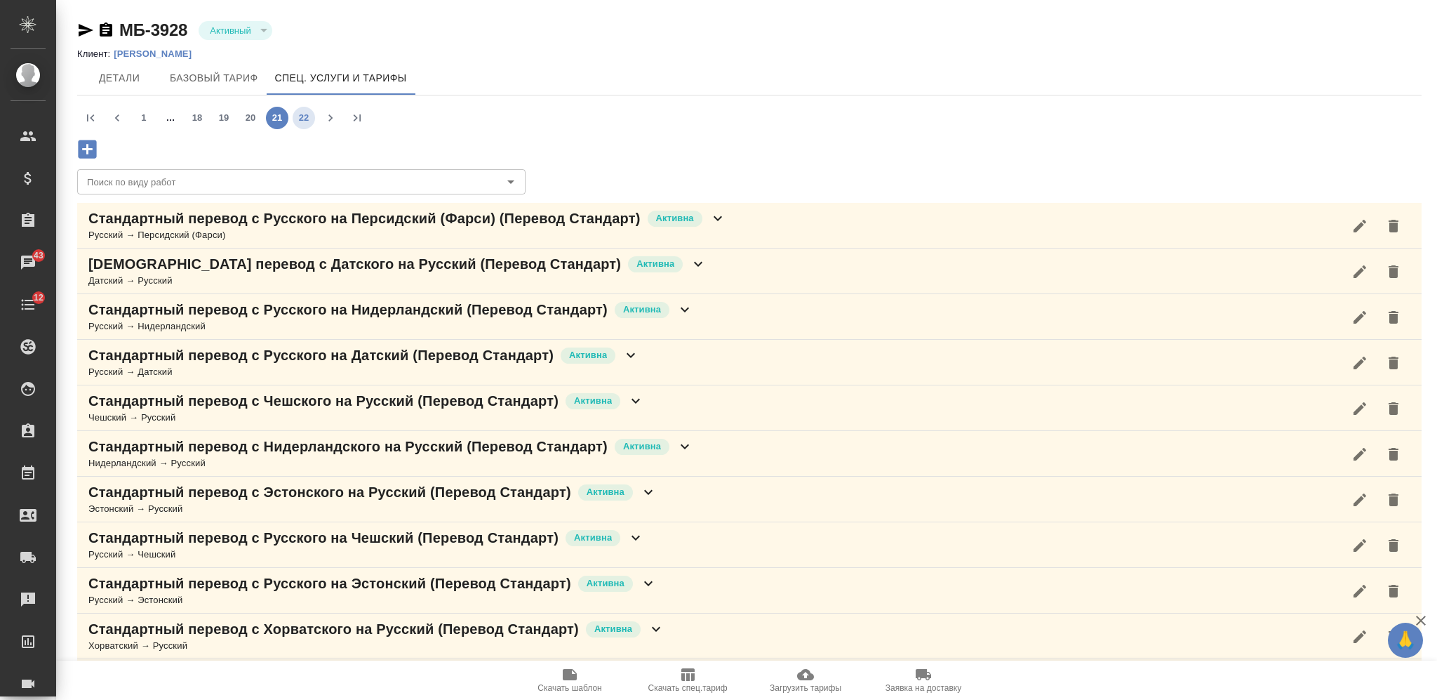
click at [296, 119] on button "22" at bounding box center [304, 118] width 22 height 22
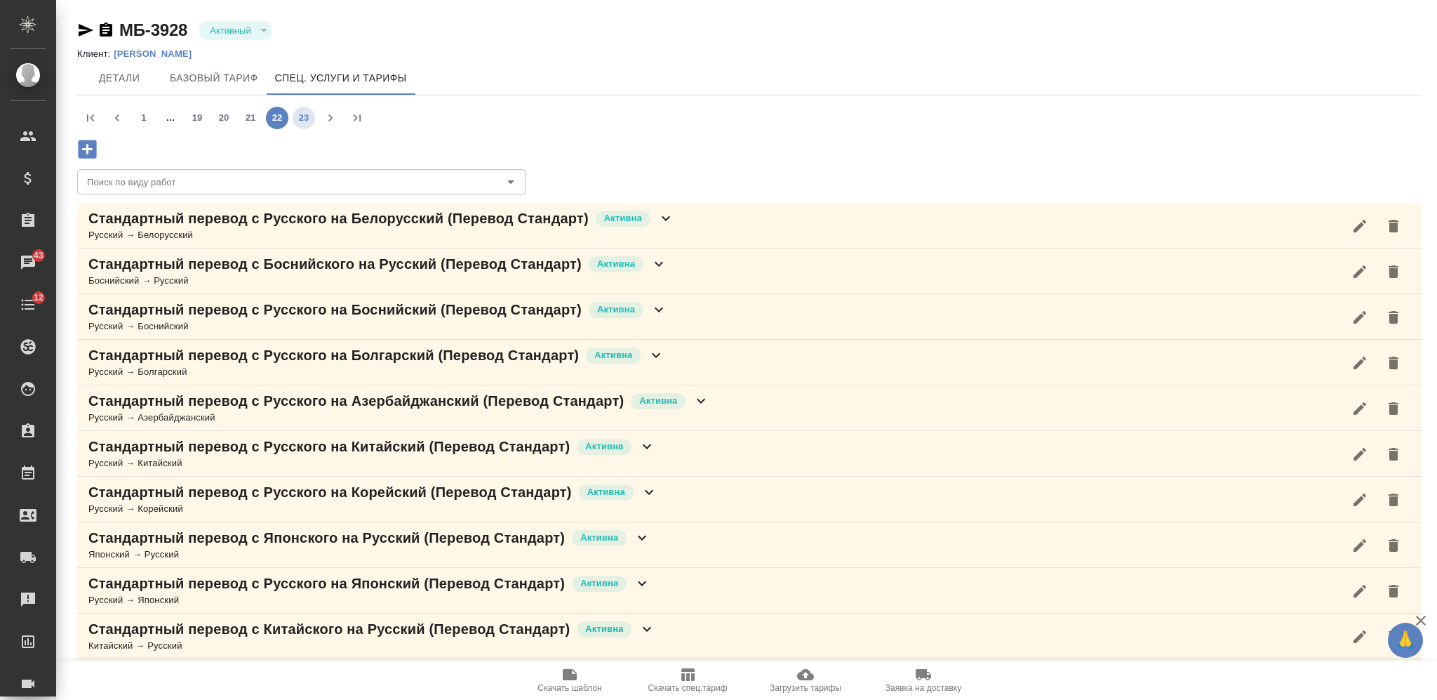
click at [304, 115] on button "23" at bounding box center [304, 118] width 22 height 22
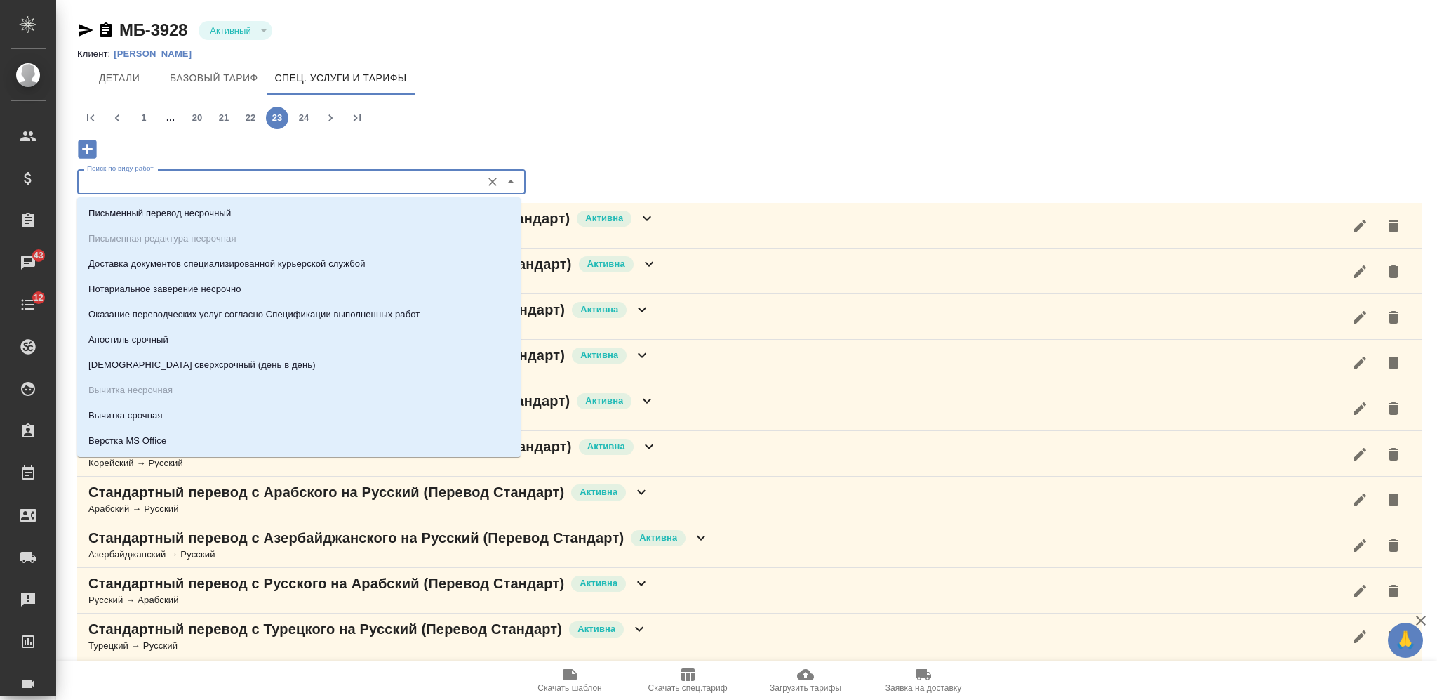
click at [279, 187] on input "Поиск по виду работ" at bounding box center [277, 181] width 393 height 17
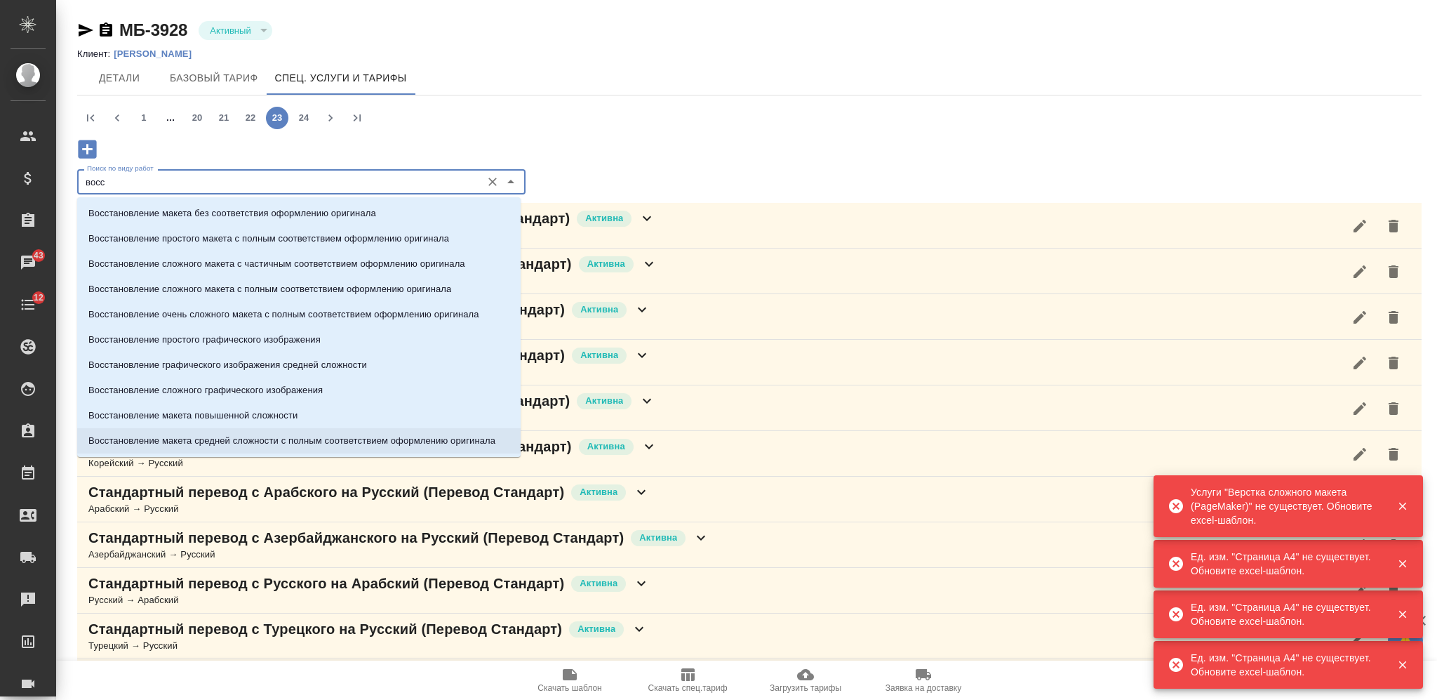
type input "восс"
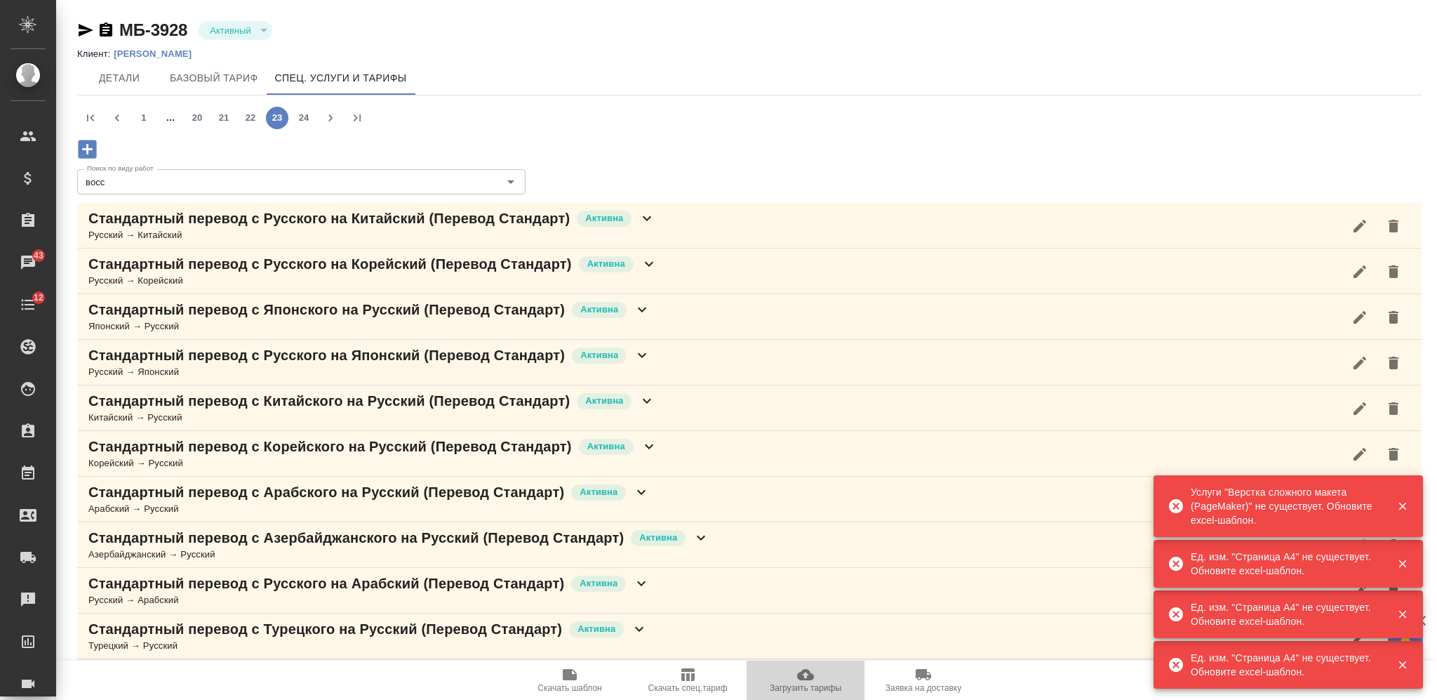
click at [811, 682] on icon "button" at bounding box center [805, 674] width 17 height 17
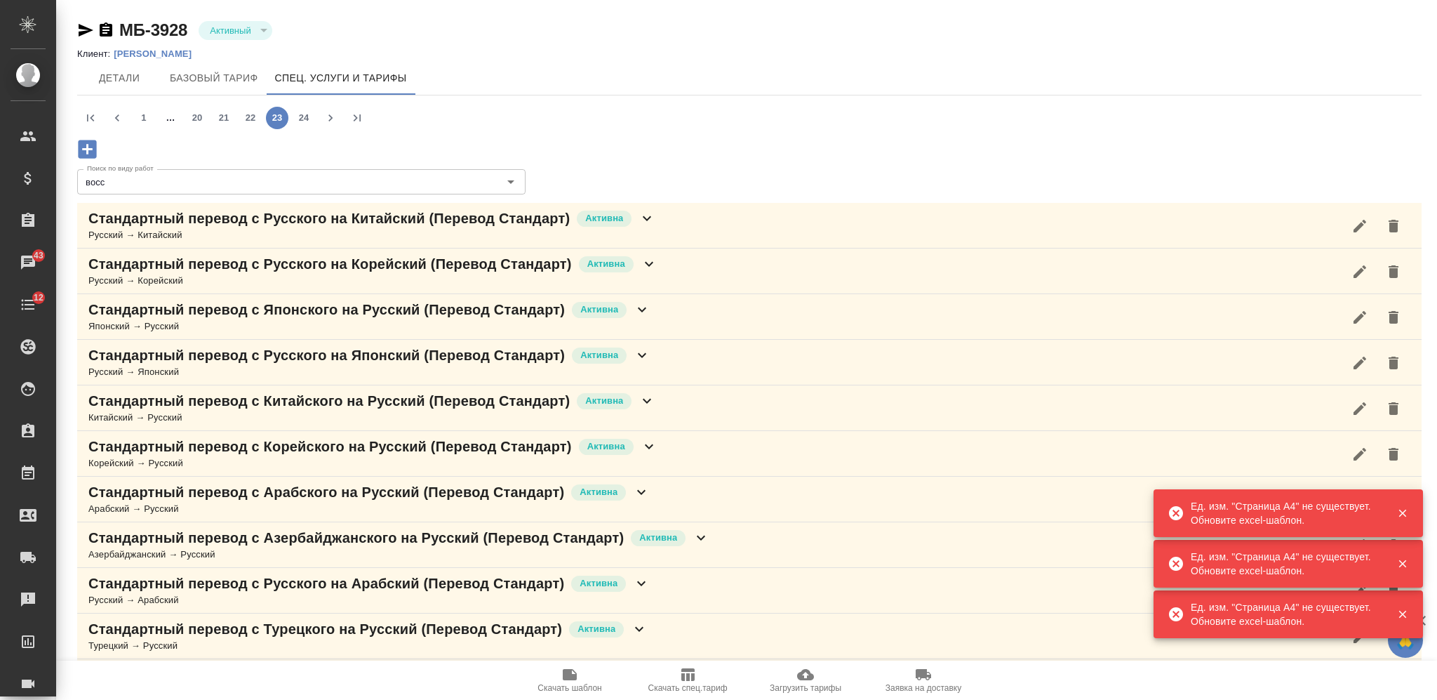
click at [80, 149] on icon "button" at bounding box center [87, 149] width 18 height 18
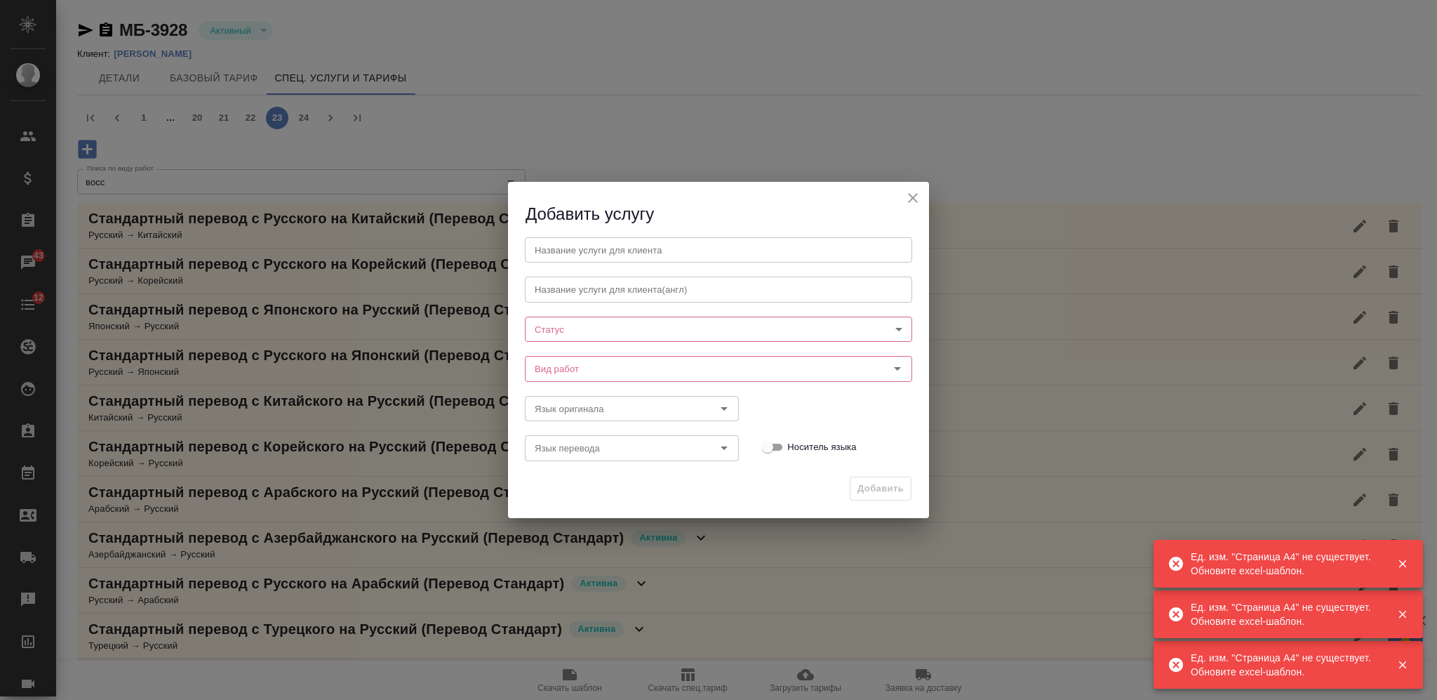
click at [915, 194] on icon "close" at bounding box center [913, 198] width 17 height 17
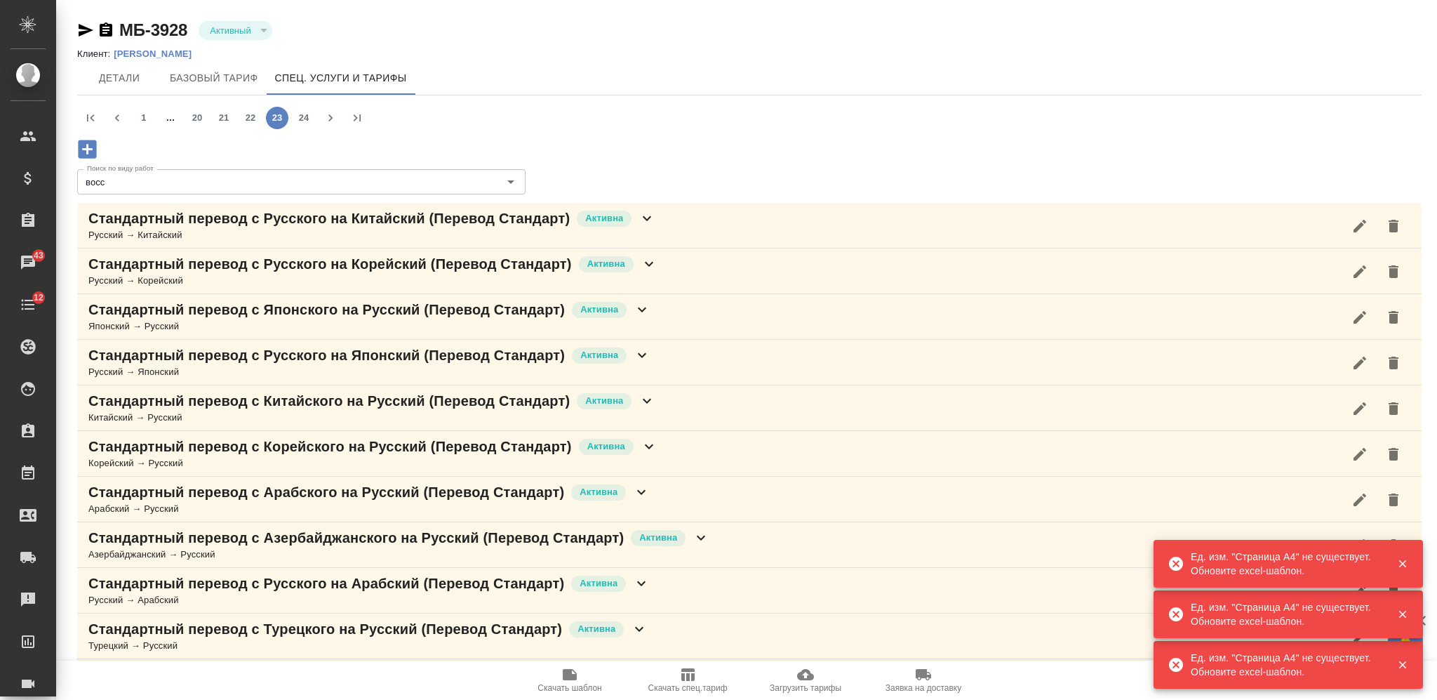
click at [646, 210] on icon at bounding box center [647, 218] width 17 height 17
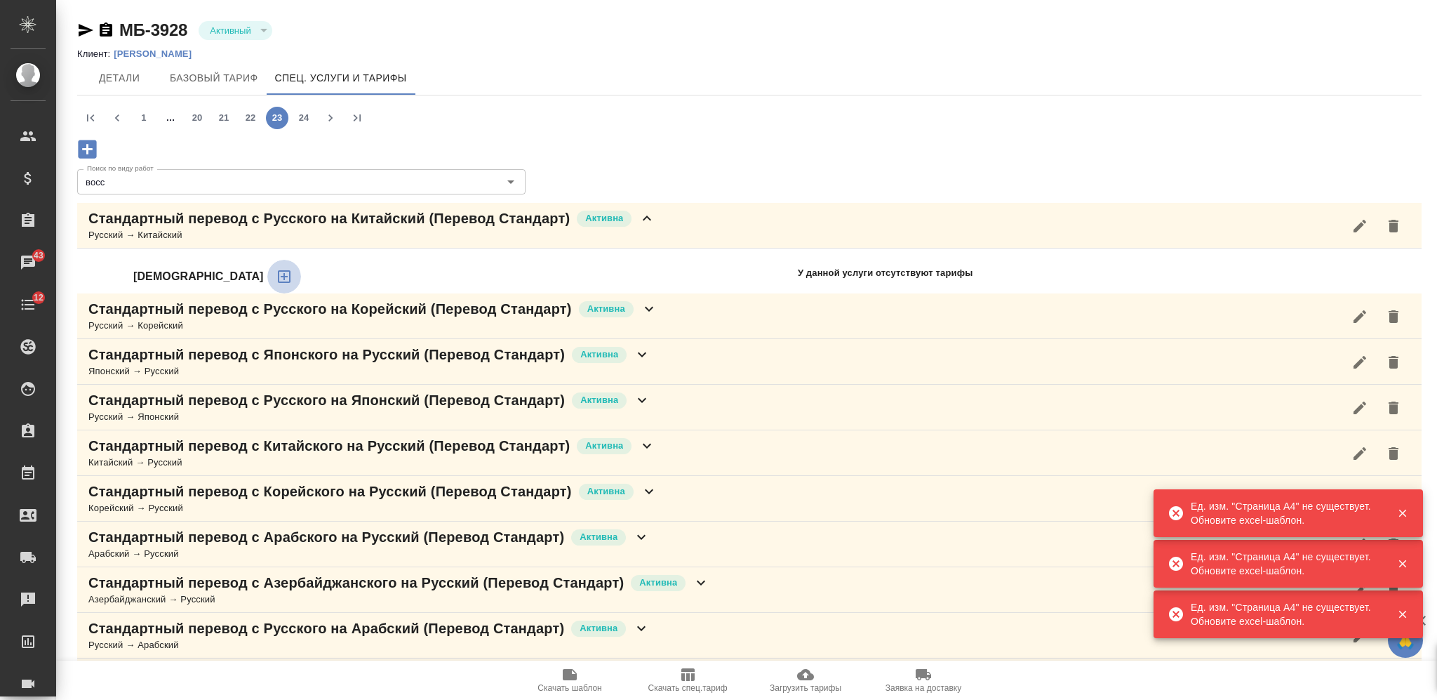
click at [276, 278] on icon "button" at bounding box center [284, 276] width 17 height 17
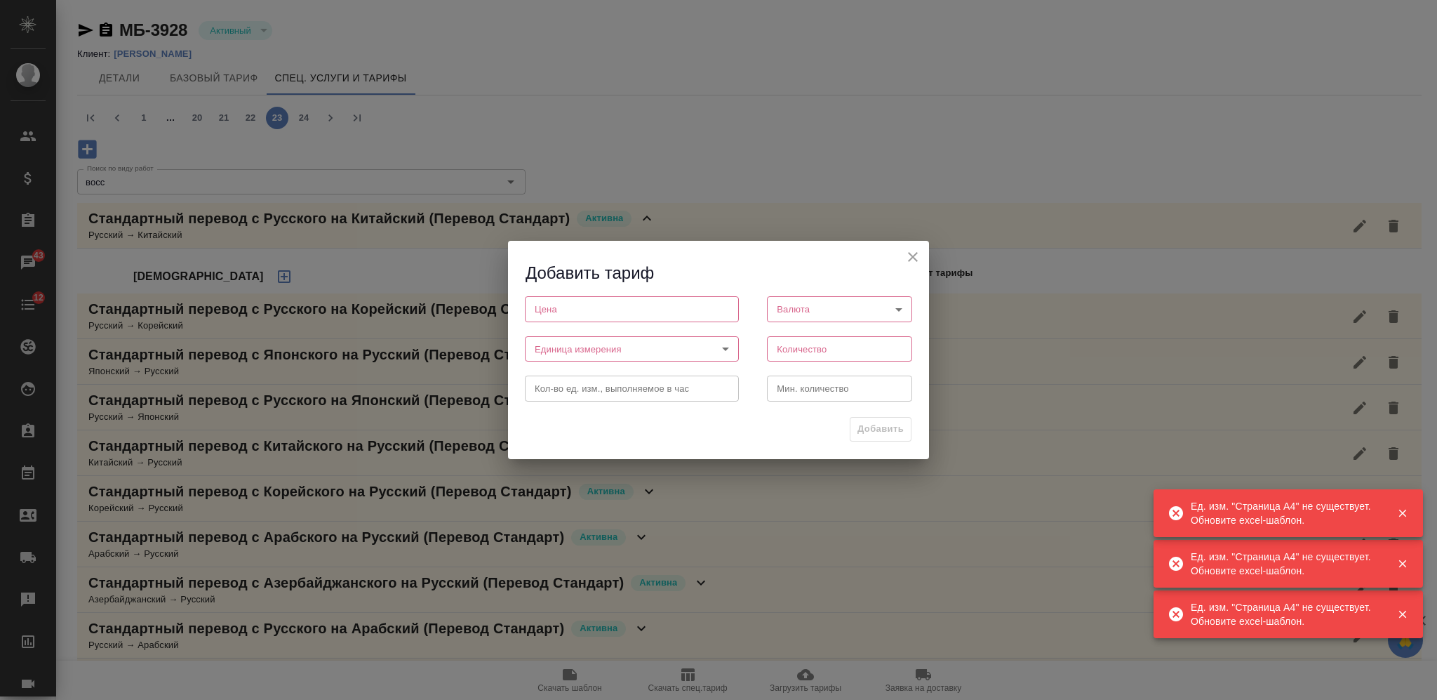
click at [674, 345] on body "🙏 .cls-1 fill:#fff; AWATERA Nikiforova Valeria Клиенты Спецификации Заказы 43 Ч…" at bounding box center [718, 350] width 1437 height 700
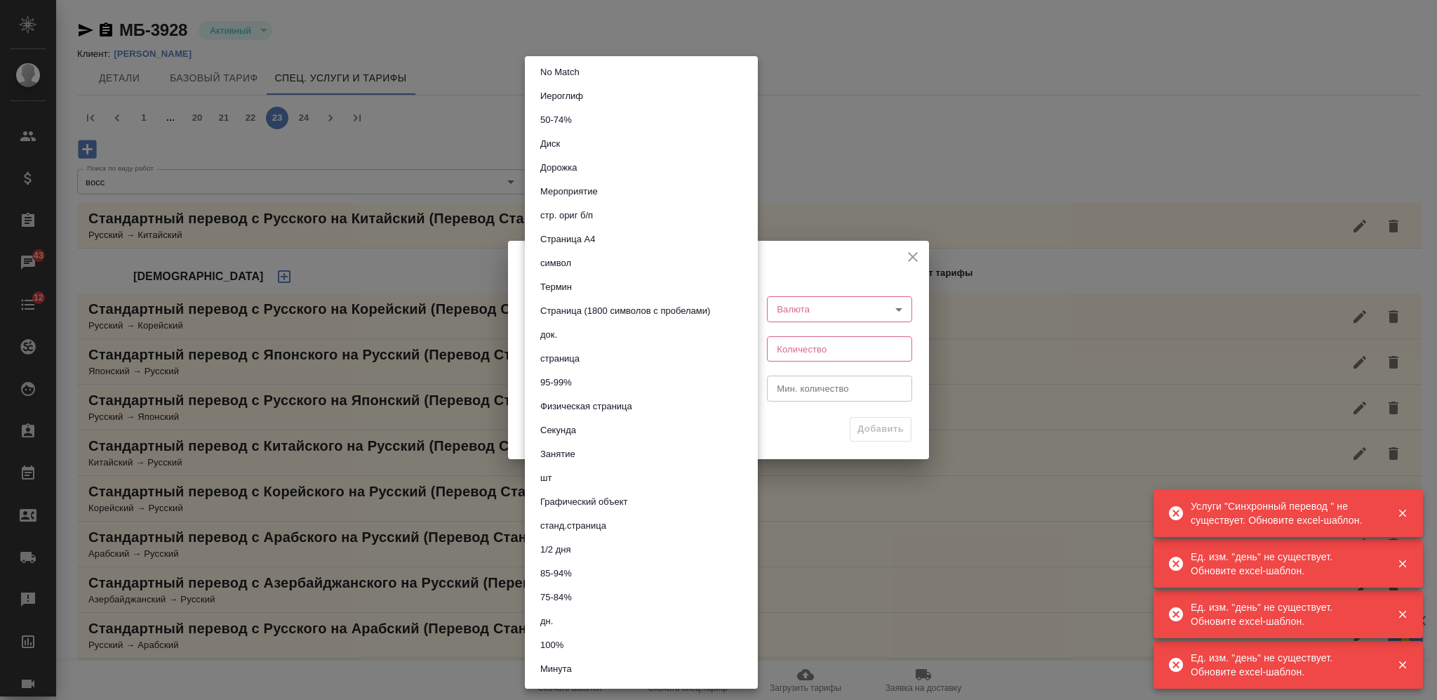
scroll to position [561, 0]
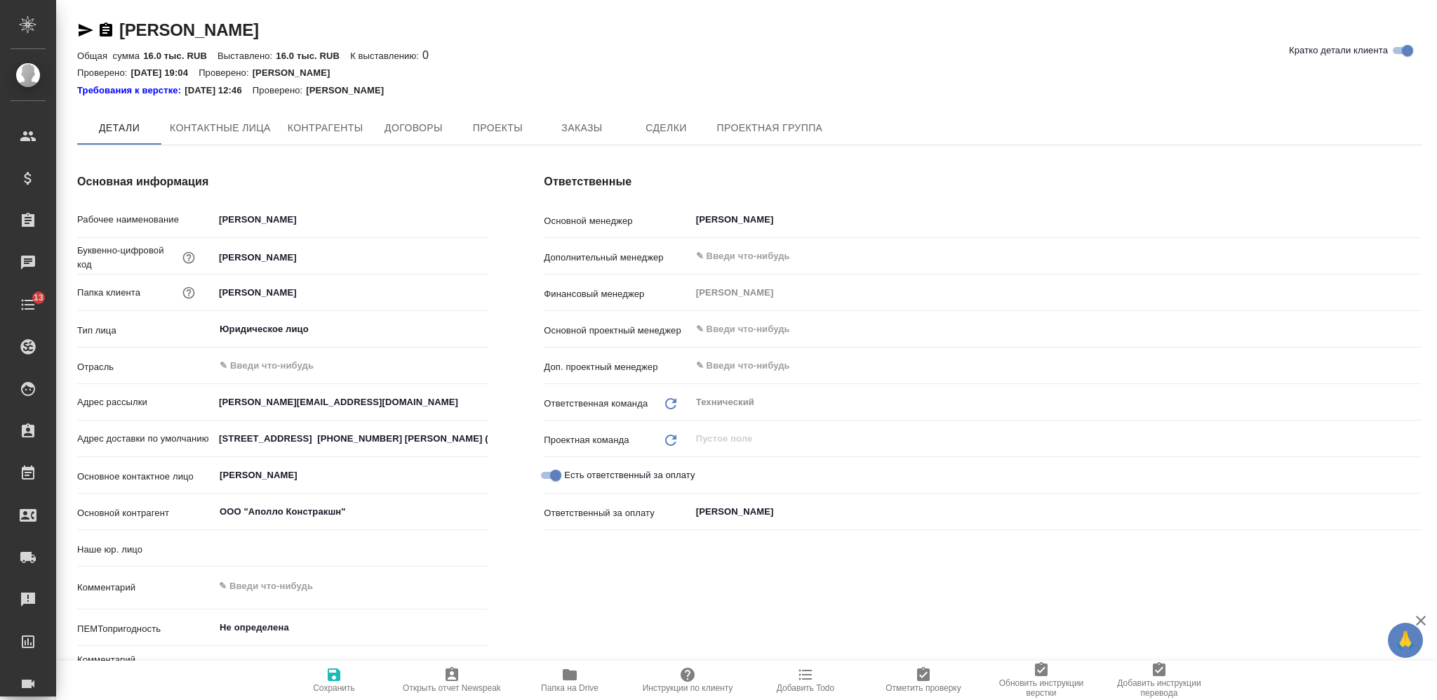
type textarea "x"
click at [574, 687] on span "Папка на Drive" at bounding box center [570, 688] width 58 height 10
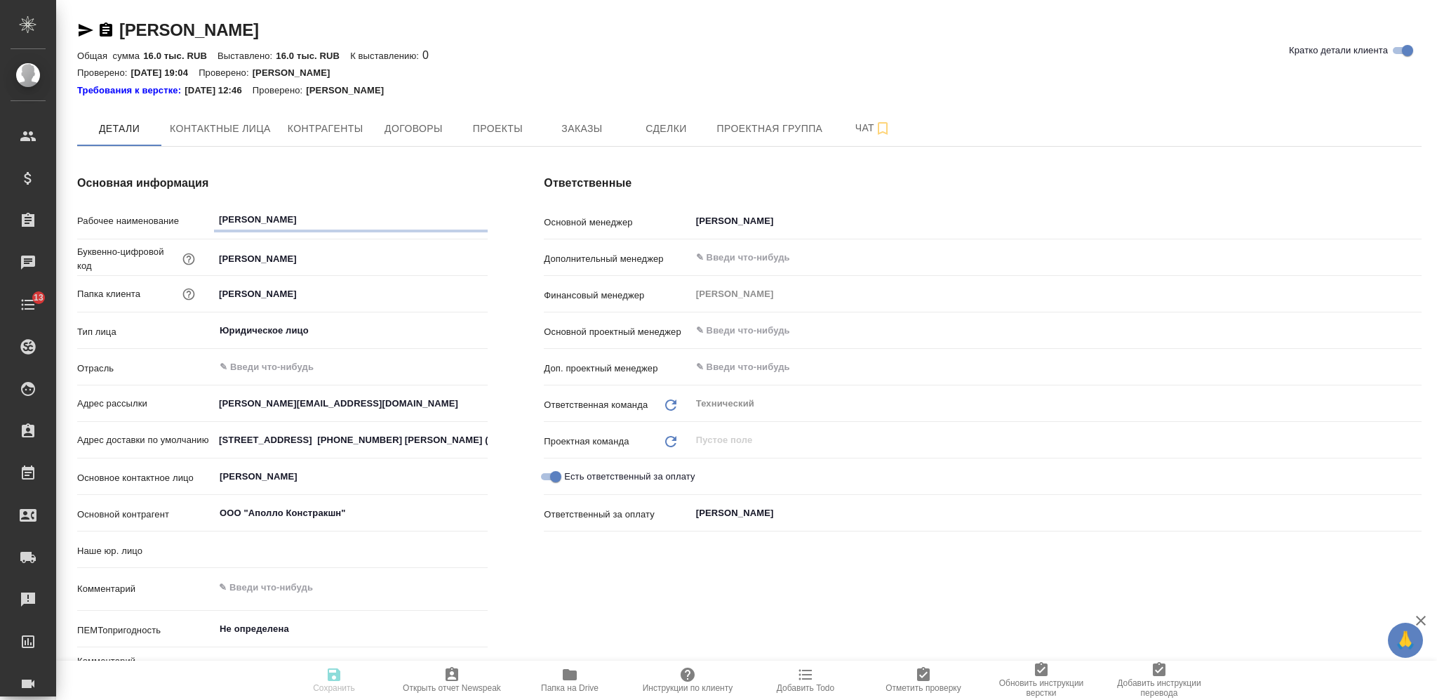
type textarea "x"
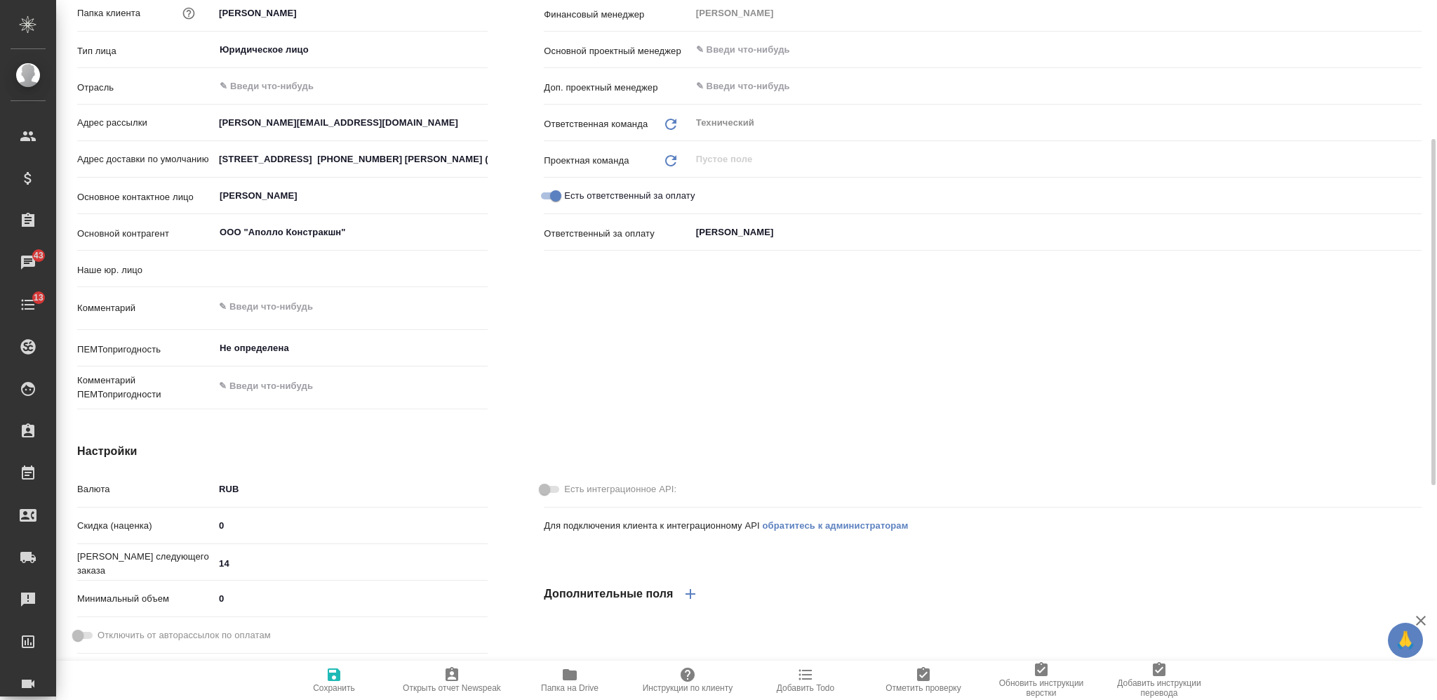
type textarea "x"
click at [296, 311] on textarea at bounding box center [351, 307] width 274 height 24
type textarea "т"
type textarea "x"
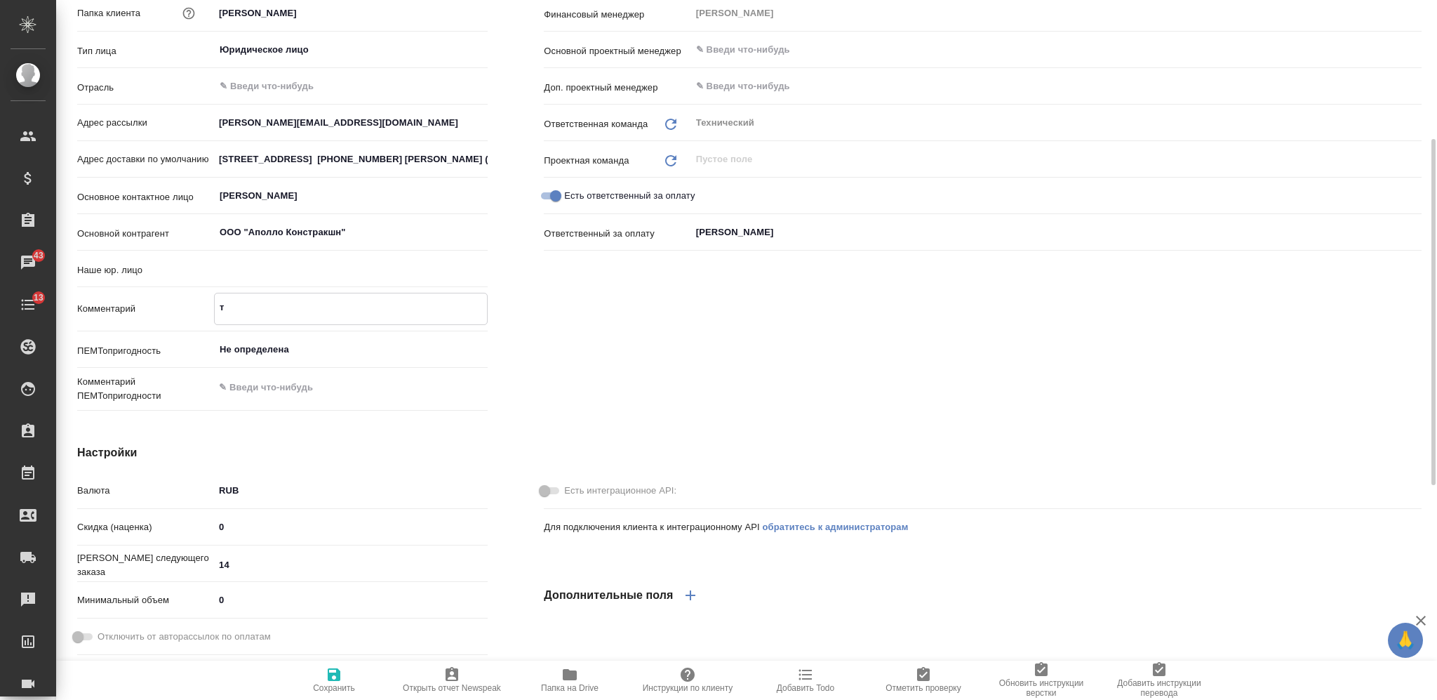
type textarea "та"
type textarea "x"
type textarea "тар"
type textarea "x"
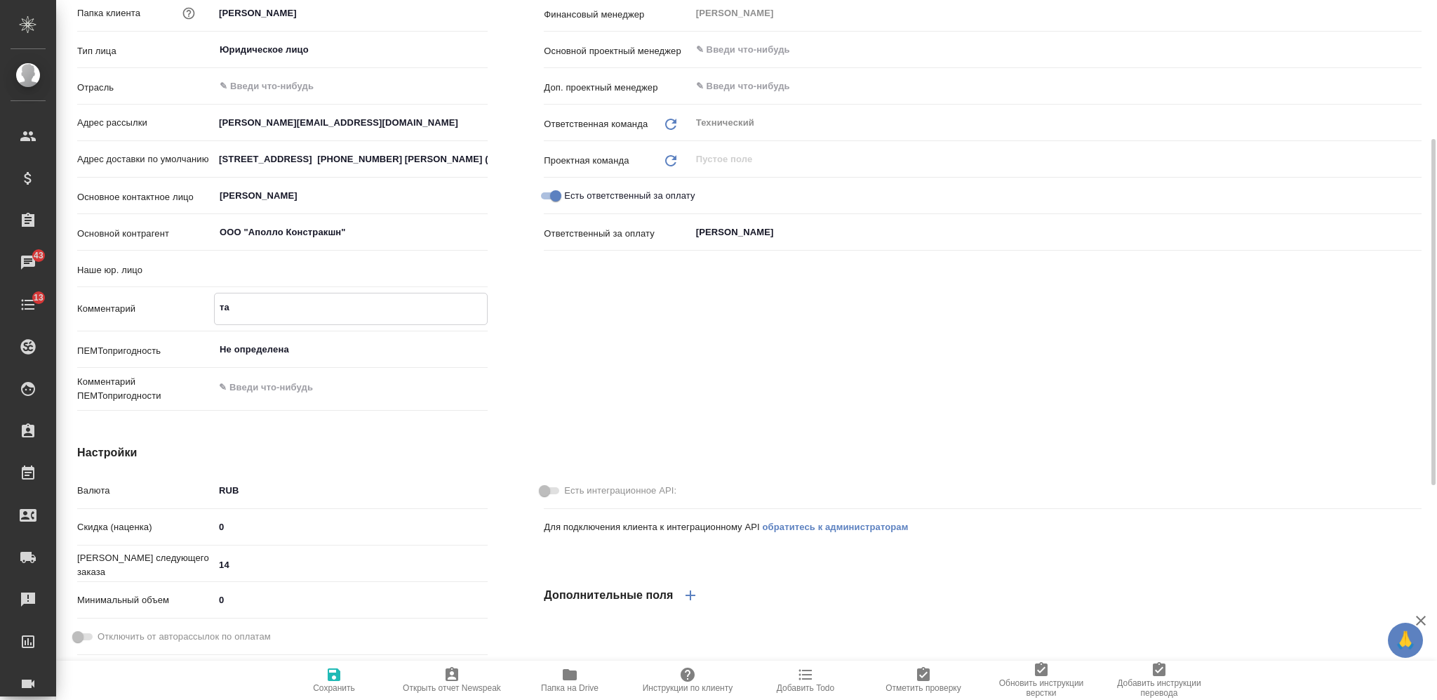
type textarea "x"
type textarea "тари"
type textarea "x"
type textarea "тариф"
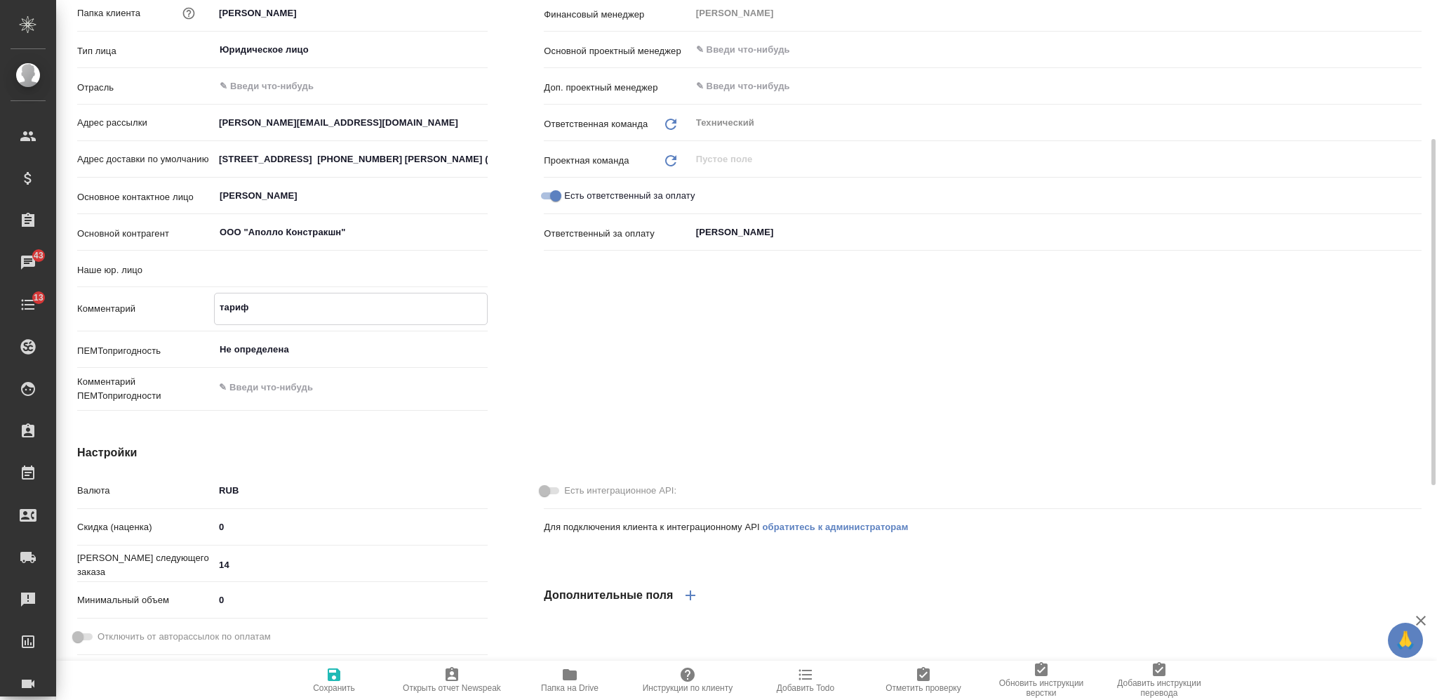
type textarea "x"
type textarea "тарифы"
type textarea "x"
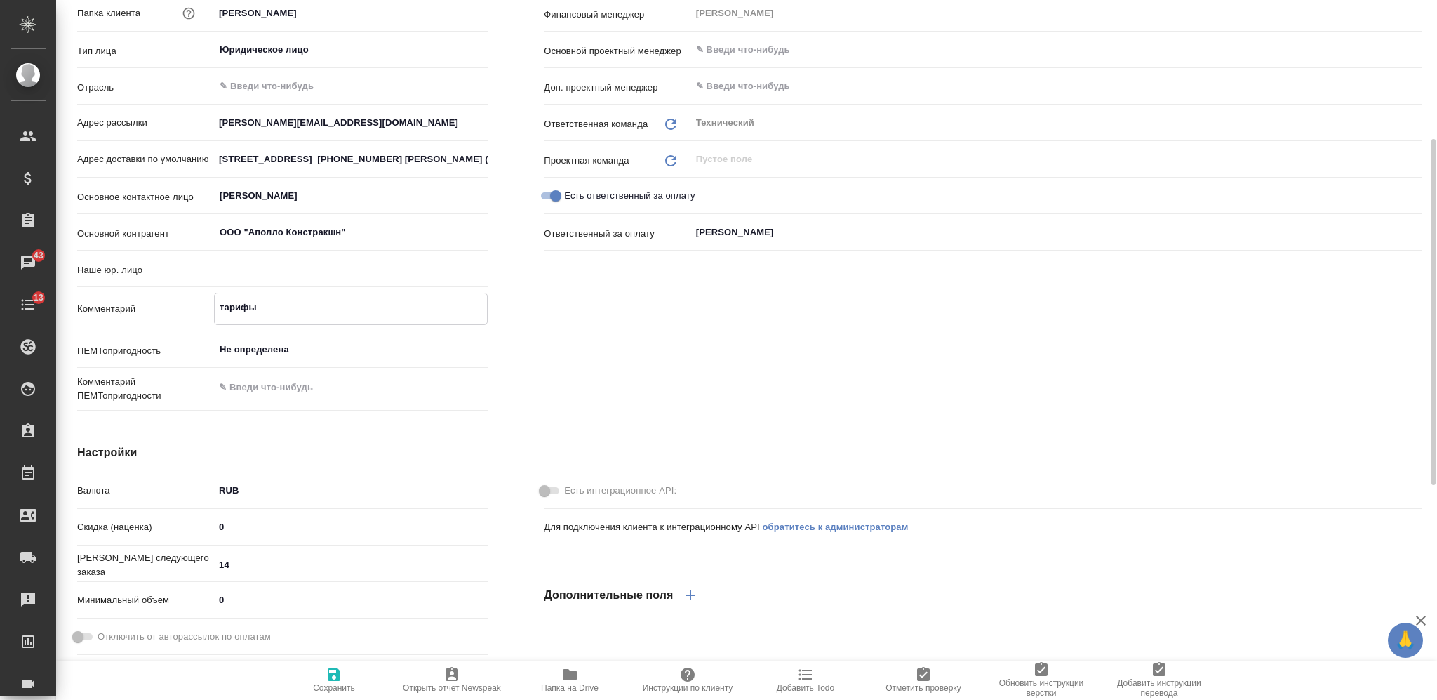
type textarea "тарифы"
type textarea "x"
type textarea "тарифы з"
type textarea "x"
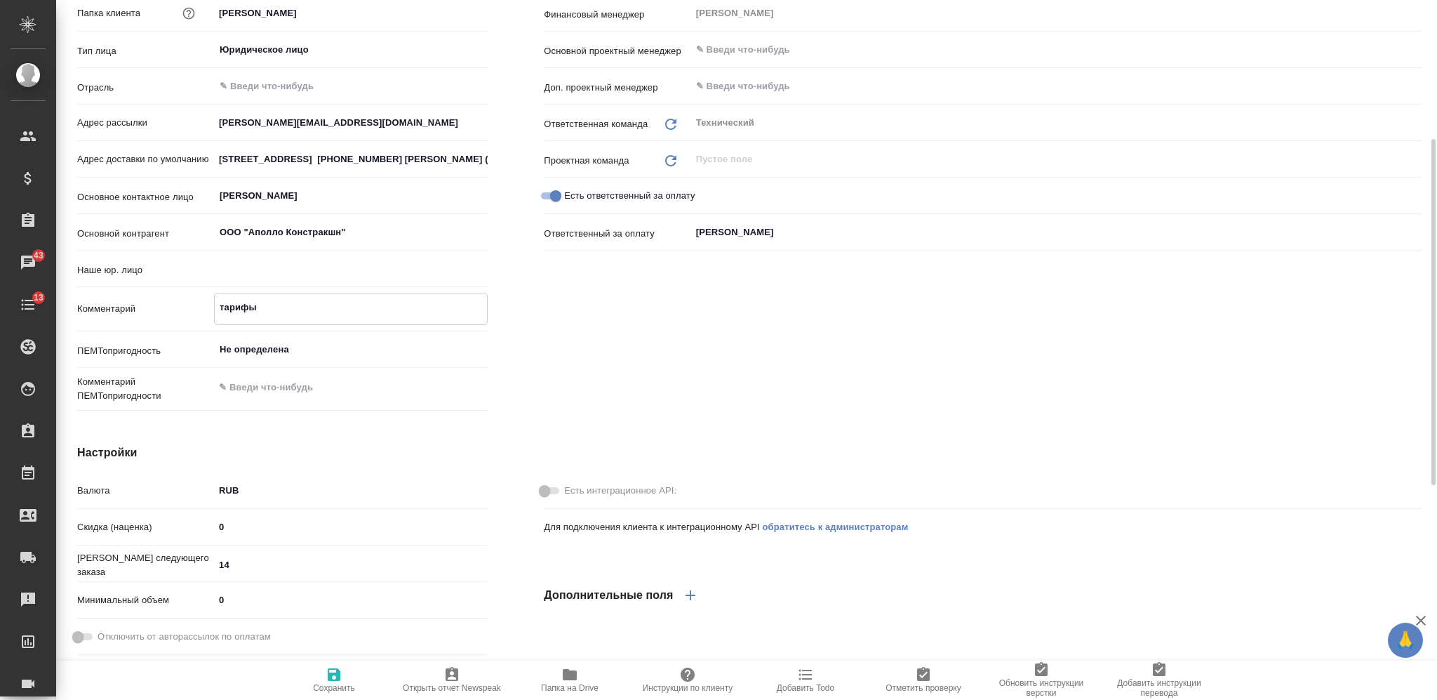
type textarea "x"
type textarea "тарифы за"
type textarea "x"
type textarea "тарифы заг"
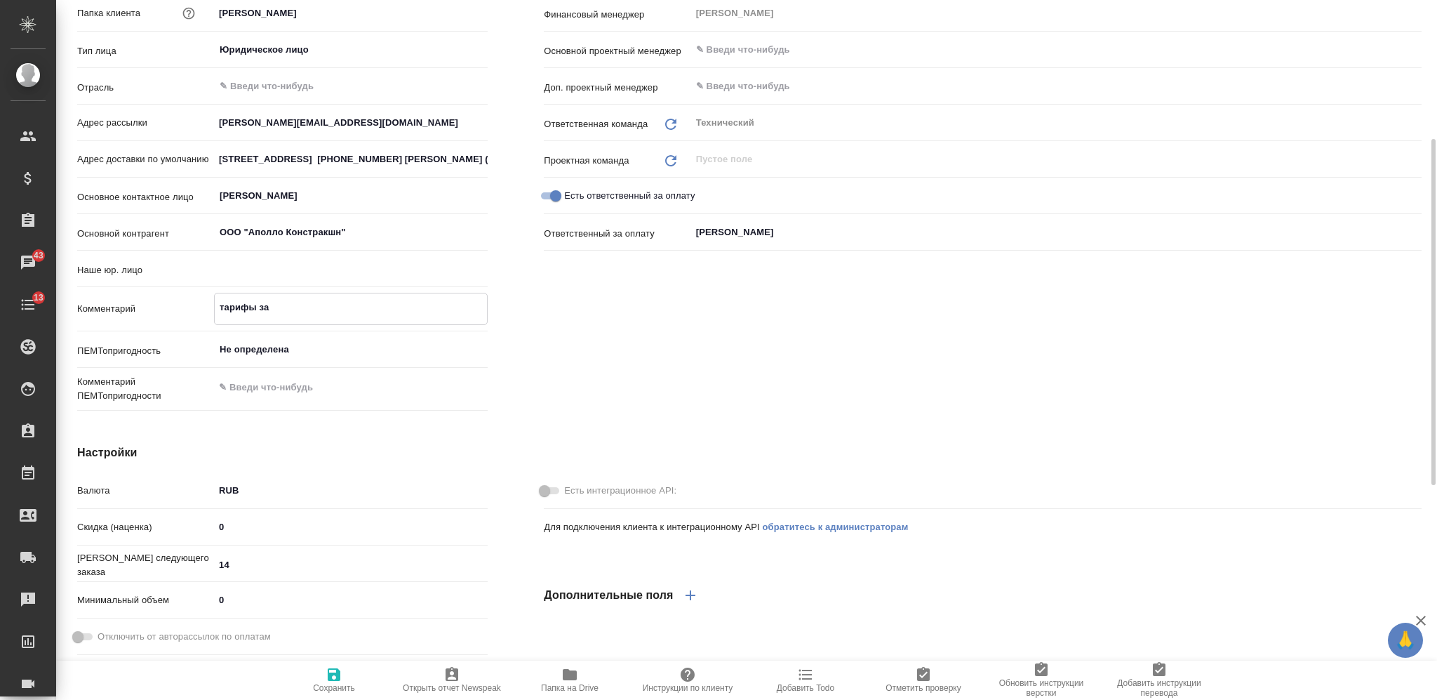
type textarea "x"
type textarea "тарифы загр"
type textarea "x"
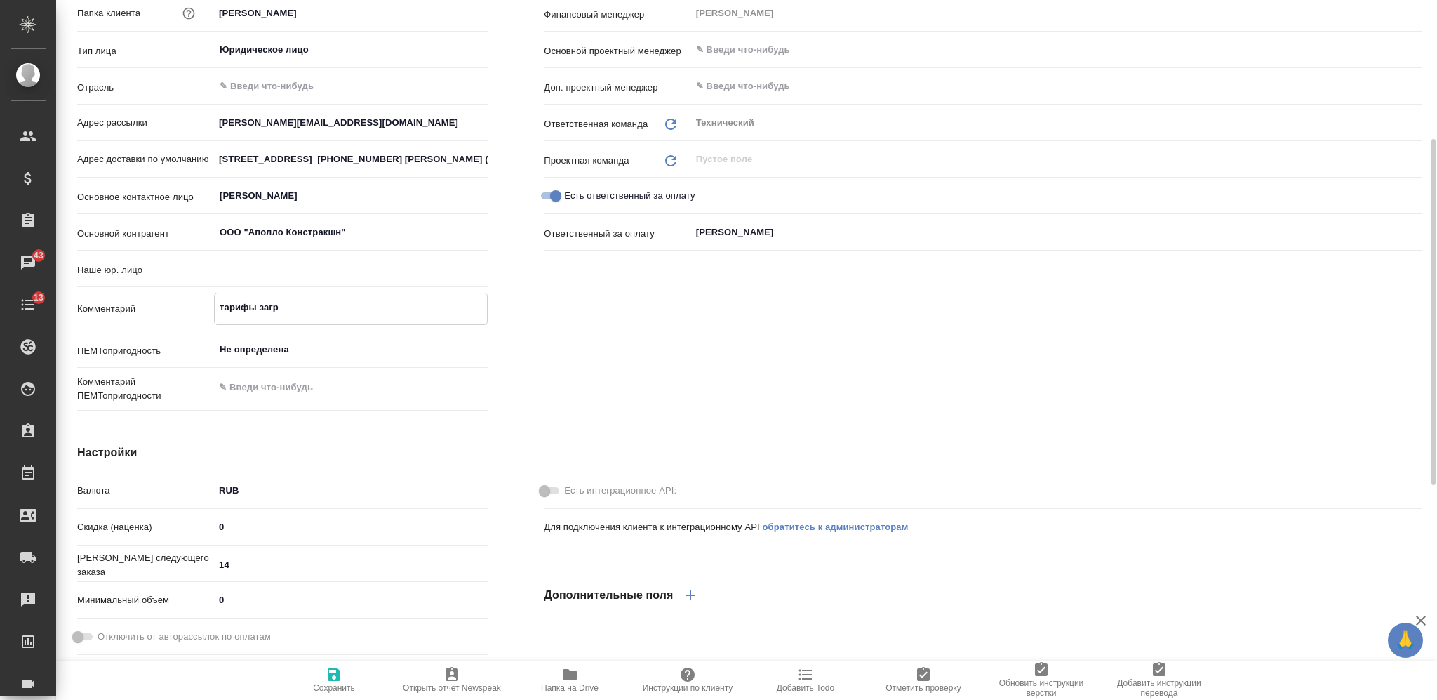
type textarea "тарифы загру"
type textarea "x"
type textarea "тарифы загруж"
type textarea "x"
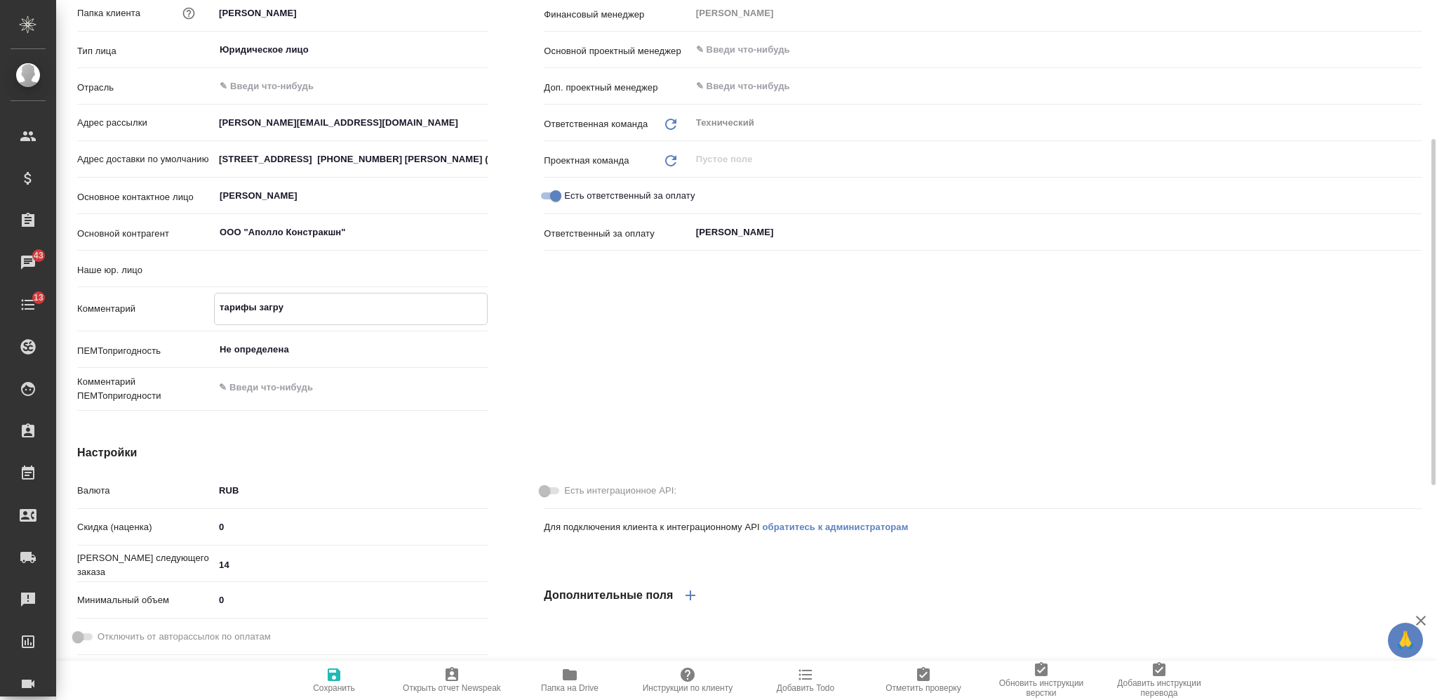
type textarea "x"
type textarea "тарифы загруже"
type textarea "x"
type textarea "тарифы загружен"
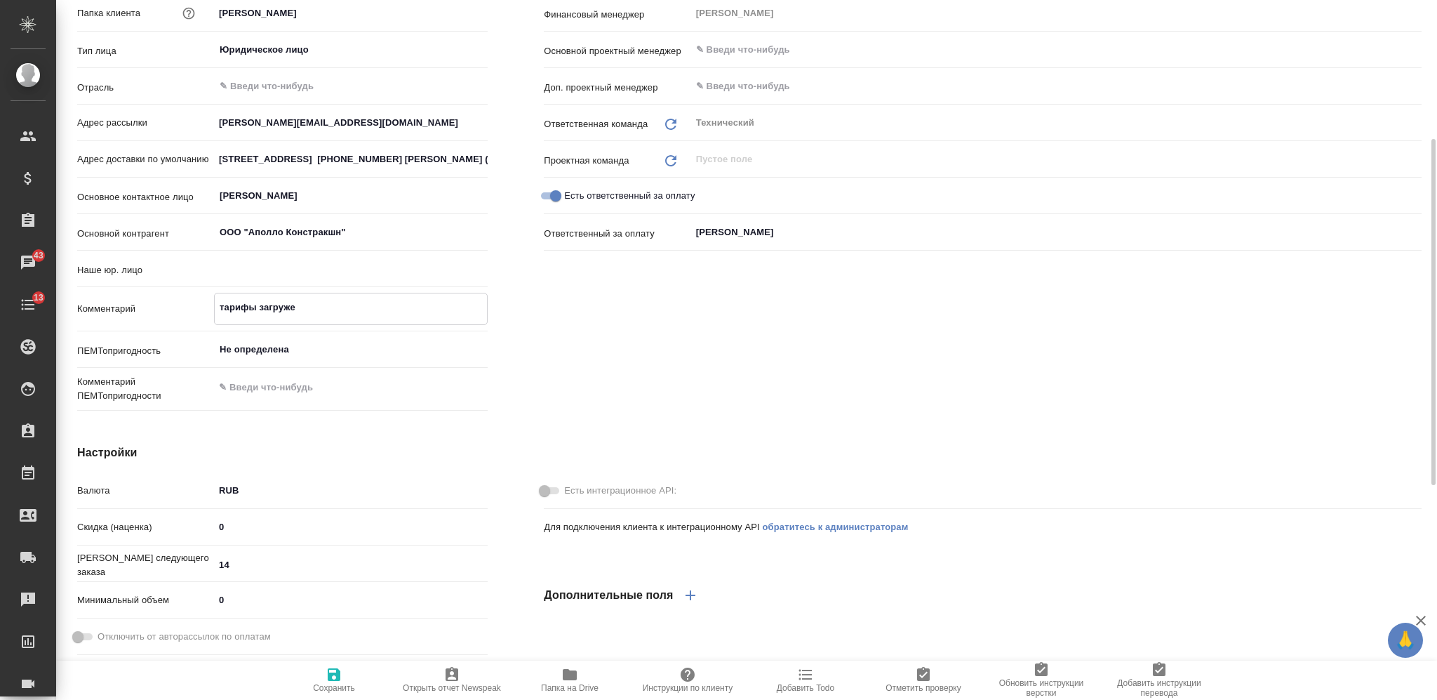
type textarea "x"
type textarea "тарифы загружены"
type textarea "x"
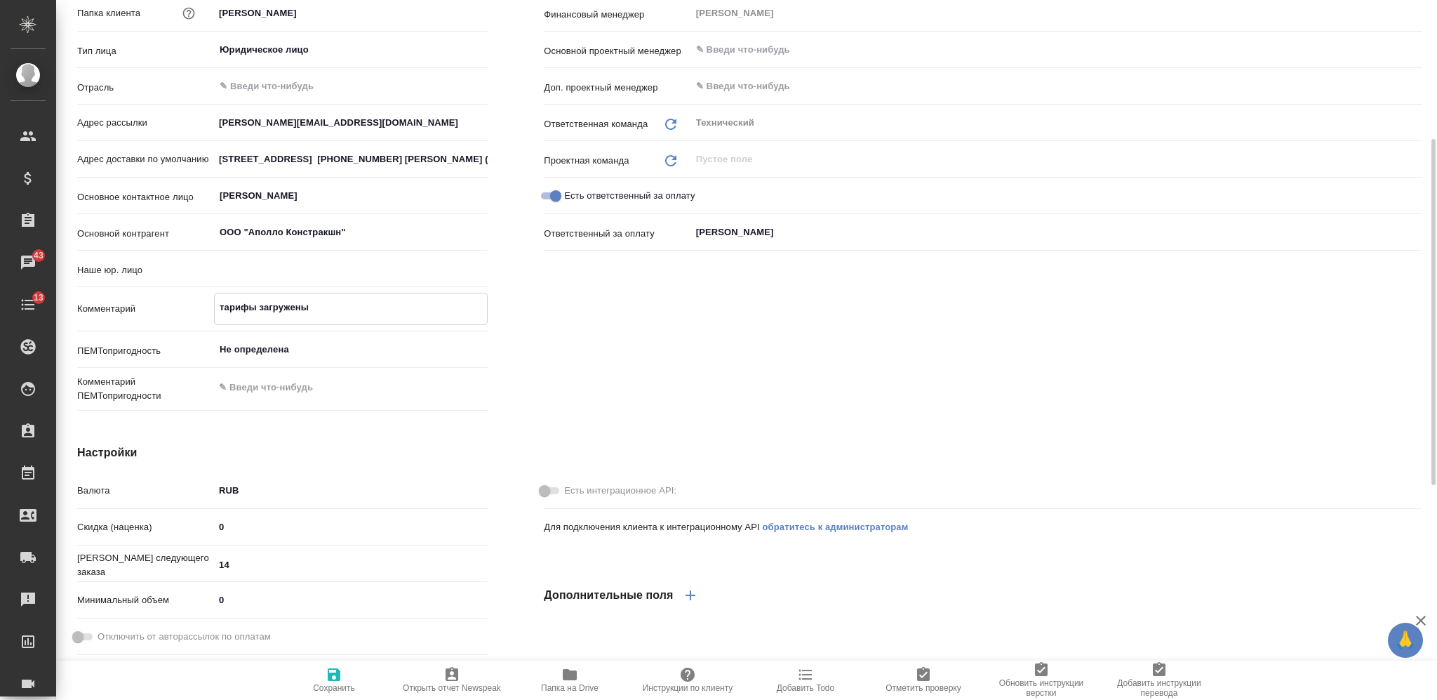
type textarea "тарифы загружены"
type textarea "x"
type textarea "тарифы загружены в"
type textarea "x"
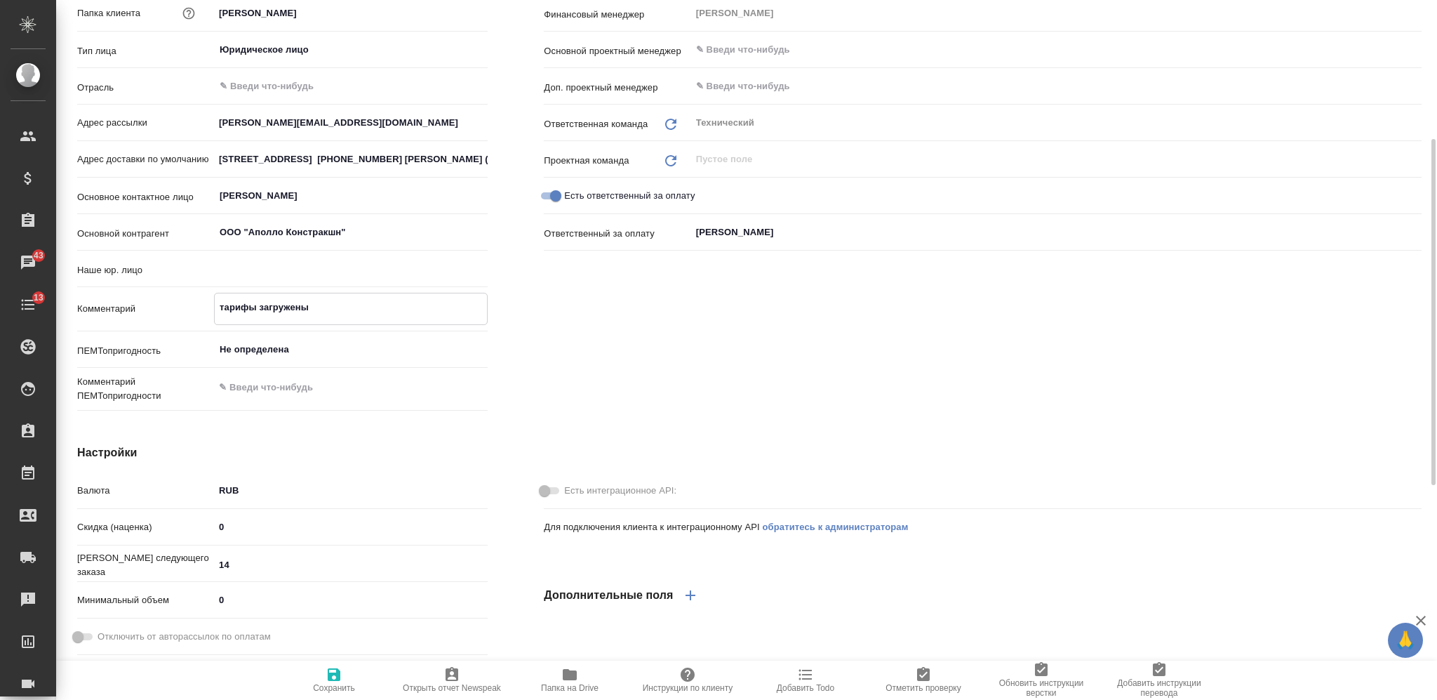
type textarea "x"
type textarea "тарифы загружены в"
type textarea "x"
type textarea "тарифы загружены в т"
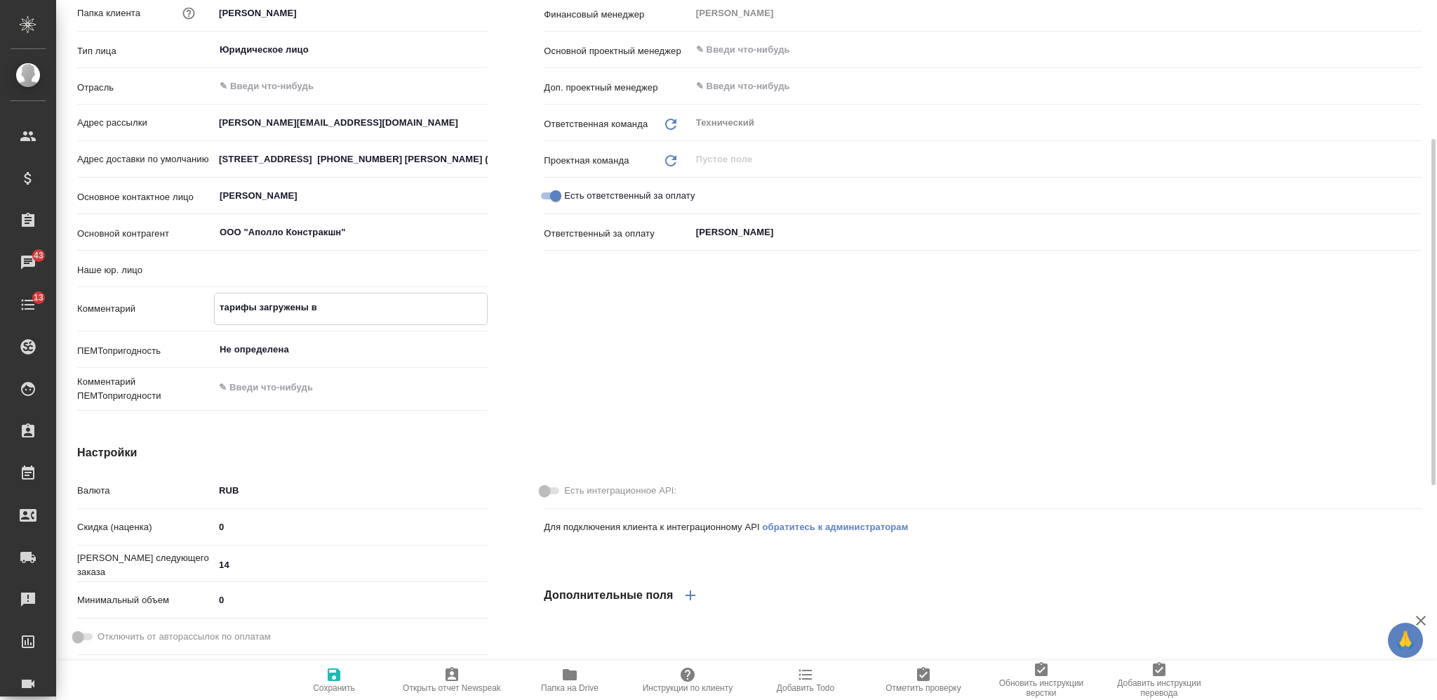
type textarea "x"
type textarea "тарифы загружены в те"
type textarea "x"
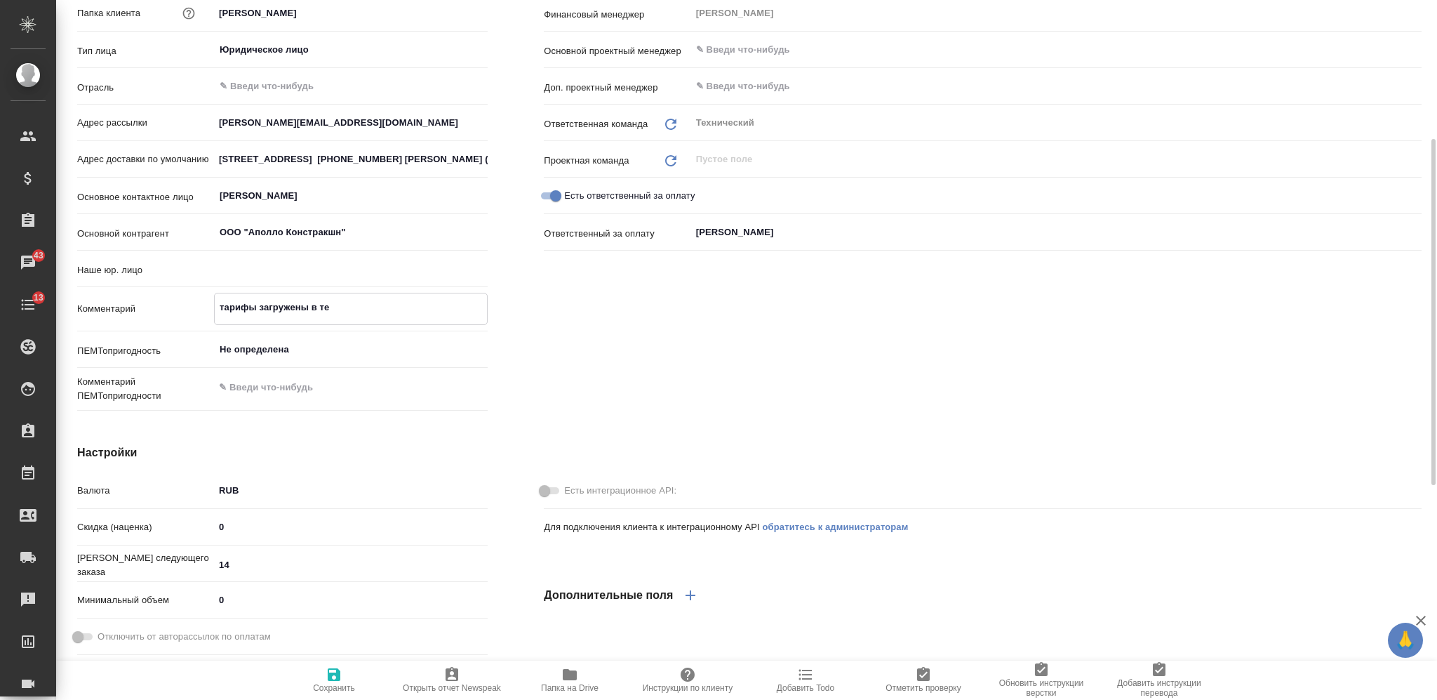
type textarea "тарифы загружены в тер"
type textarea "x"
type textarea "тарифы загружены в теру"
type textarea "x"
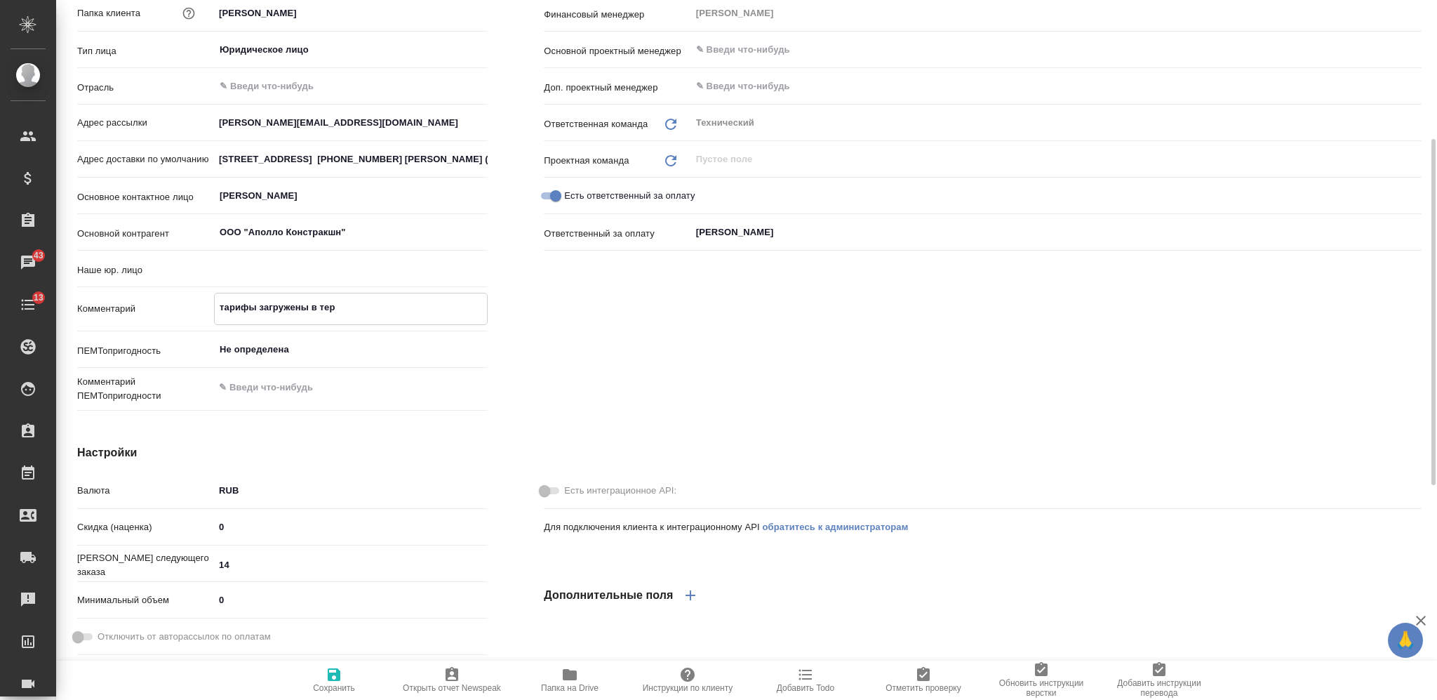
type textarea "x"
type textarea "тарифы загружены в теру"
click at [333, 693] on button "Сохранить" at bounding box center [334, 679] width 118 height 39
type textarea "x"
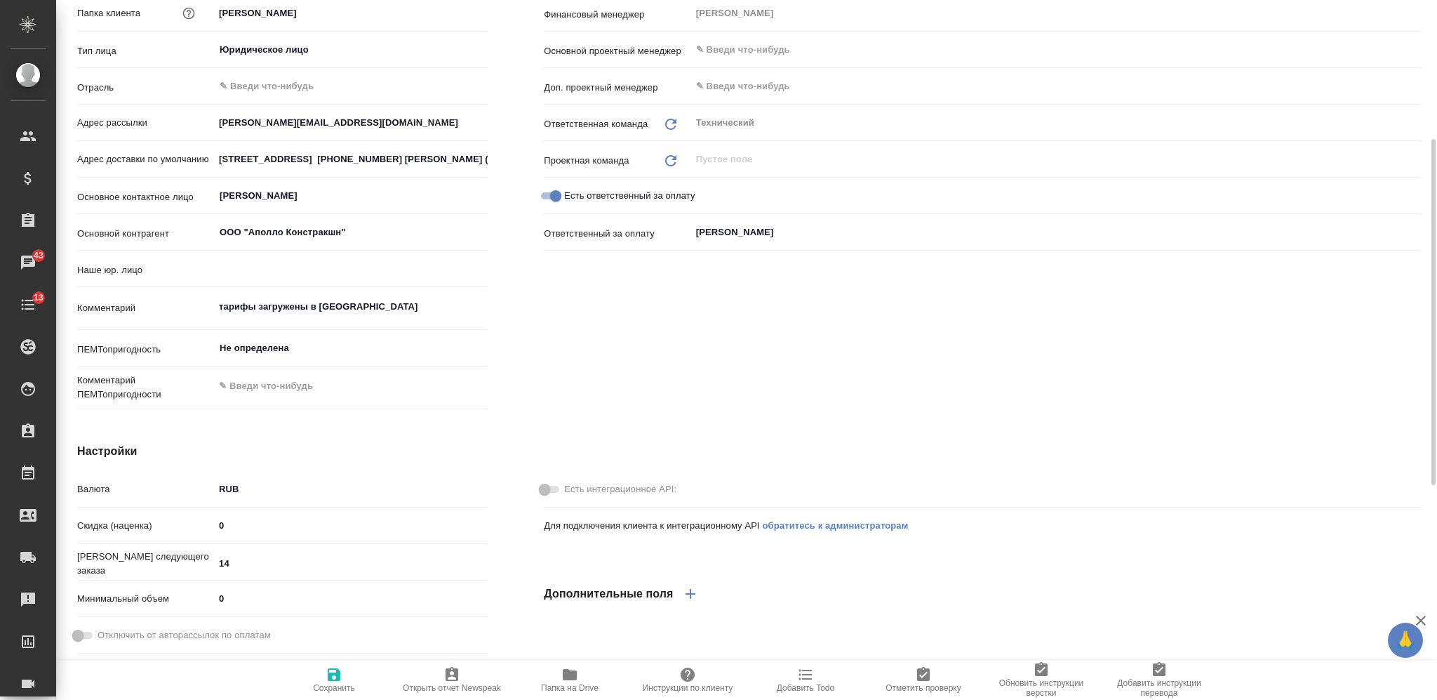
type textarea "x"
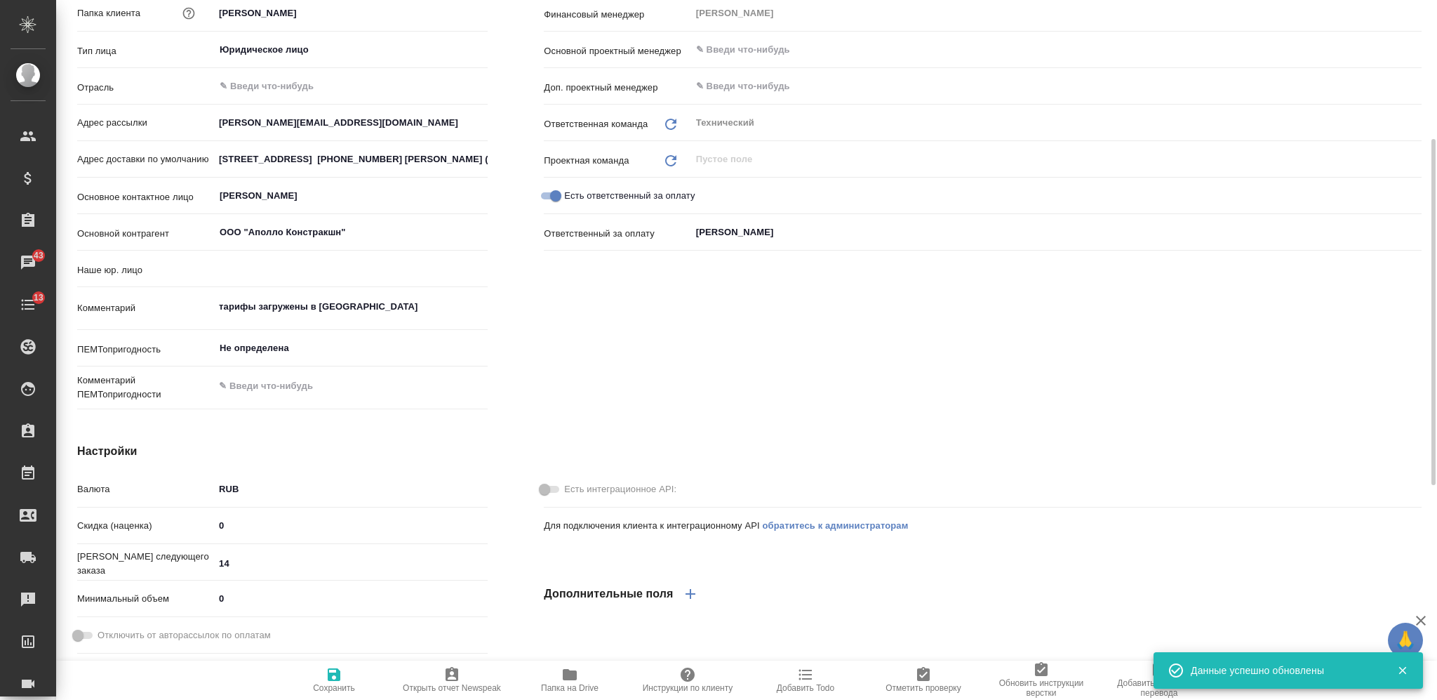
type textarea "x"
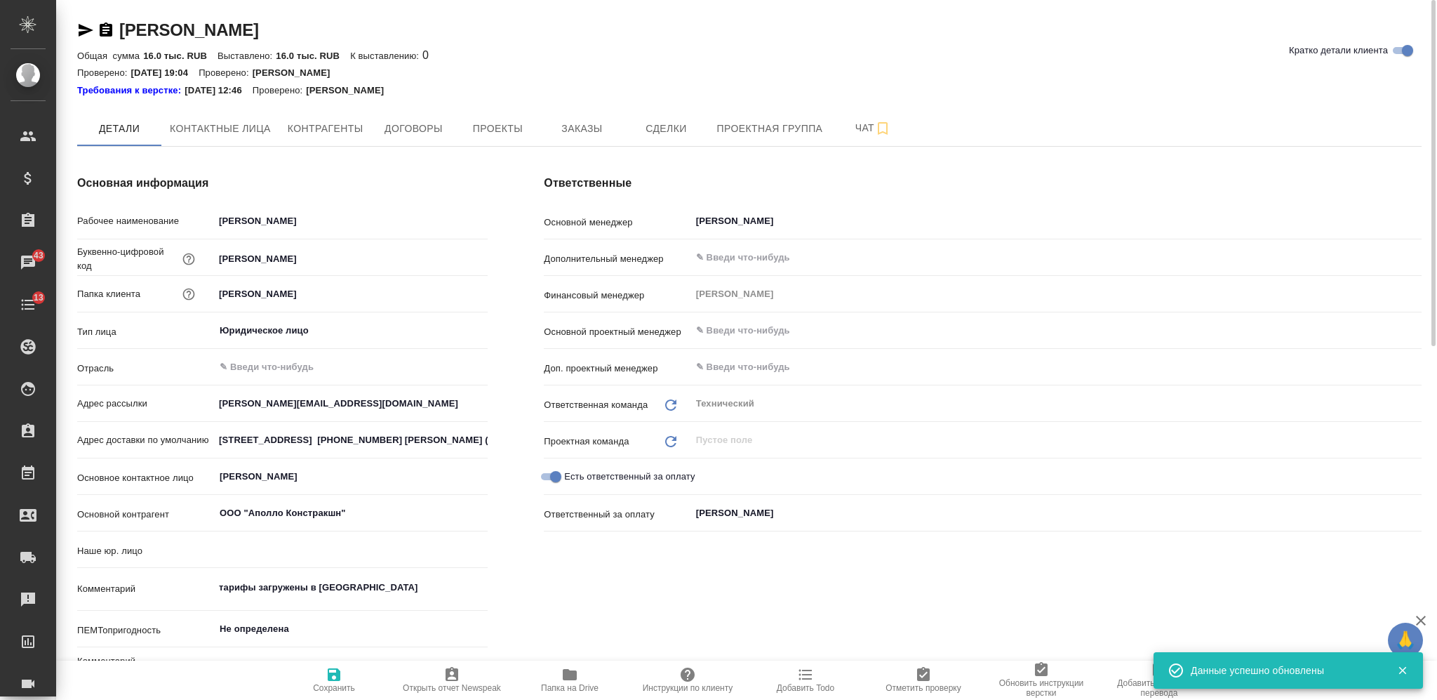
type textarea "x"
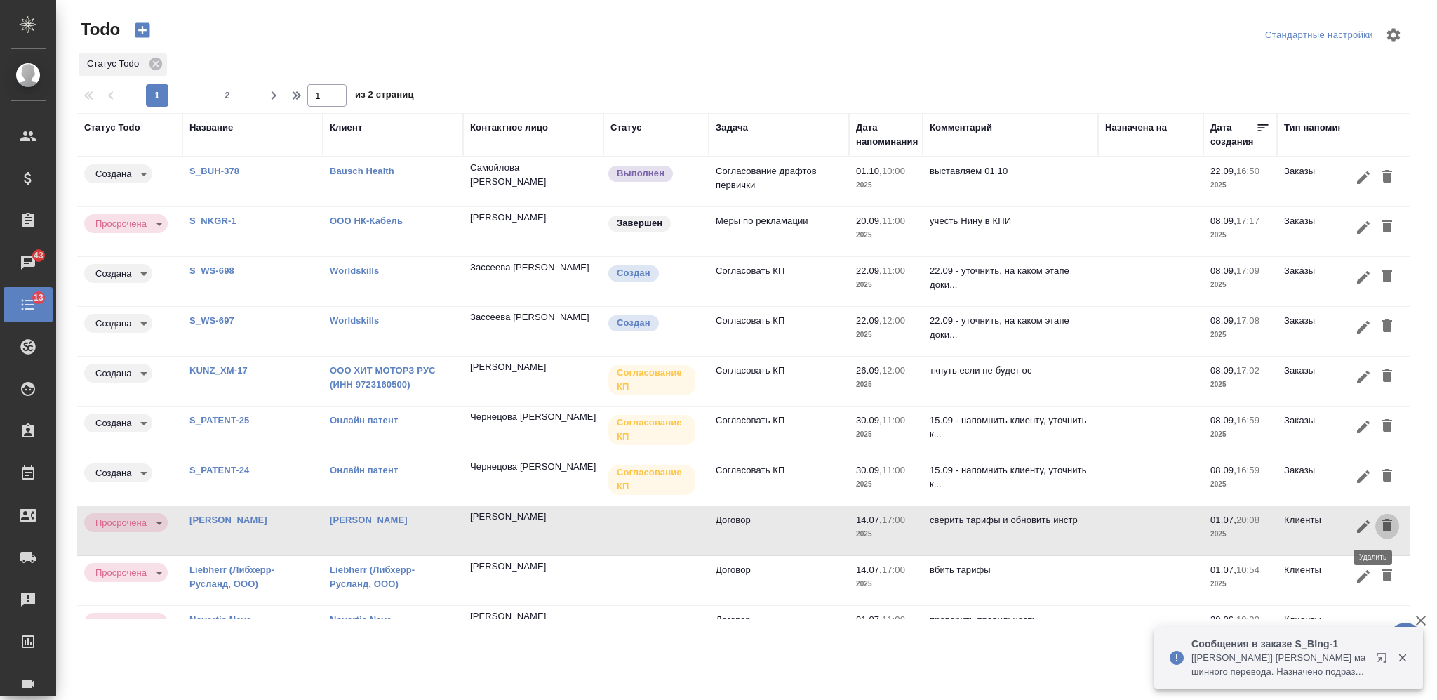
click at [1379, 521] on icon "button" at bounding box center [1387, 525] width 17 height 17
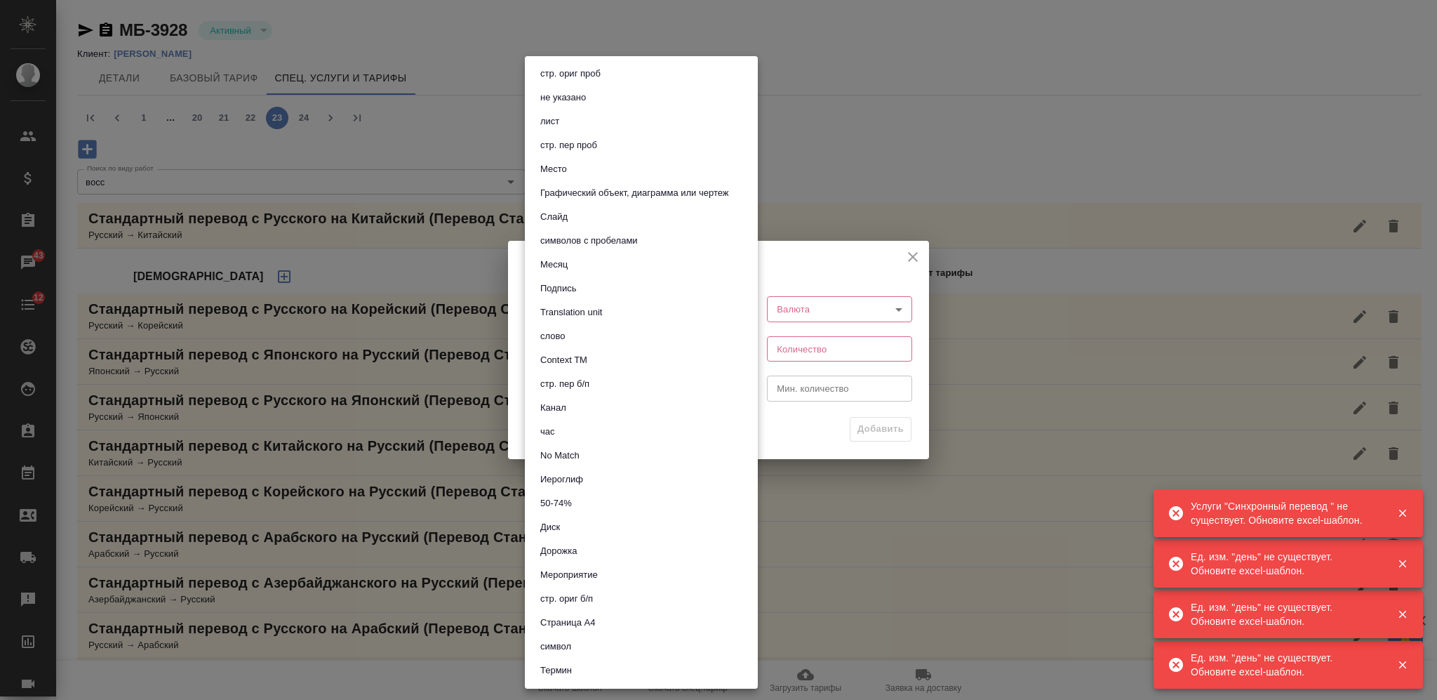
scroll to position [561, 0]
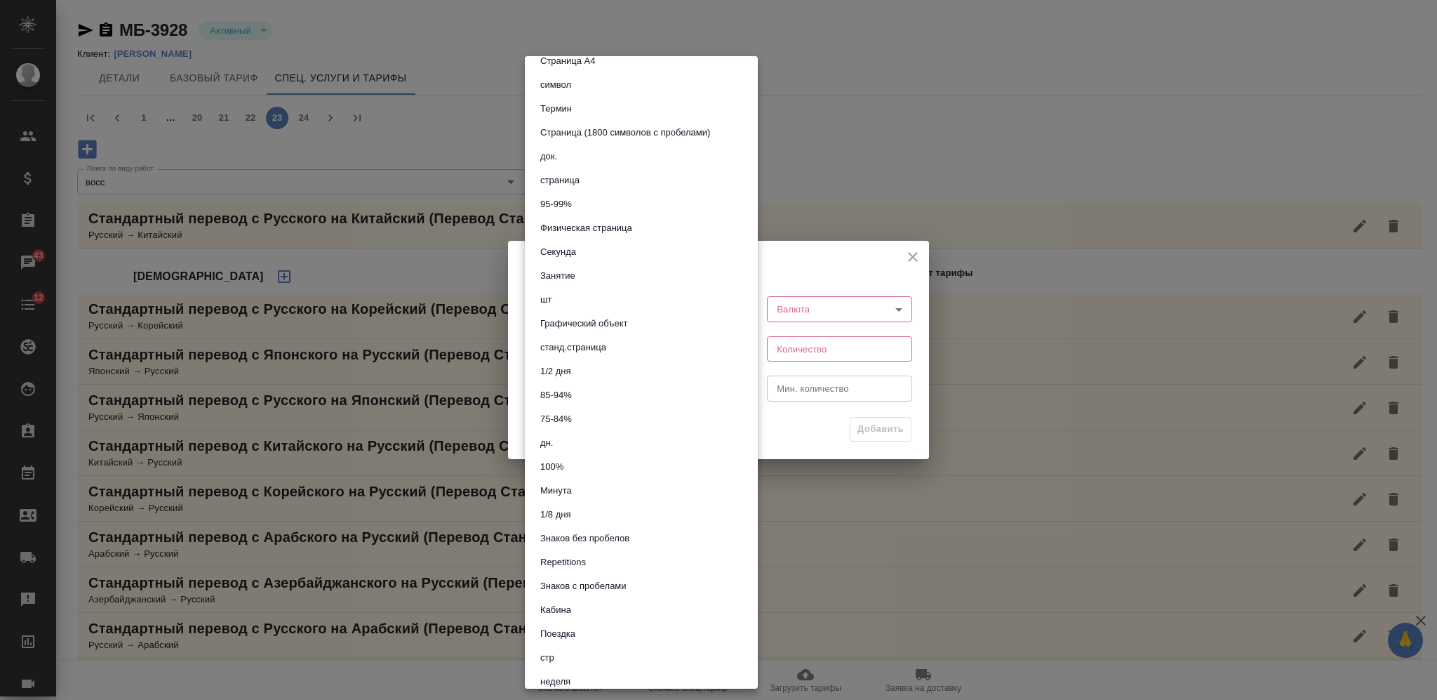
click at [1157, 524] on div at bounding box center [718, 350] width 1437 height 700
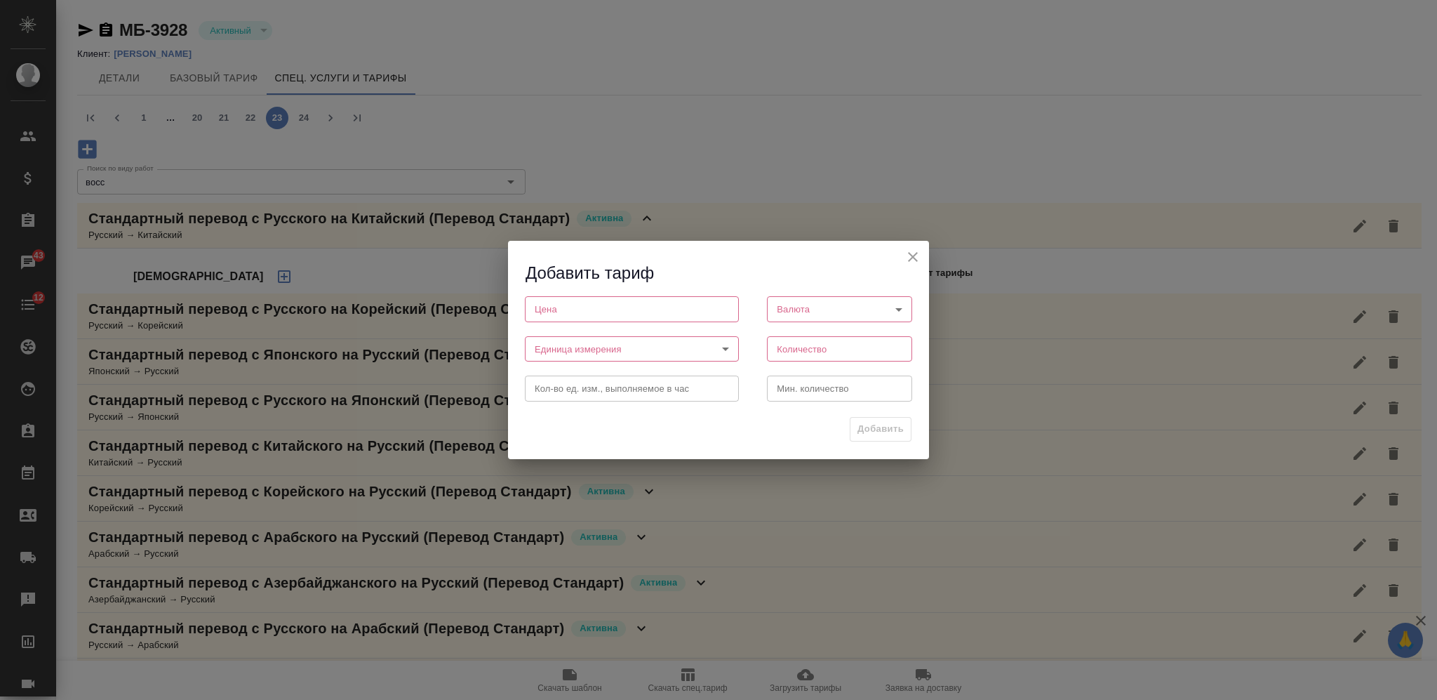
click at [906, 266] on h2 "Добавить тариф" at bounding box center [728, 273] width 404 height 23
click at [905, 249] on icon "close" at bounding box center [913, 256] width 17 height 17
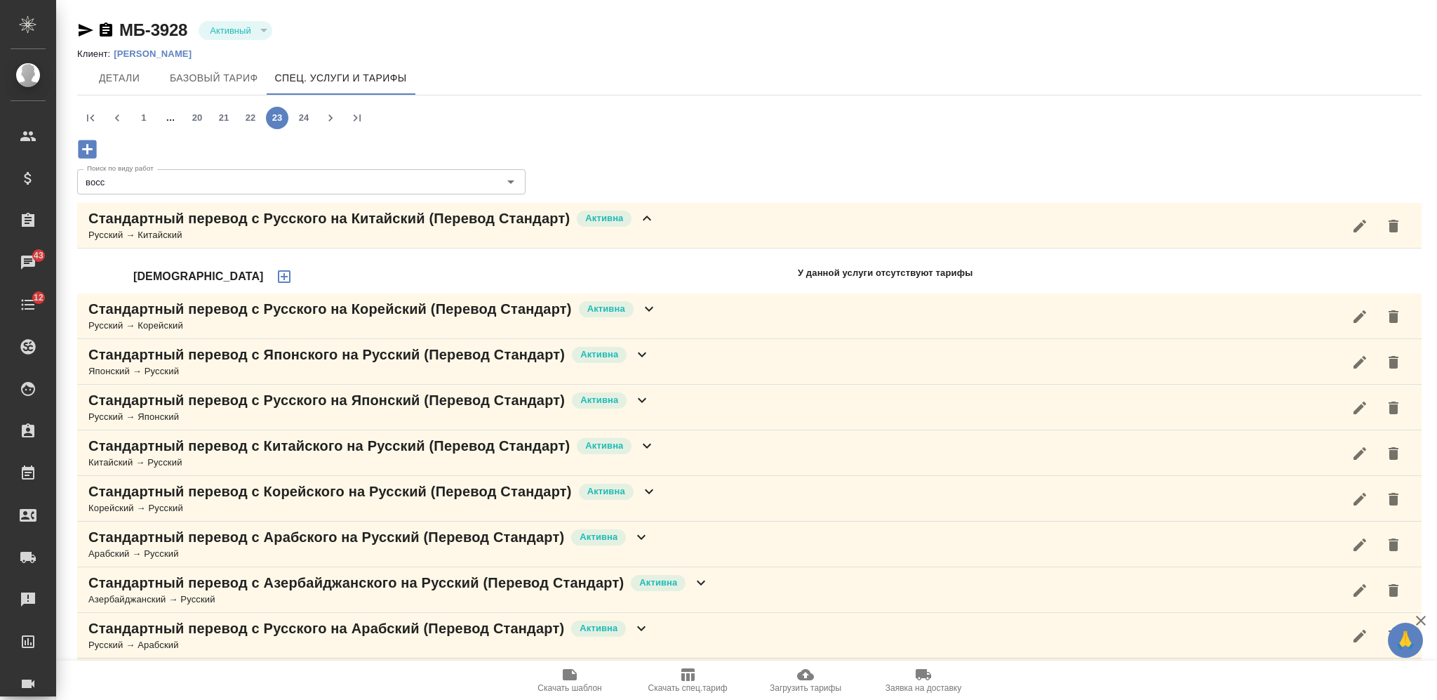
click at [809, 674] on icon "button" at bounding box center [805, 674] width 17 height 11
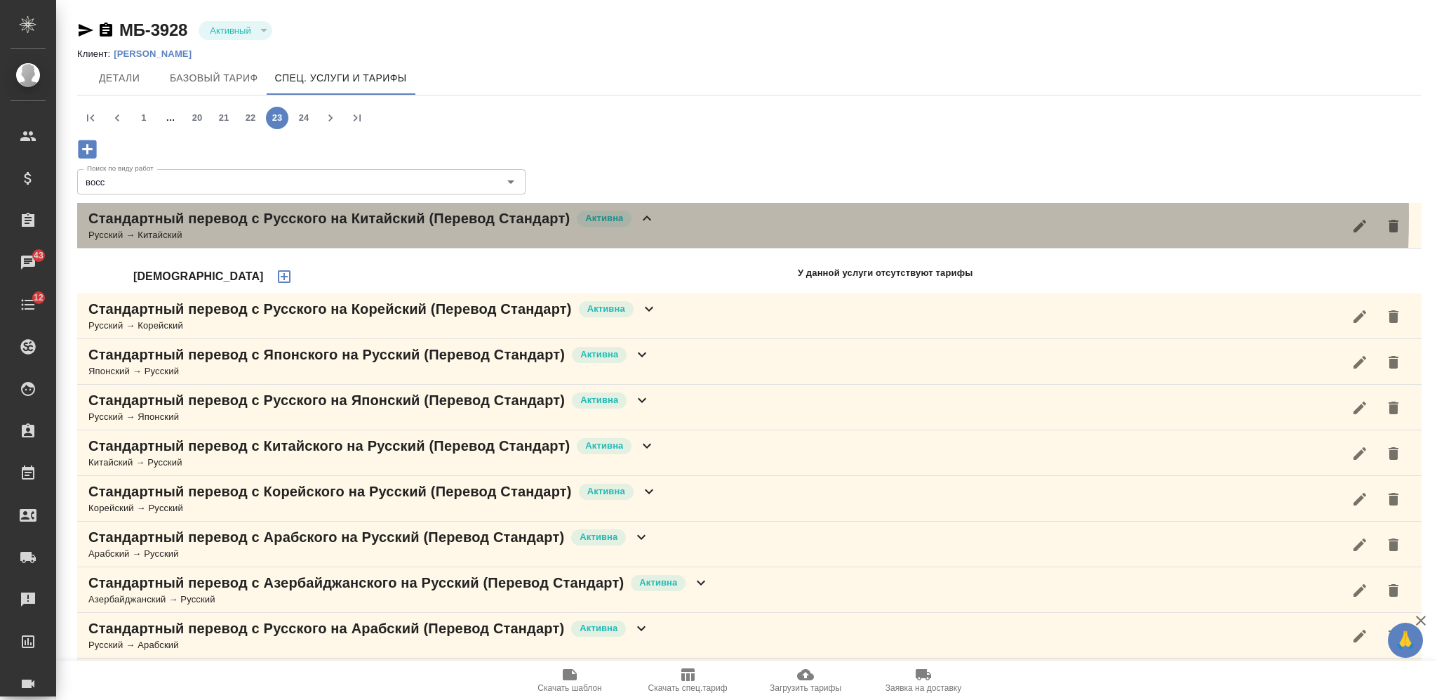
click at [644, 216] on icon at bounding box center [647, 218] width 17 height 17
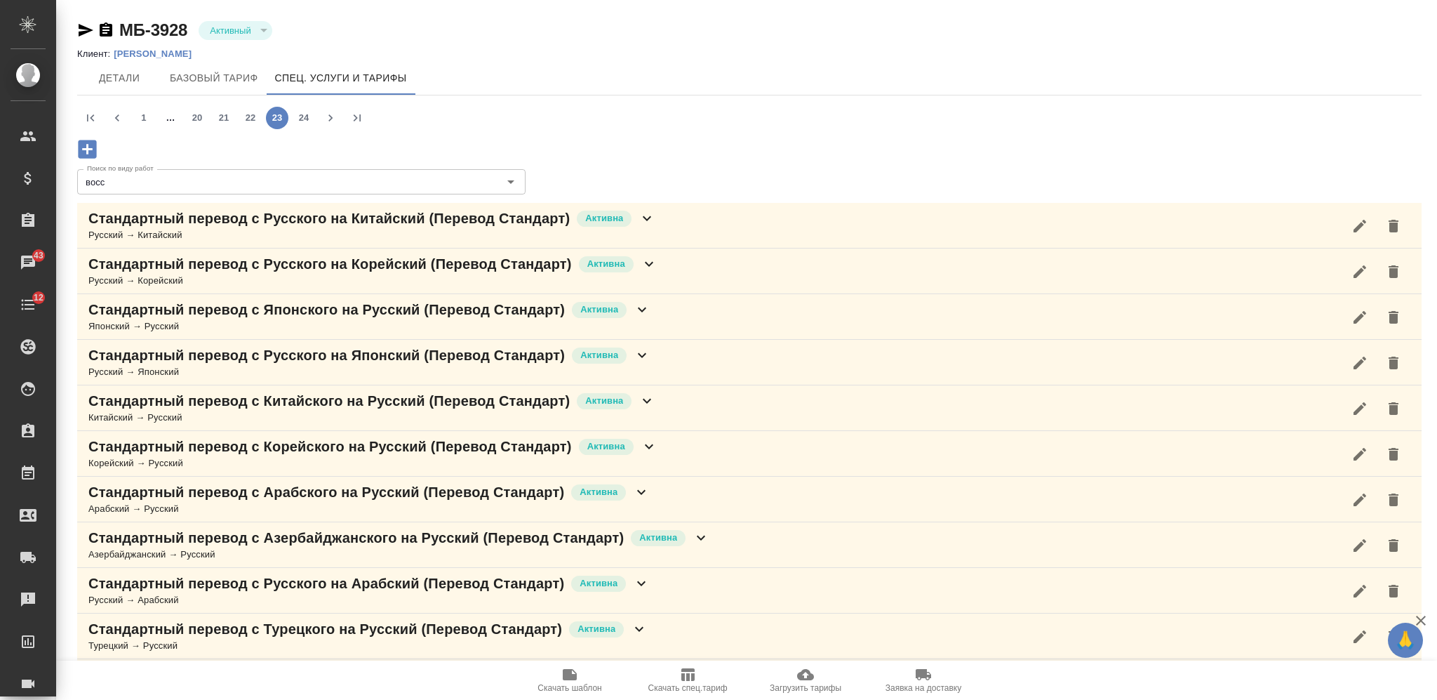
click at [644, 354] on icon at bounding box center [642, 355] width 17 height 17
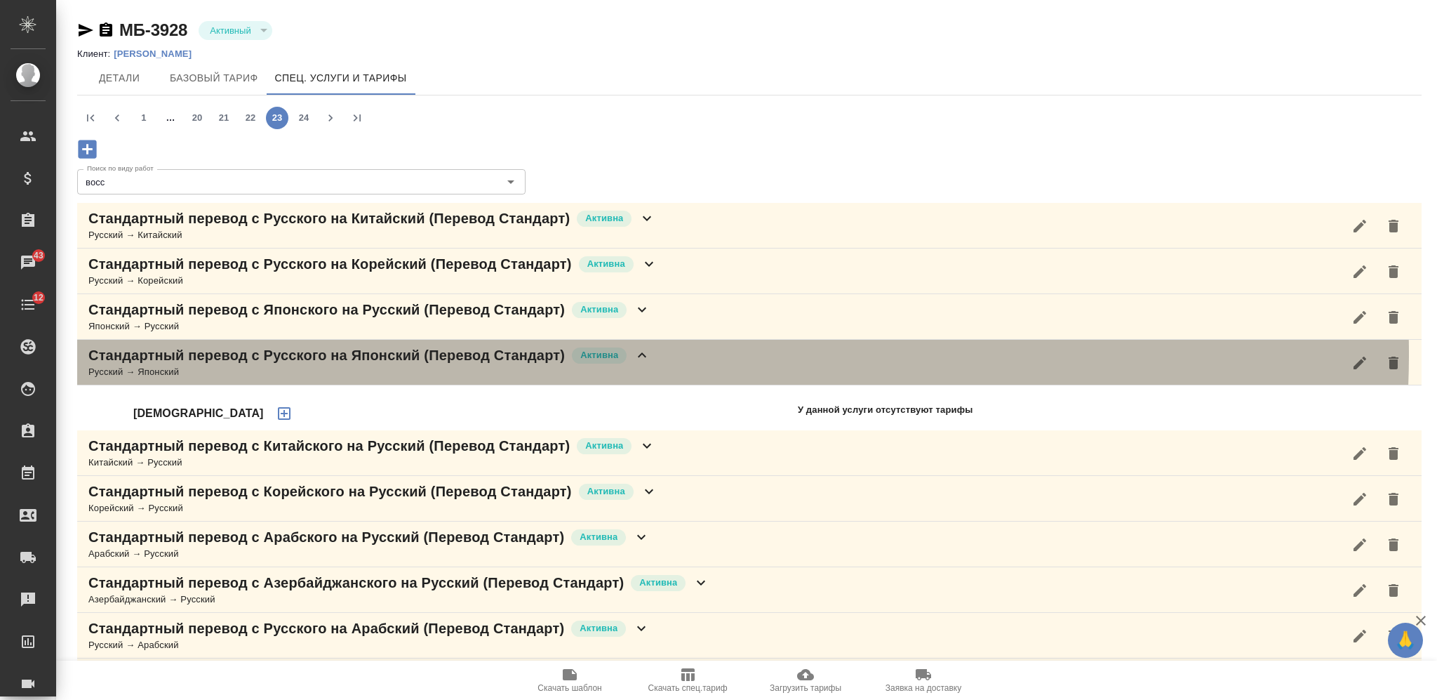
click at [643, 354] on icon at bounding box center [642, 354] width 8 height 5
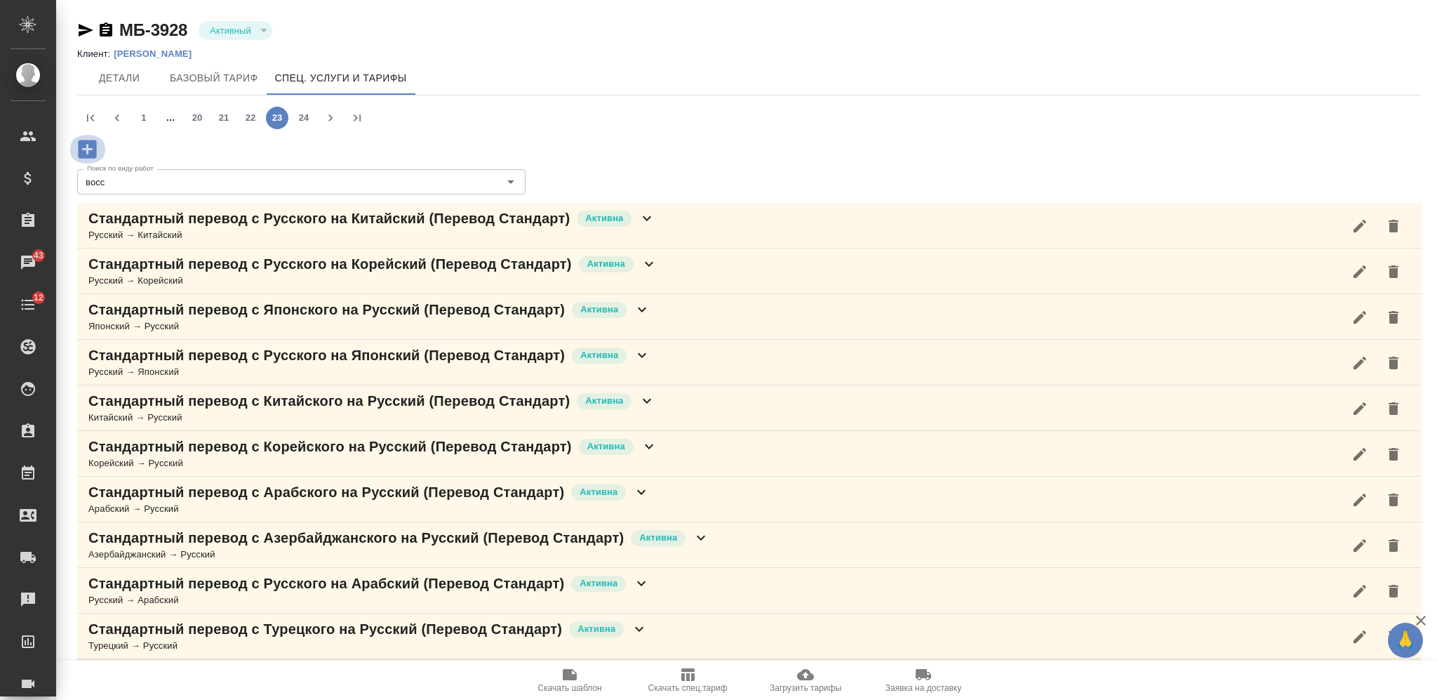
click at [86, 149] on icon "button" at bounding box center [87, 149] width 25 height 25
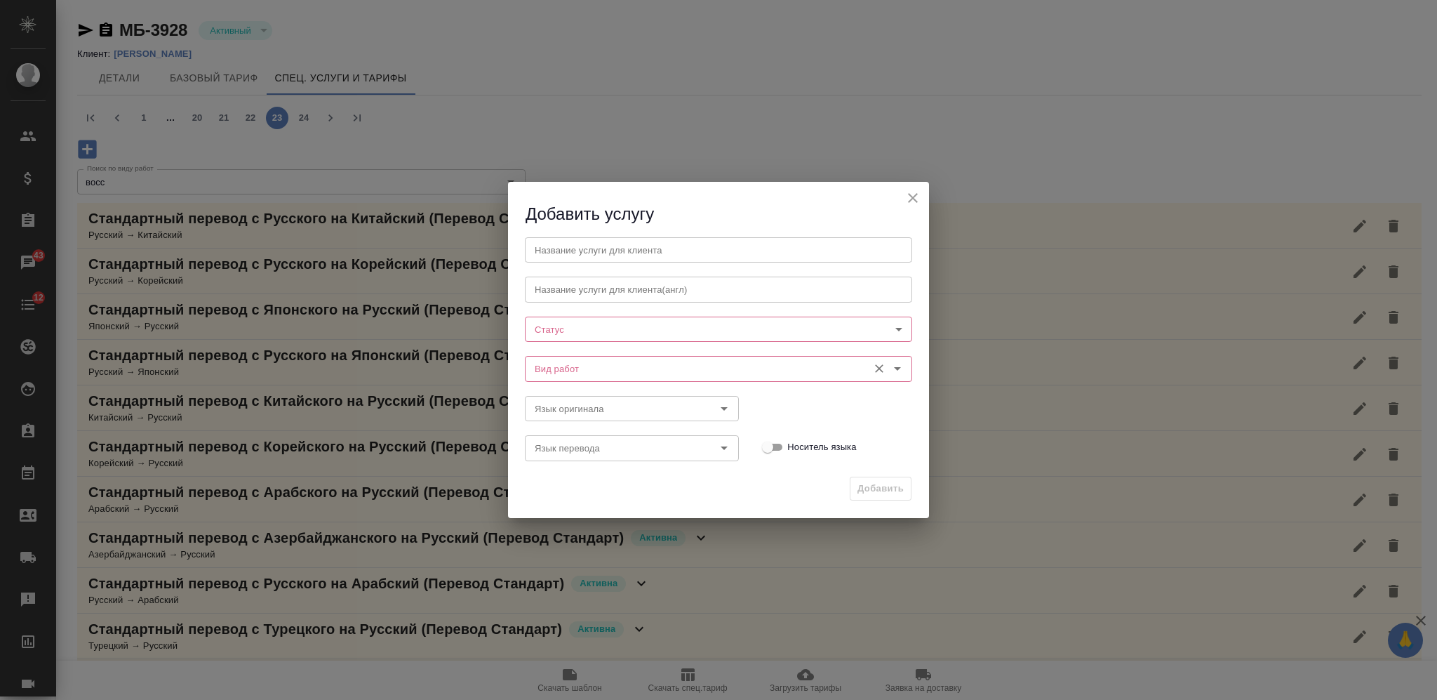
click at [611, 371] on input "Вид работ" at bounding box center [695, 368] width 332 height 17
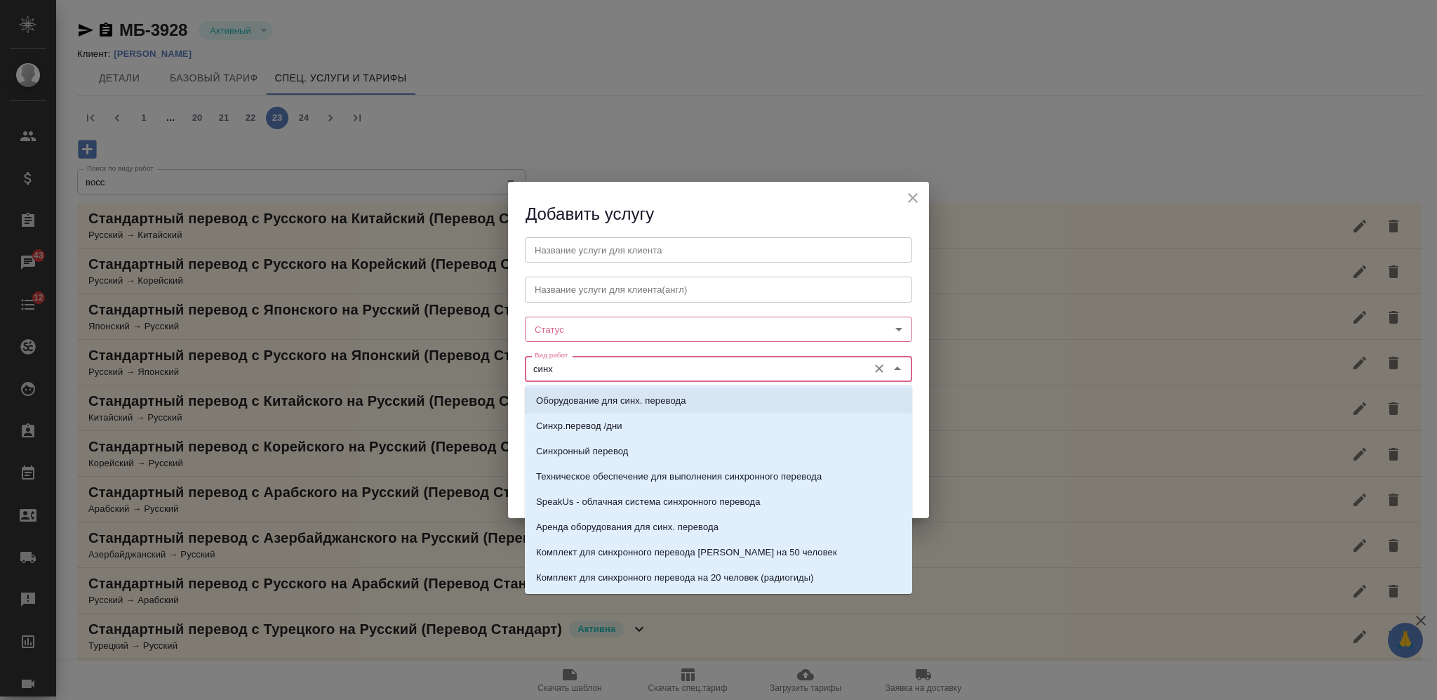
type input "синх"
click at [908, 194] on icon "close" at bounding box center [913, 198] width 17 height 17
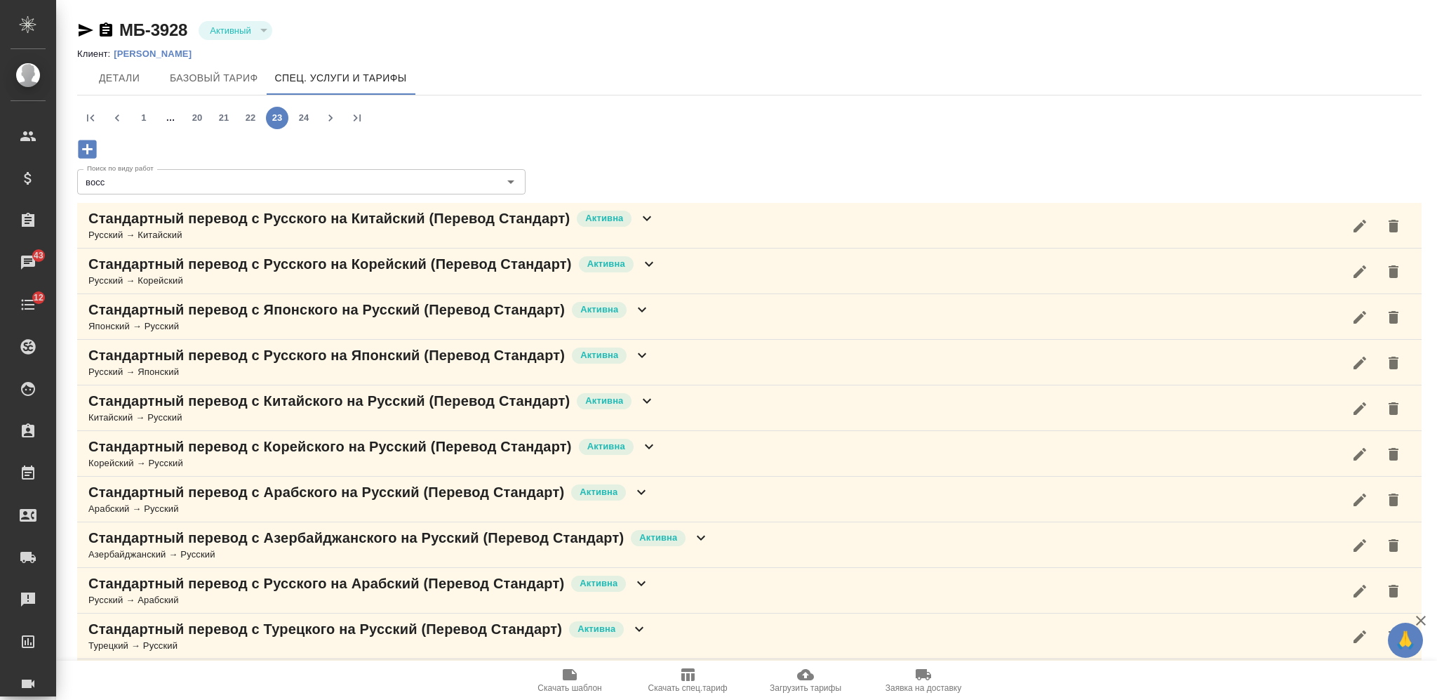
click at [806, 679] on icon "button" at bounding box center [805, 674] width 17 height 11
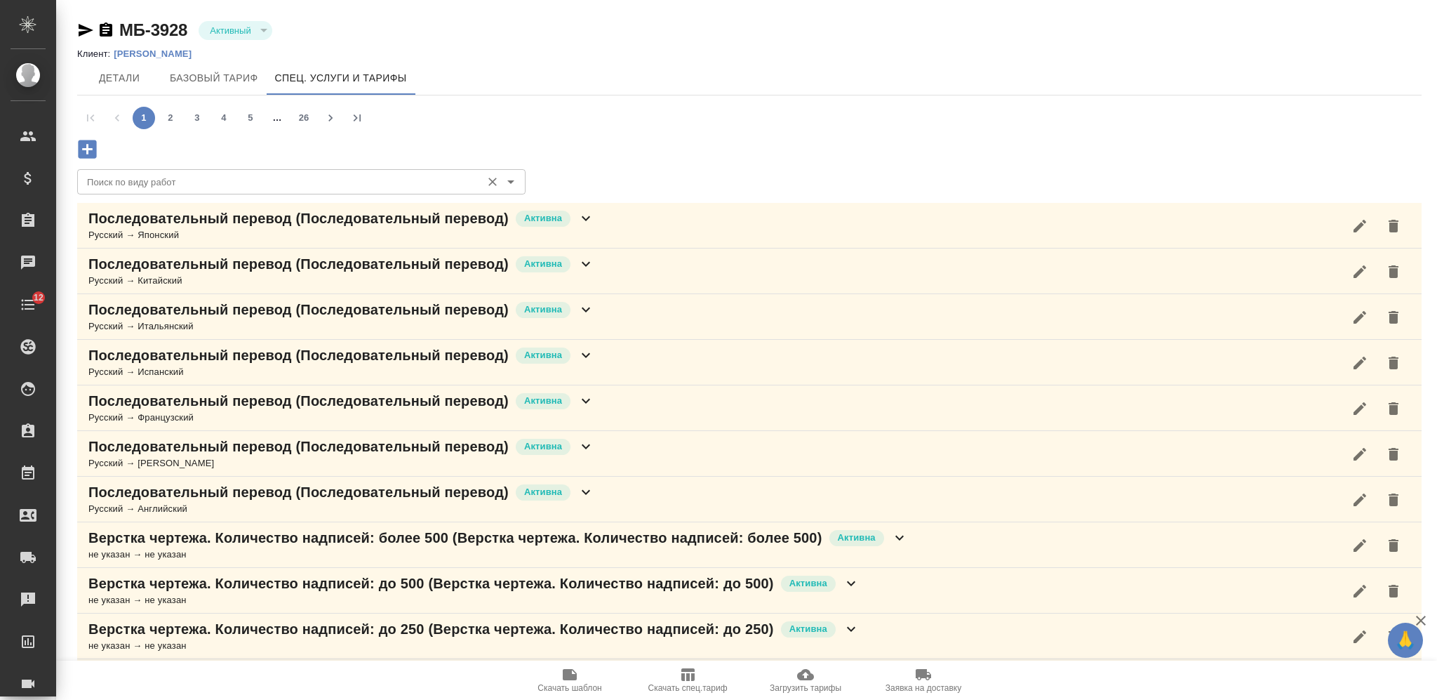
click at [236, 184] on input "Поиск по виду работ" at bounding box center [277, 181] width 393 height 17
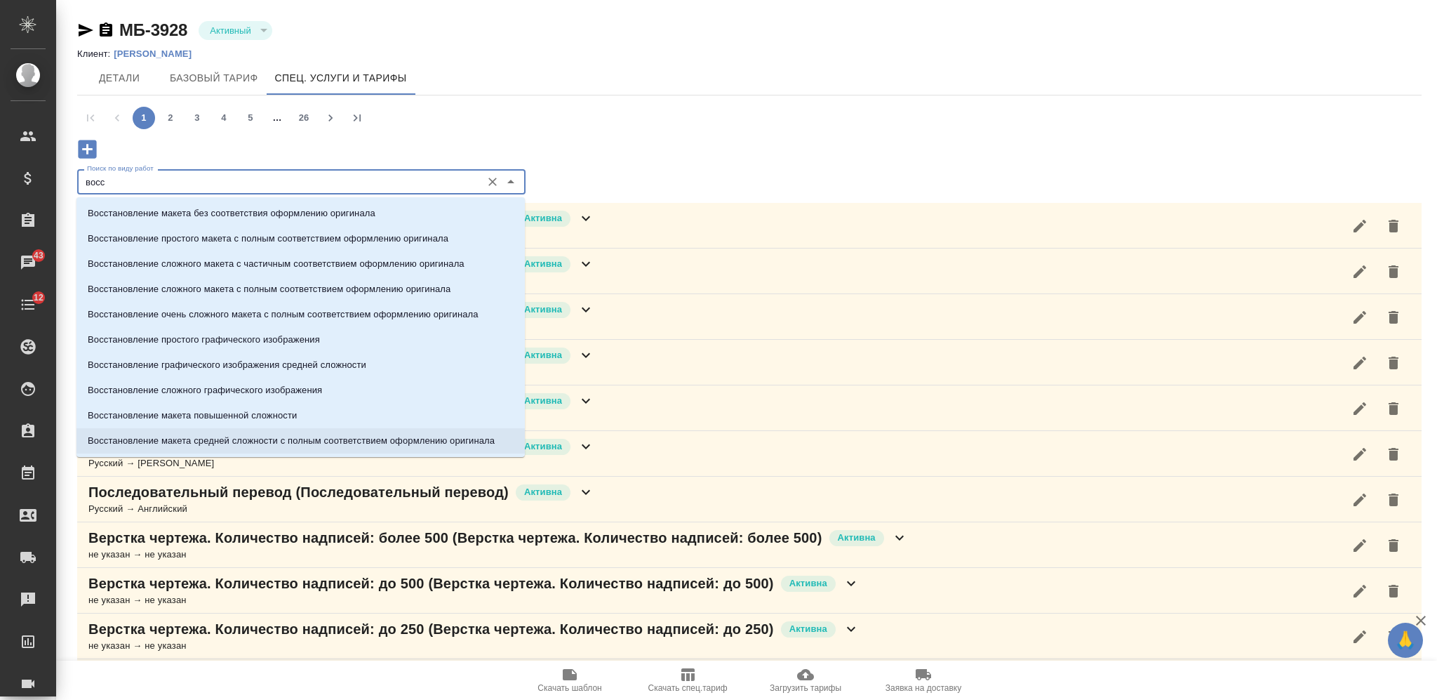
click at [352, 442] on p "Восстановление макета средней сложности с полным соответствием оформлению ориги…" at bounding box center [291, 441] width 407 height 14
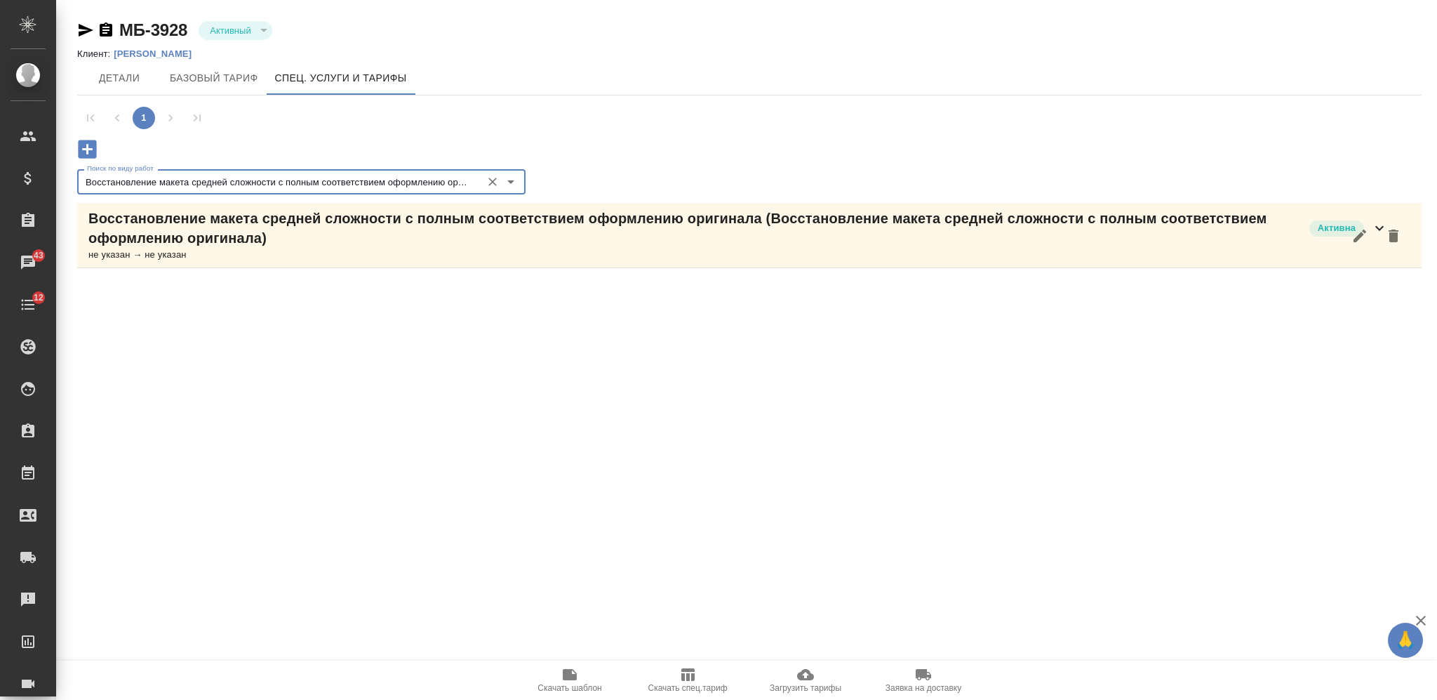
type input "Восстановление макета средней сложности с полным соответствием оформлению ориги…"
click at [601, 228] on p "Восстановление макета средней сложности с полным соответствием оформлению ориги…" at bounding box center [695, 227] width 1214 height 39
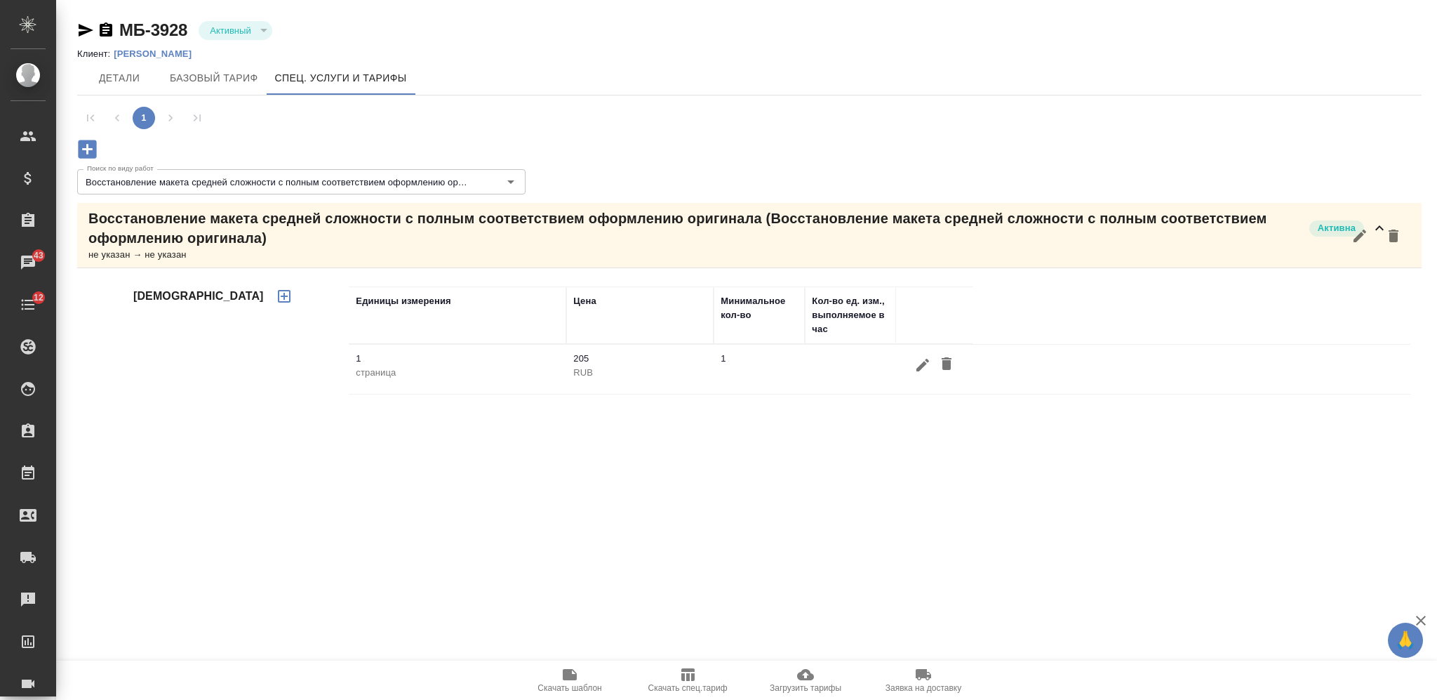
click at [604, 237] on p "Восстановление макета средней сложности с полным соответствием оформлению ориги…" at bounding box center [695, 227] width 1214 height 39
